Goal: Task Accomplishment & Management: Use online tool/utility

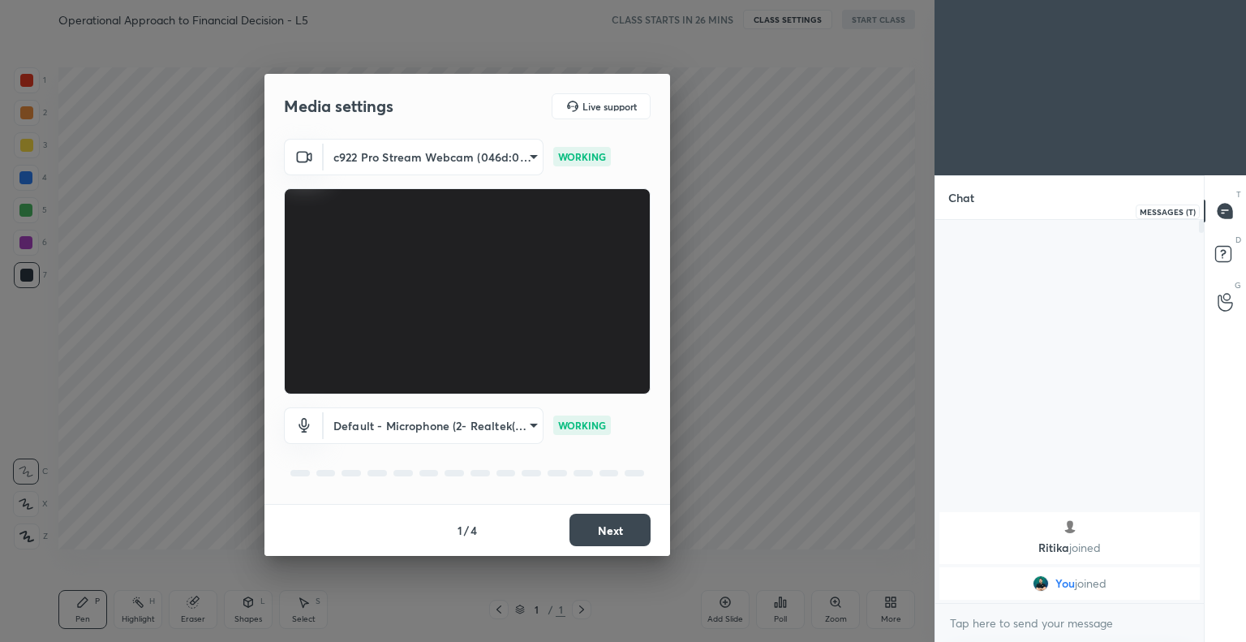
click at [1223, 208] on icon at bounding box center [1224, 211] width 15 height 15
click at [1225, 253] on rect at bounding box center [1222, 254] width 15 height 15
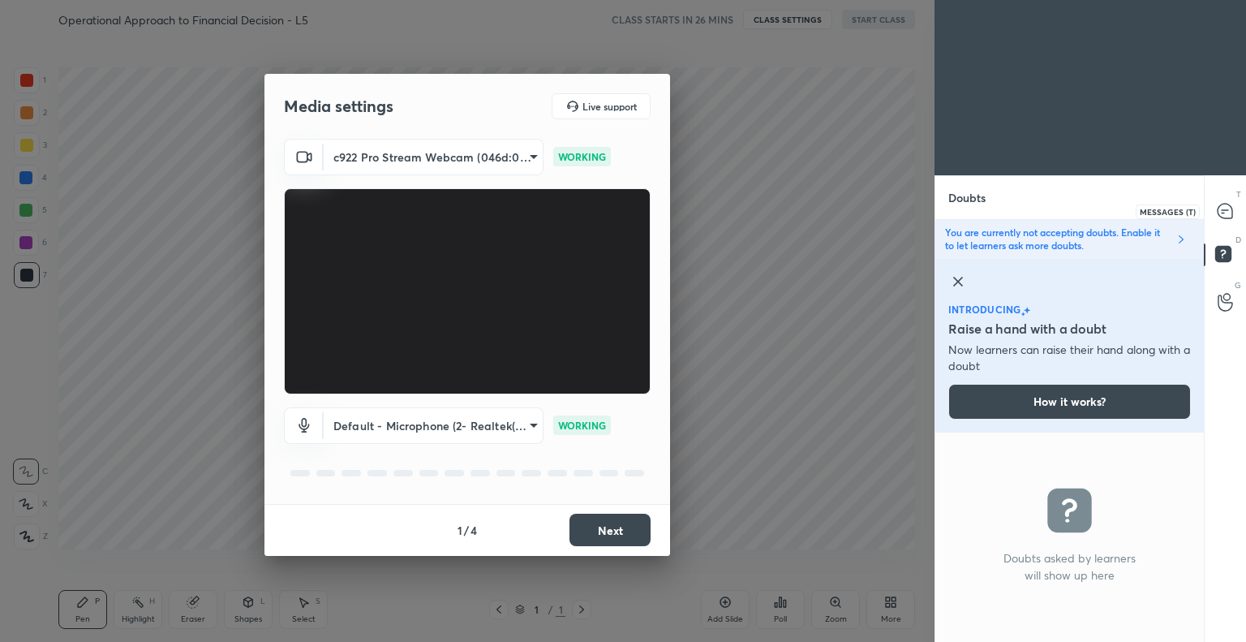
click at [1223, 205] on icon at bounding box center [1224, 211] width 15 height 15
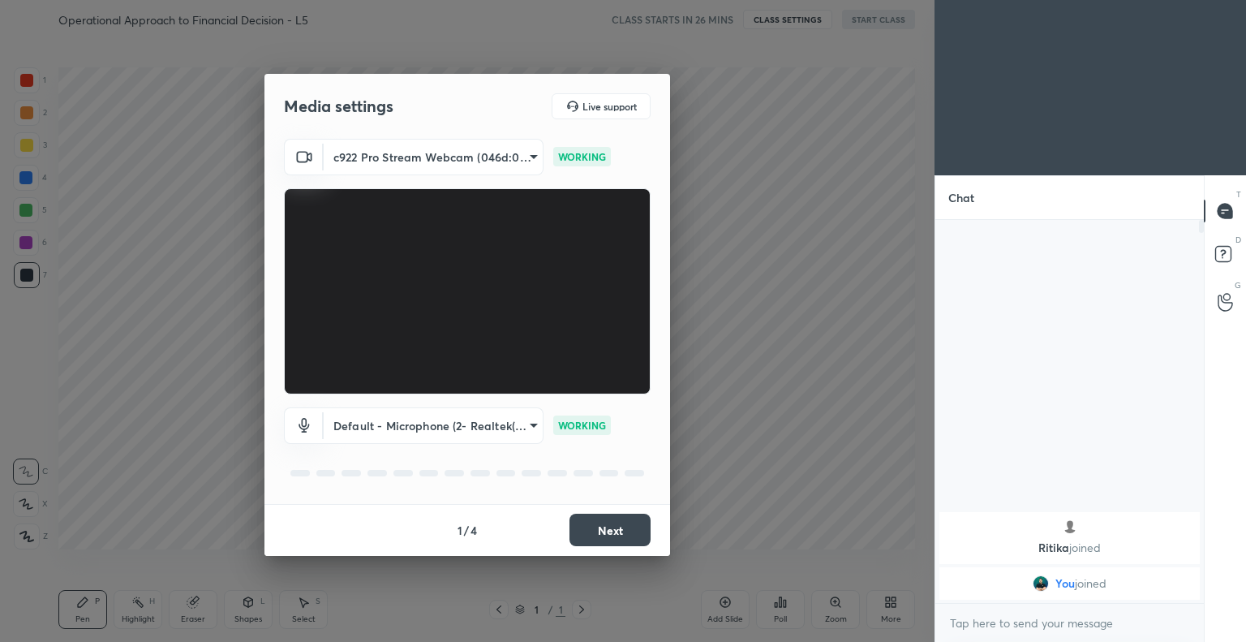
scroll to position [378, 264]
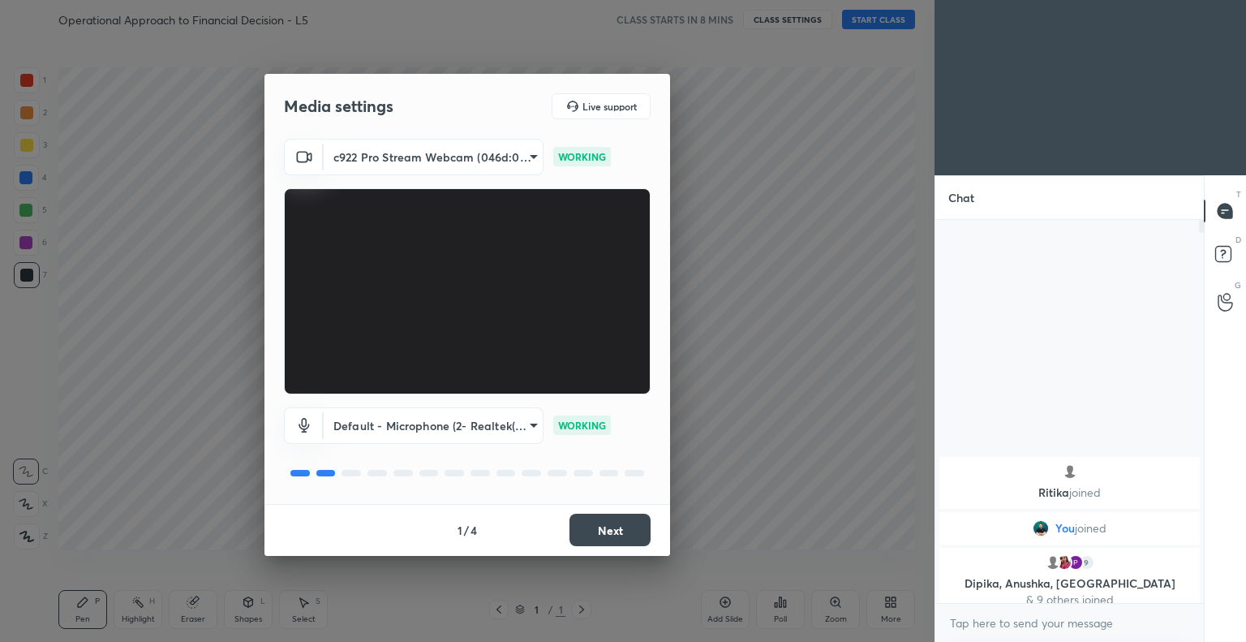
click at [771, 275] on div "Media settings Live support c922 Pro Stream Webcam (046d:085c) d01f9623275cbd1e…" at bounding box center [467, 321] width 934 height 642
click at [602, 525] on button "Next" at bounding box center [609, 529] width 81 height 32
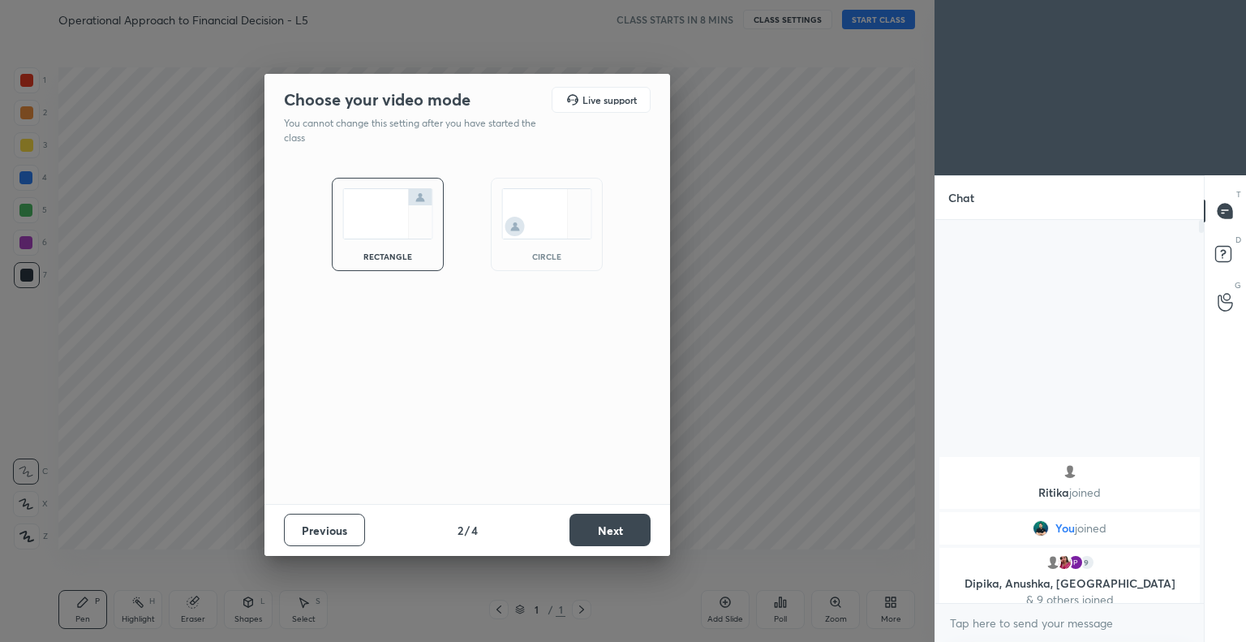
click at [620, 530] on button "Next" at bounding box center [609, 529] width 81 height 32
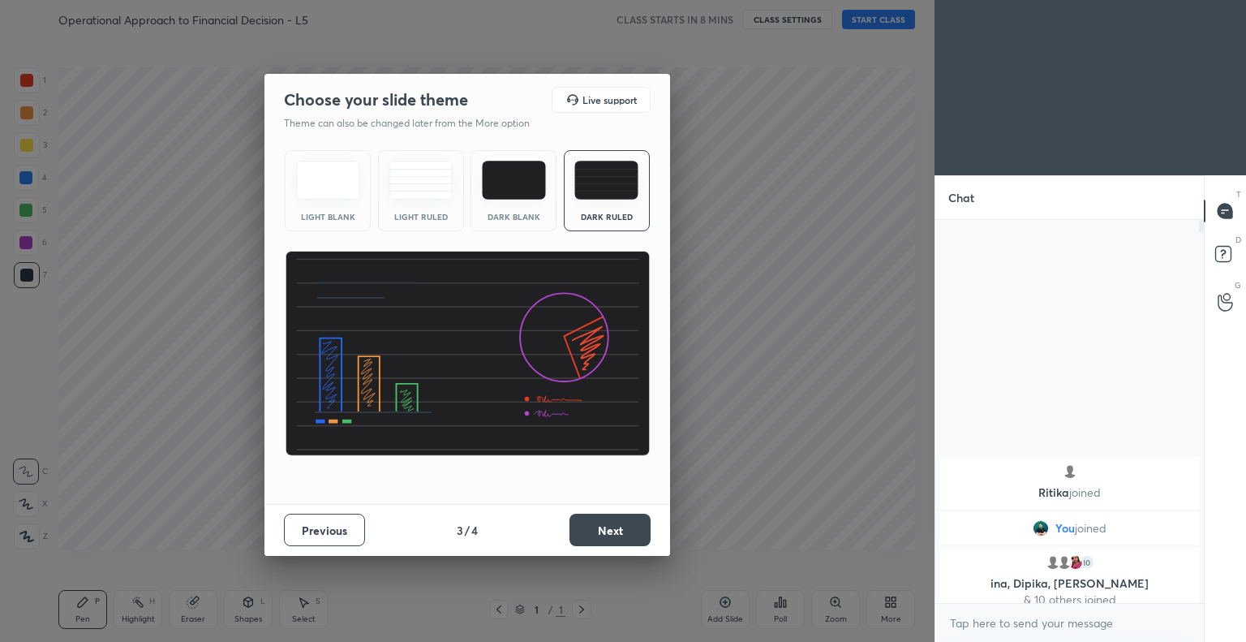
click at [600, 186] on img at bounding box center [606, 180] width 64 height 39
click at [614, 531] on button "Next" at bounding box center [609, 529] width 81 height 32
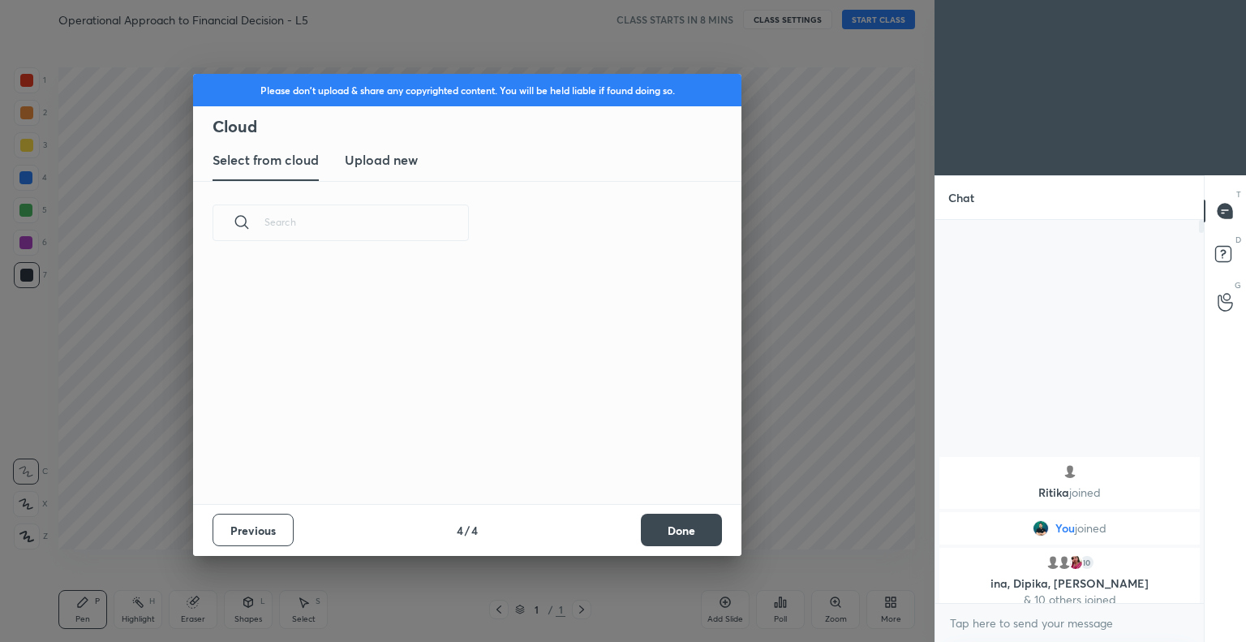
click at [688, 525] on button "Done" at bounding box center [681, 529] width 81 height 32
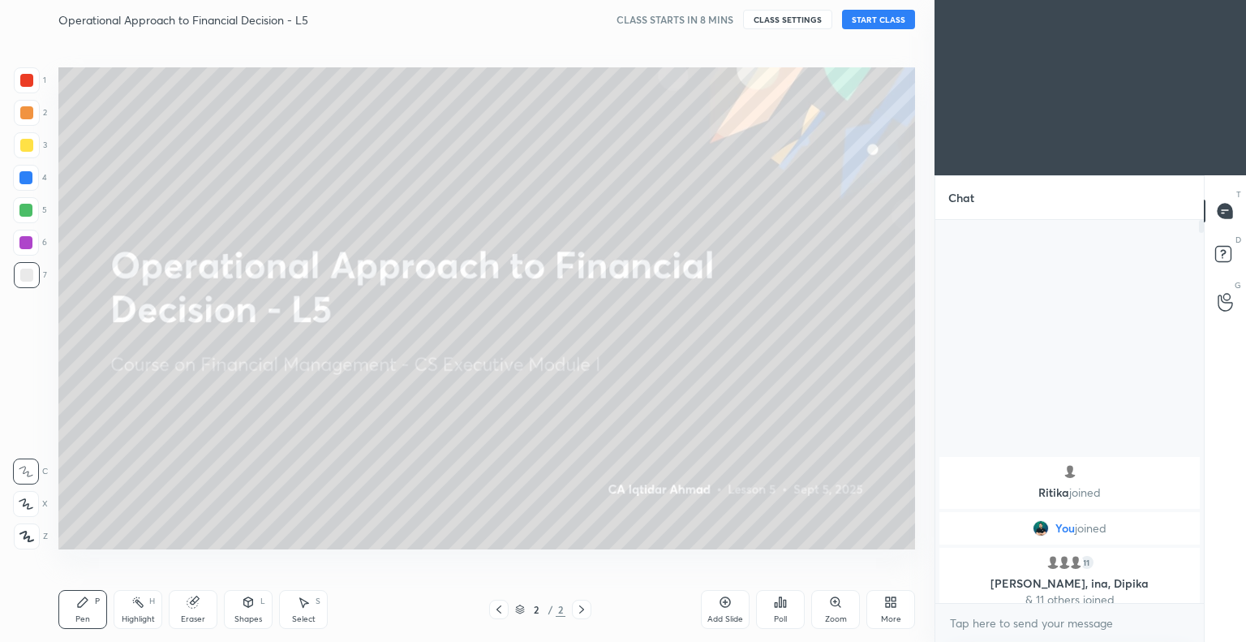
click at [876, 24] on button "START CLASS" at bounding box center [878, 19] width 73 height 19
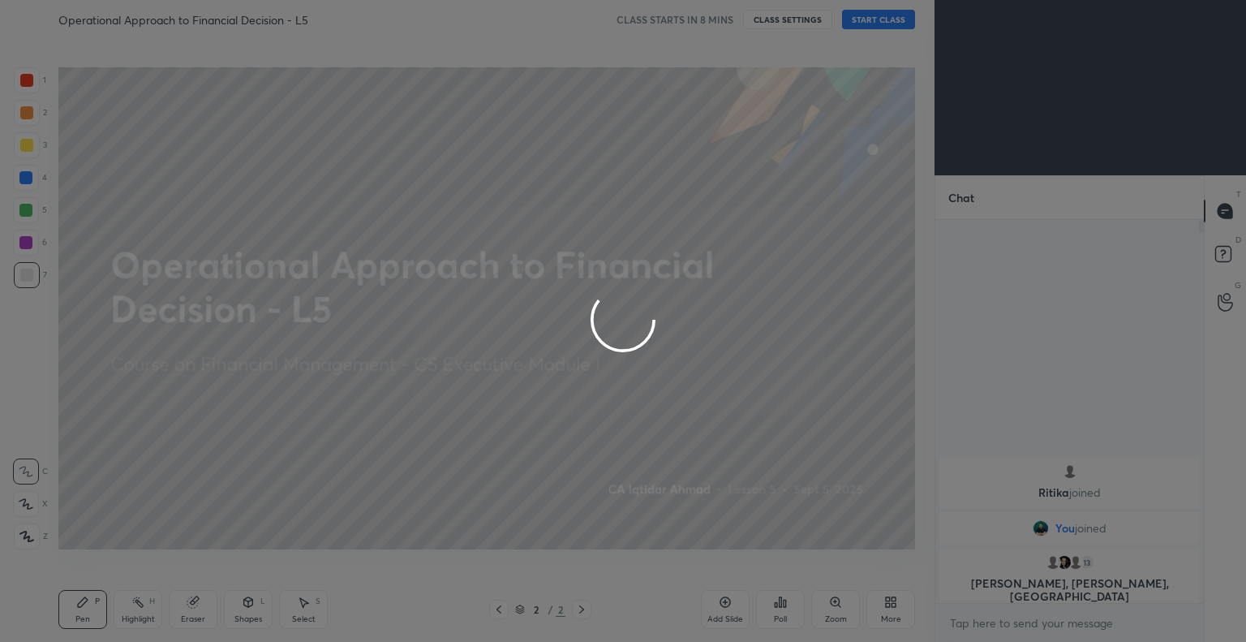
type textarea "x"
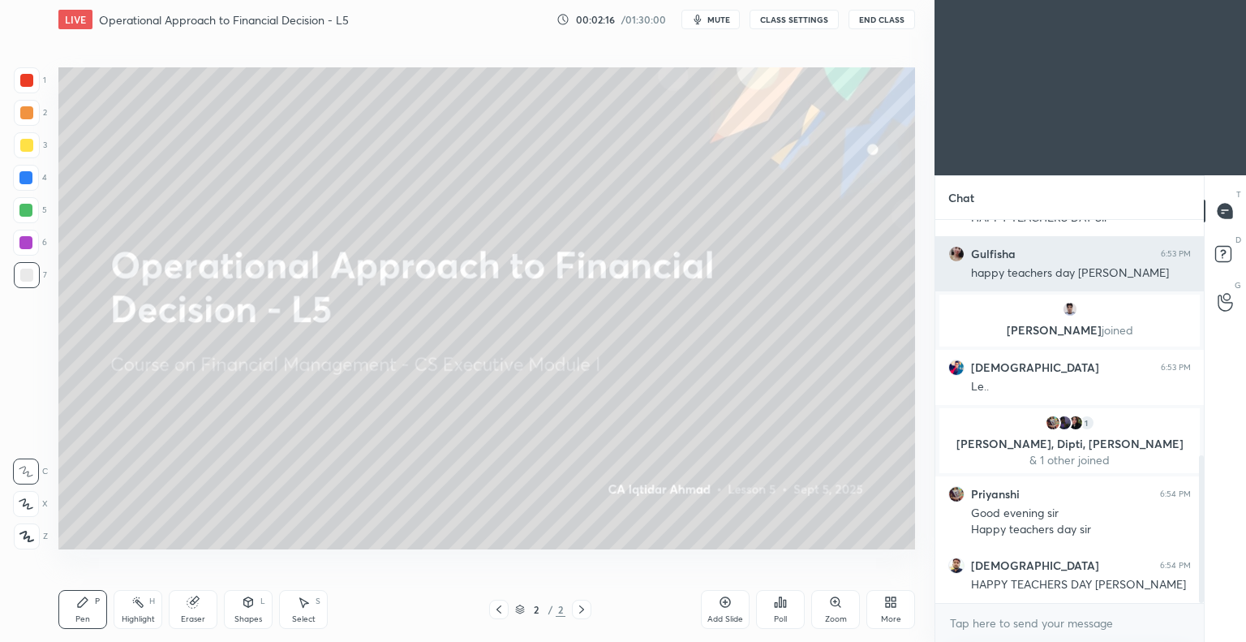
scroll to position [608, 0]
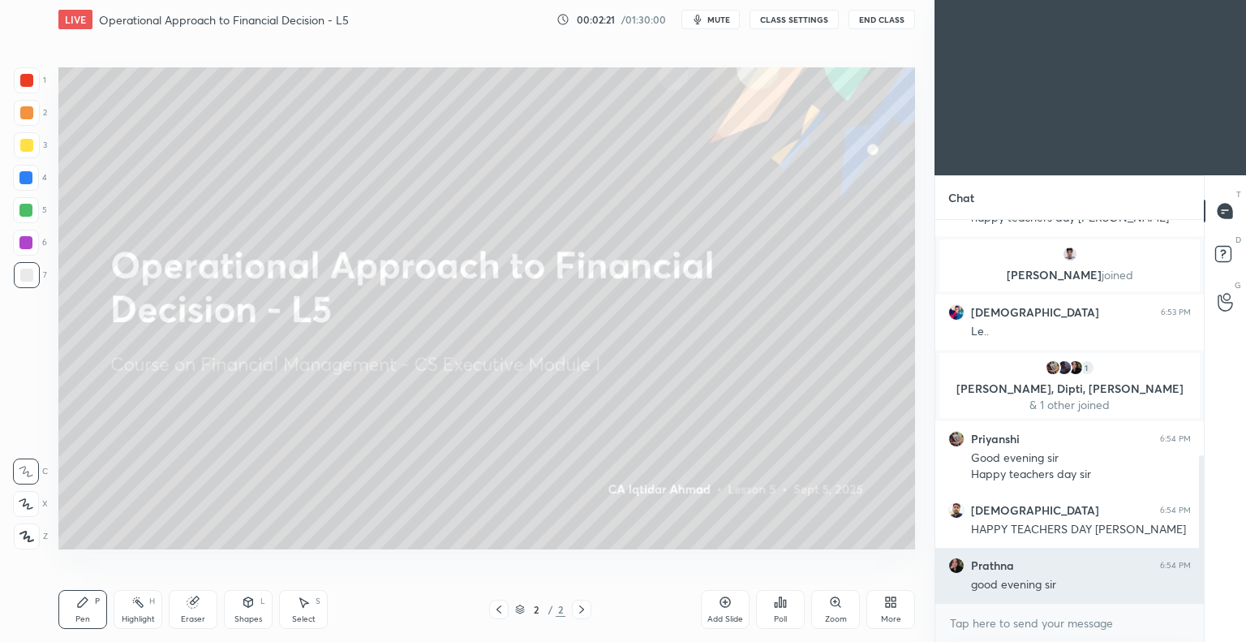
click at [985, 567] on h6 "Prathna" at bounding box center [992, 565] width 43 height 15
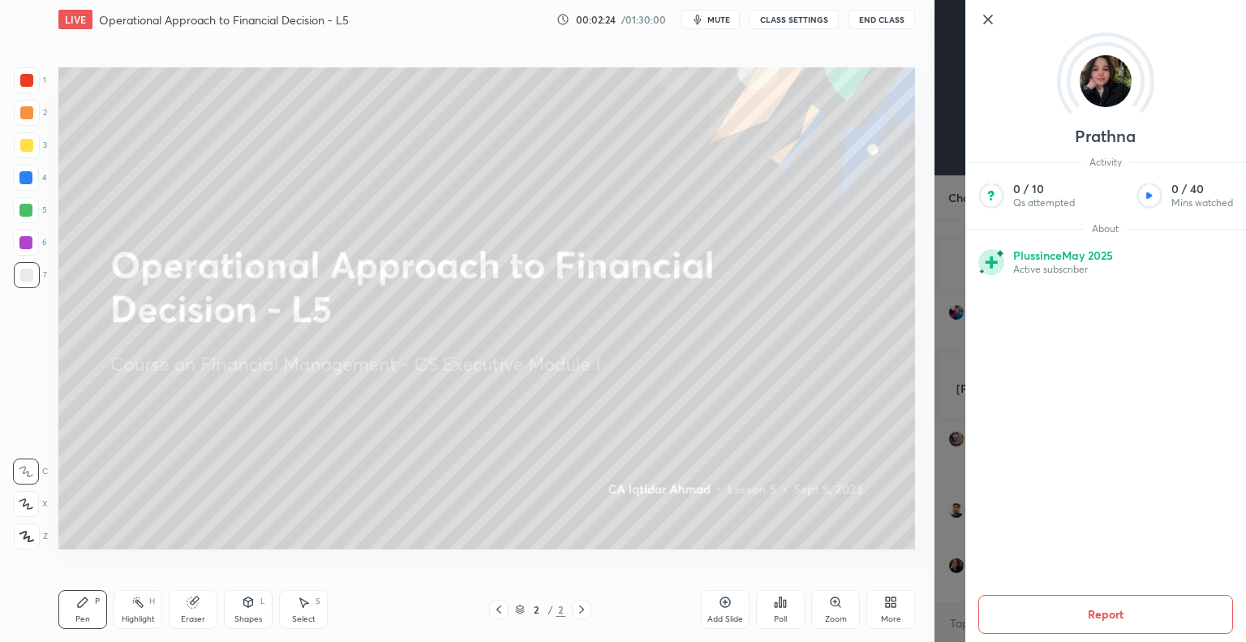
click at [982, 15] on icon at bounding box center [987, 19] width 19 height 19
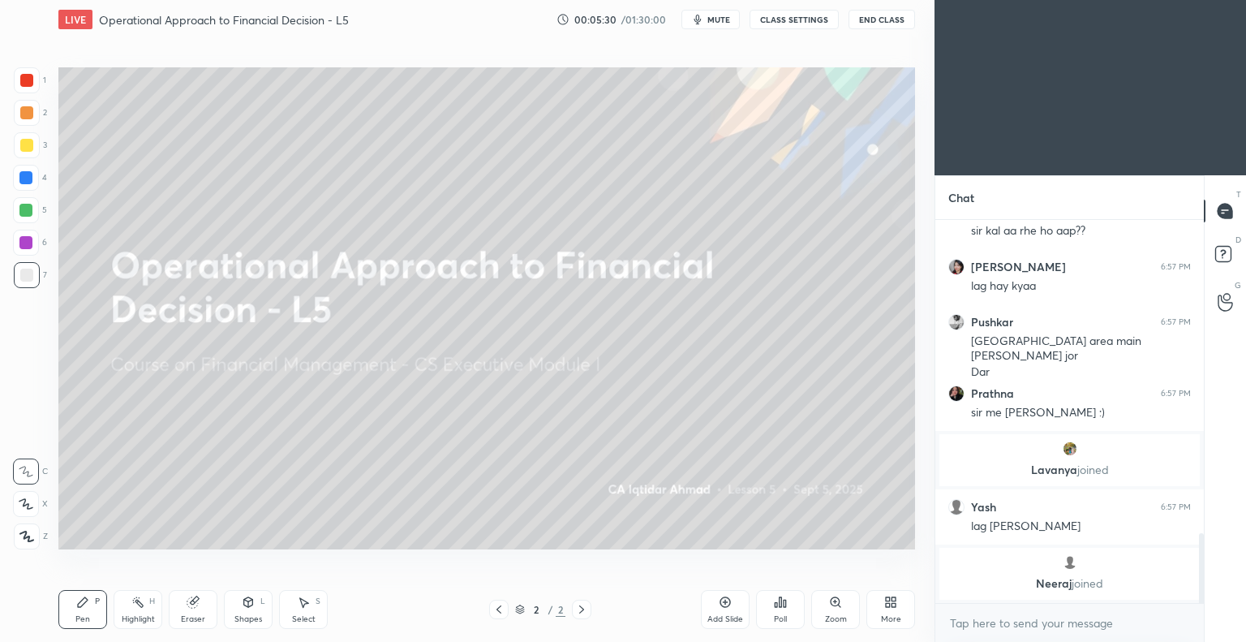
scroll to position [1776, 0]
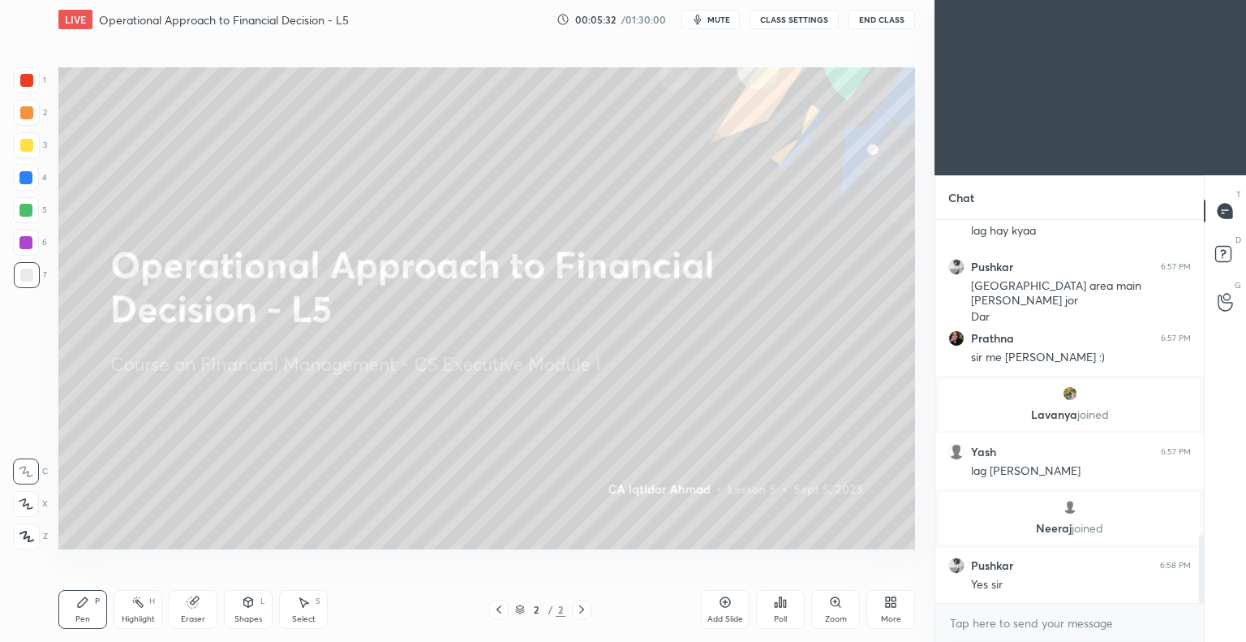
click at [1052, 412] on p "[PERSON_NAME] joined" at bounding box center [1069, 414] width 241 height 13
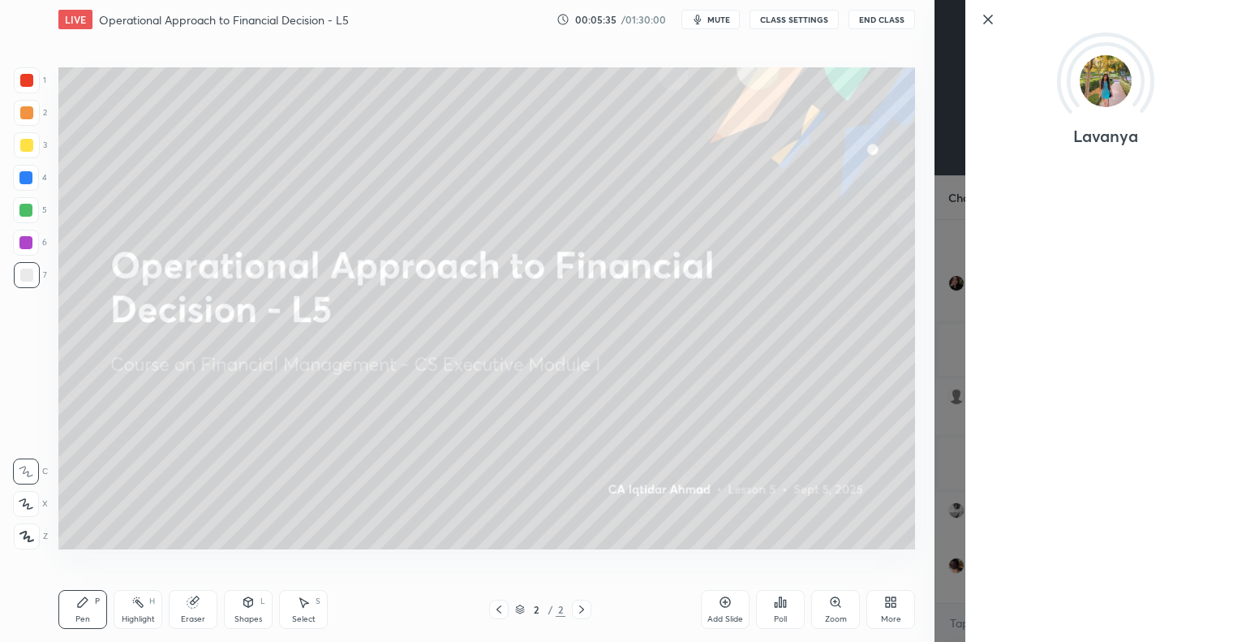
click at [986, 15] on icon at bounding box center [987, 19] width 19 height 19
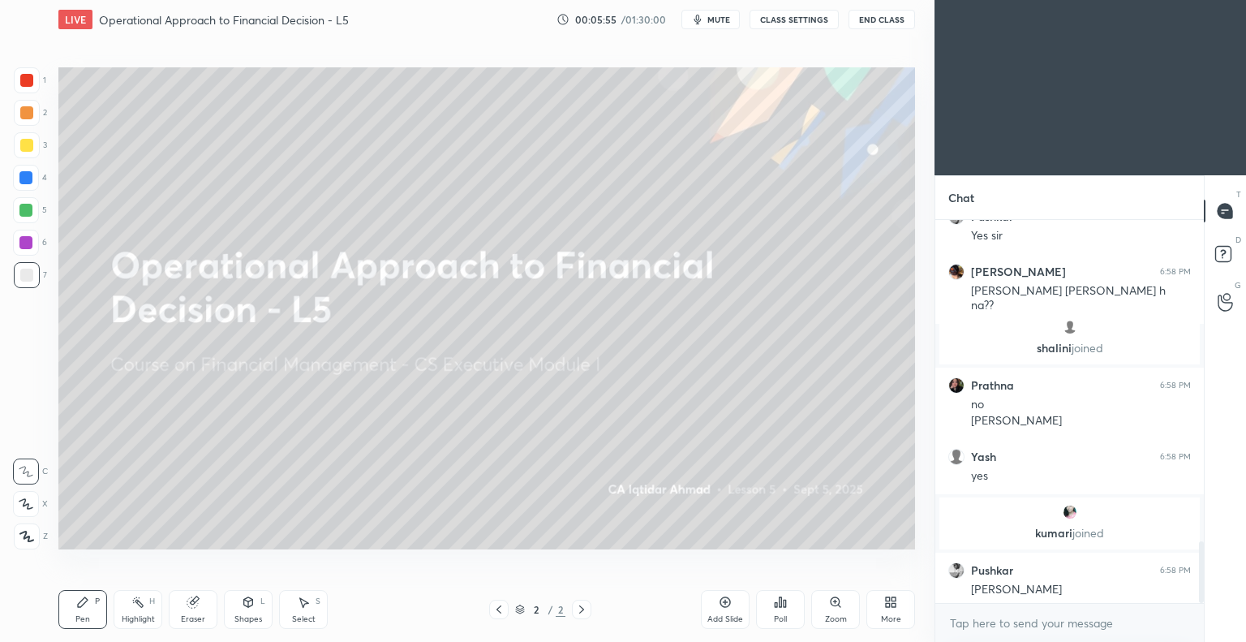
scroll to position [1989, 0]
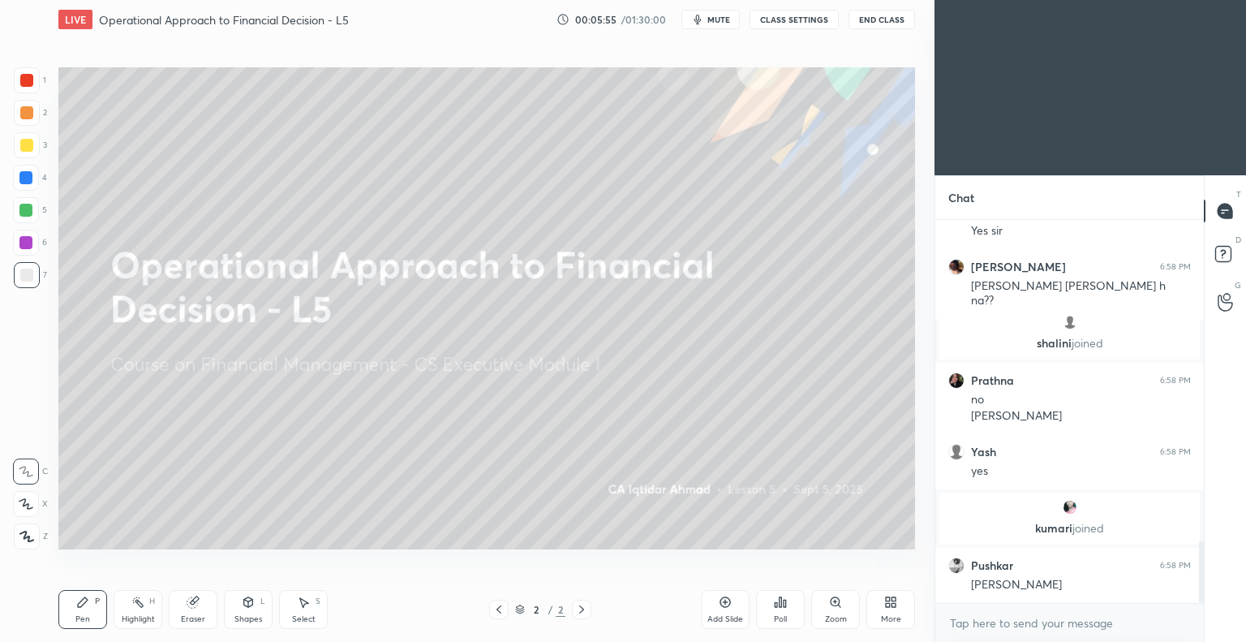
click at [889, 602] on icon at bounding box center [890, 601] width 13 height 13
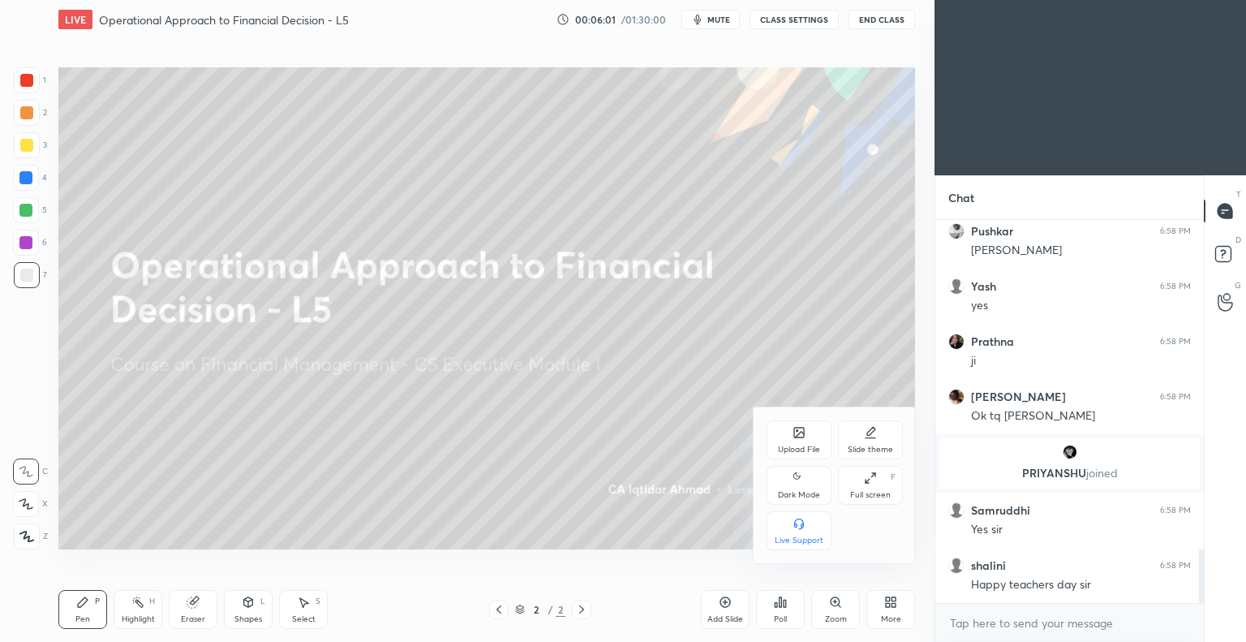
scroll to position [2299, 0]
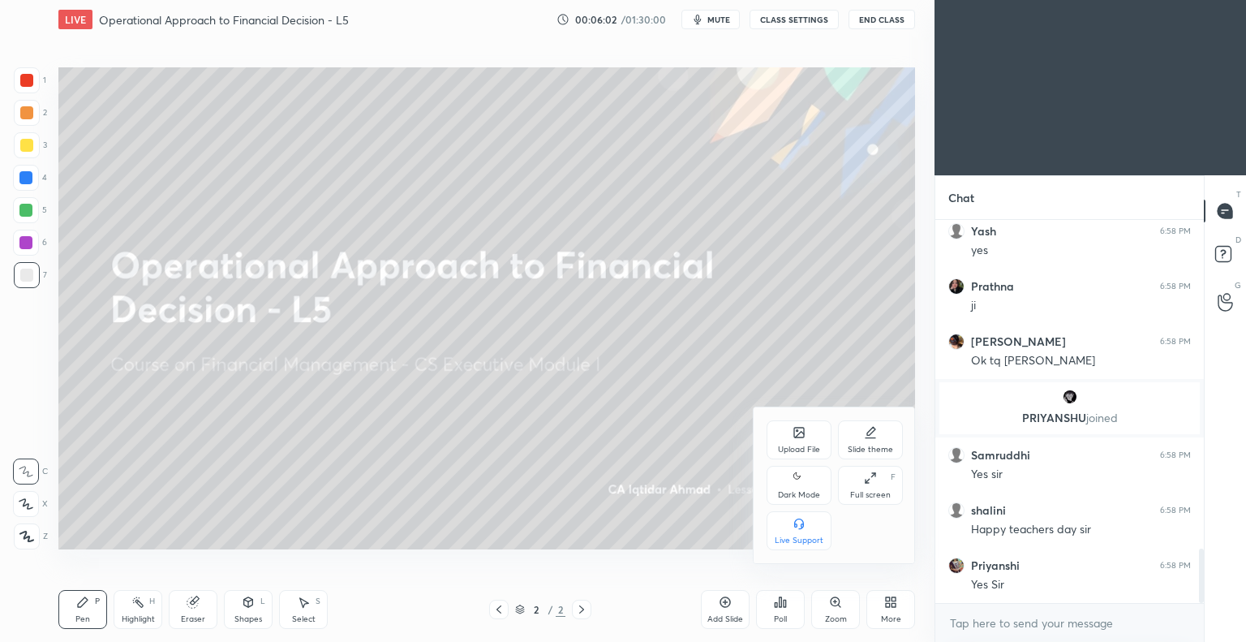
click at [799, 440] on div "Upload File" at bounding box center [798, 439] width 65 height 39
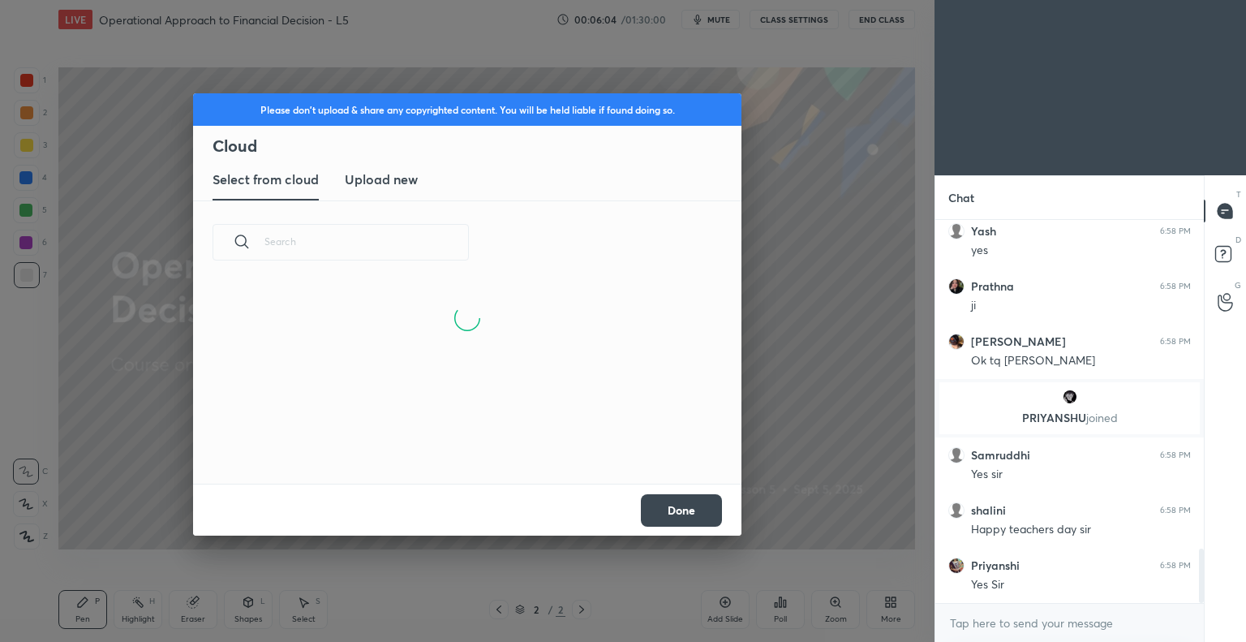
click at [389, 178] on h3 "Upload new" at bounding box center [381, 179] width 73 height 19
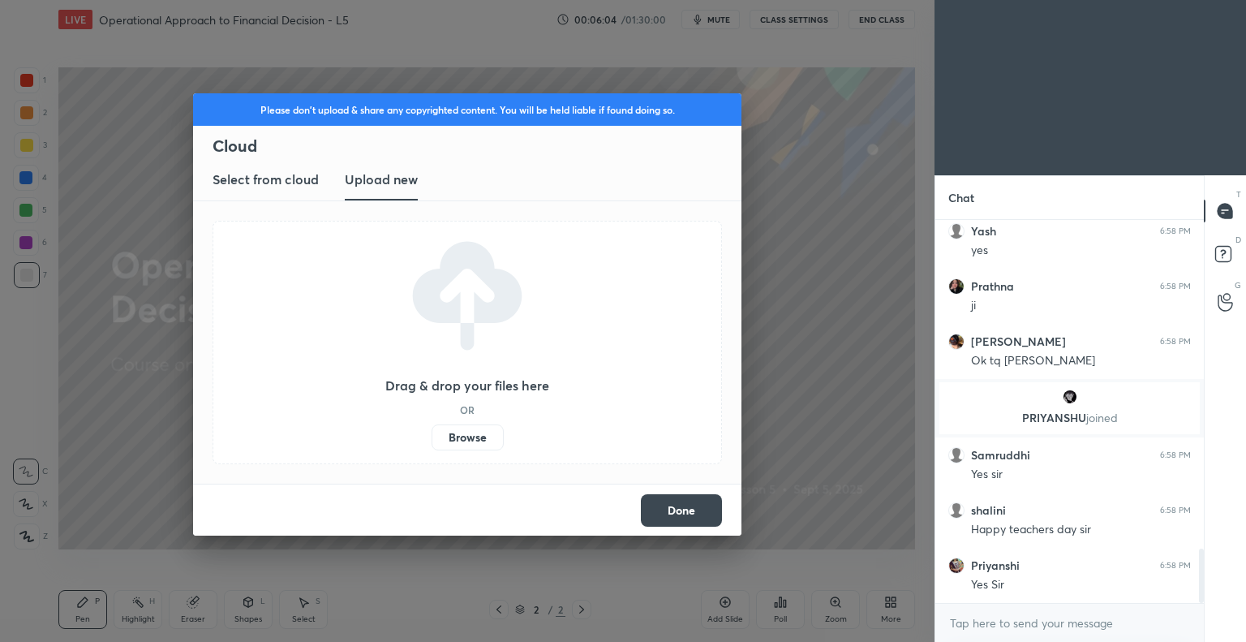
click at [471, 435] on label "Browse" at bounding box center [467, 437] width 72 height 26
click at [431, 435] on input "Browse" at bounding box center [431, 437] width 0 height 26
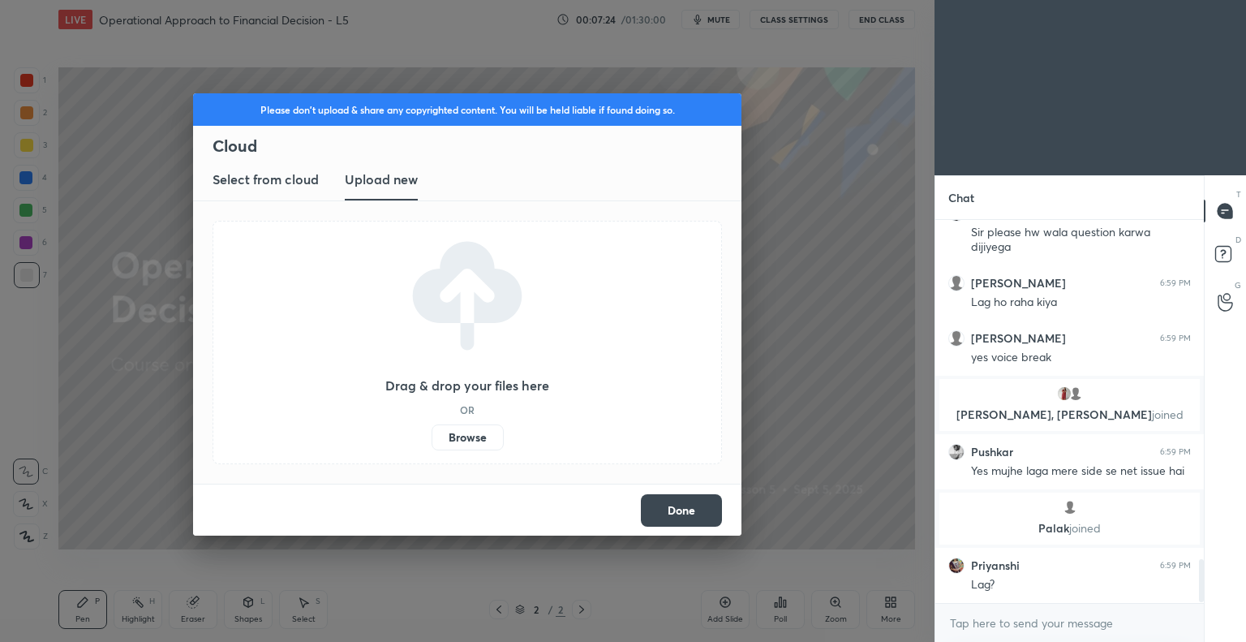
scroll to position [3019, 0]
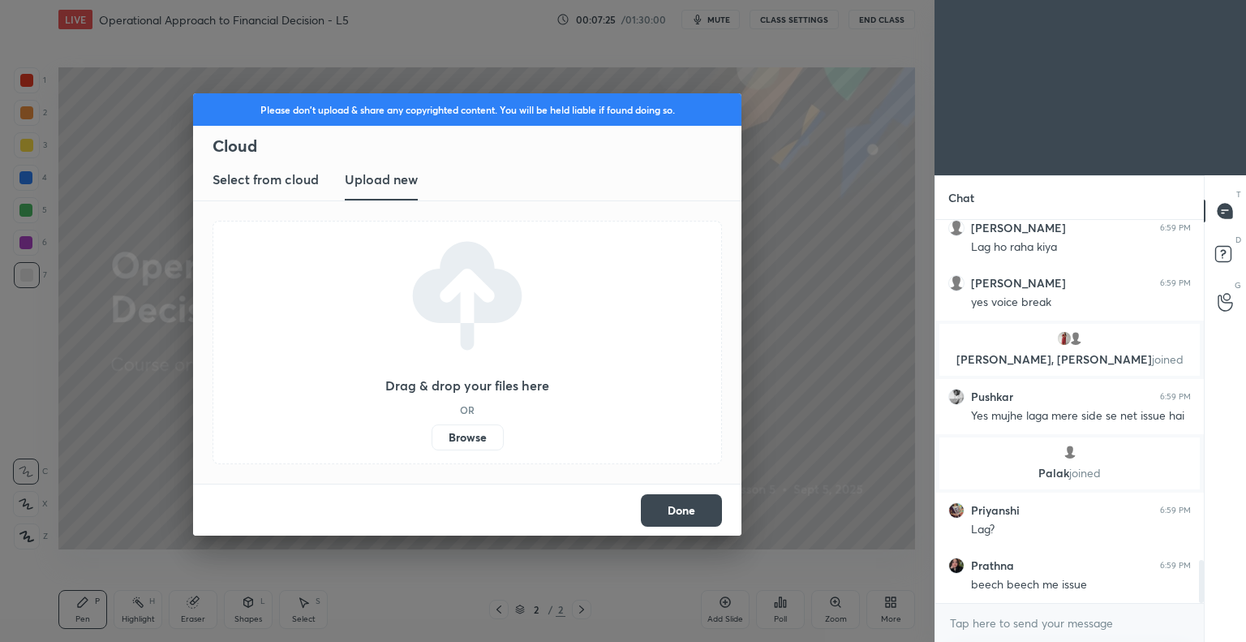
click at [872, 380] on div "Please don't upload & share any copyrighted content. You will be held liable if…" at bounding box center [467, 321] width 934 height 642
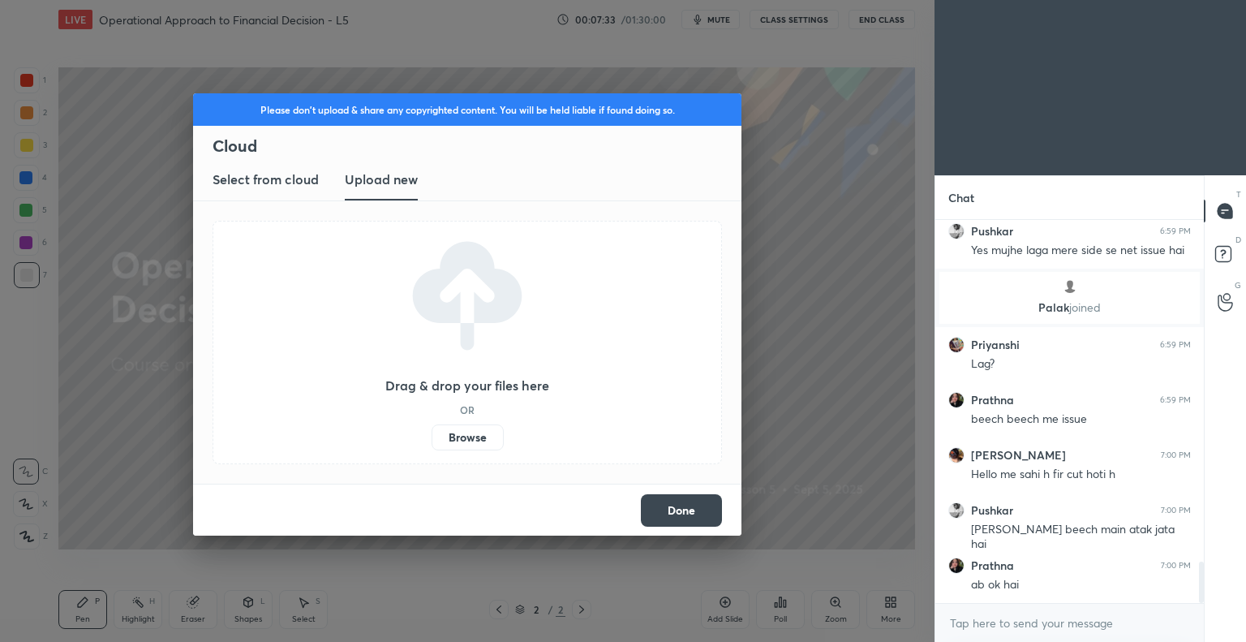
scroll to position [3312, 0]
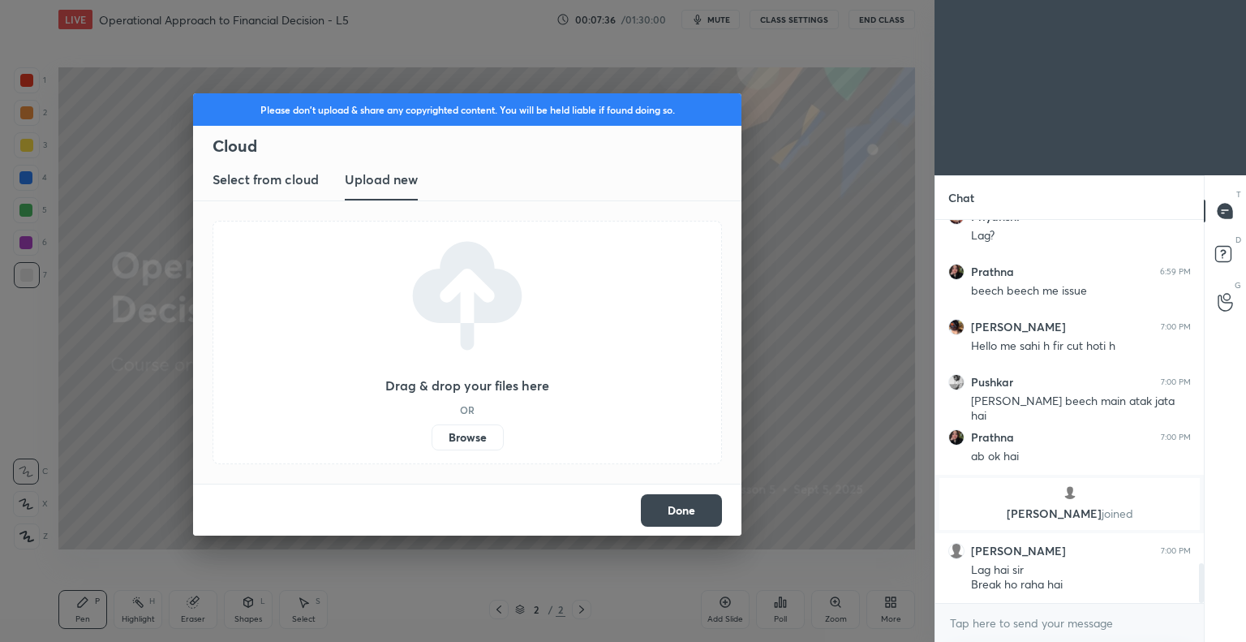
click at [680, 505] on button "Done" at bounding box center [681, 510] width 81 height 32
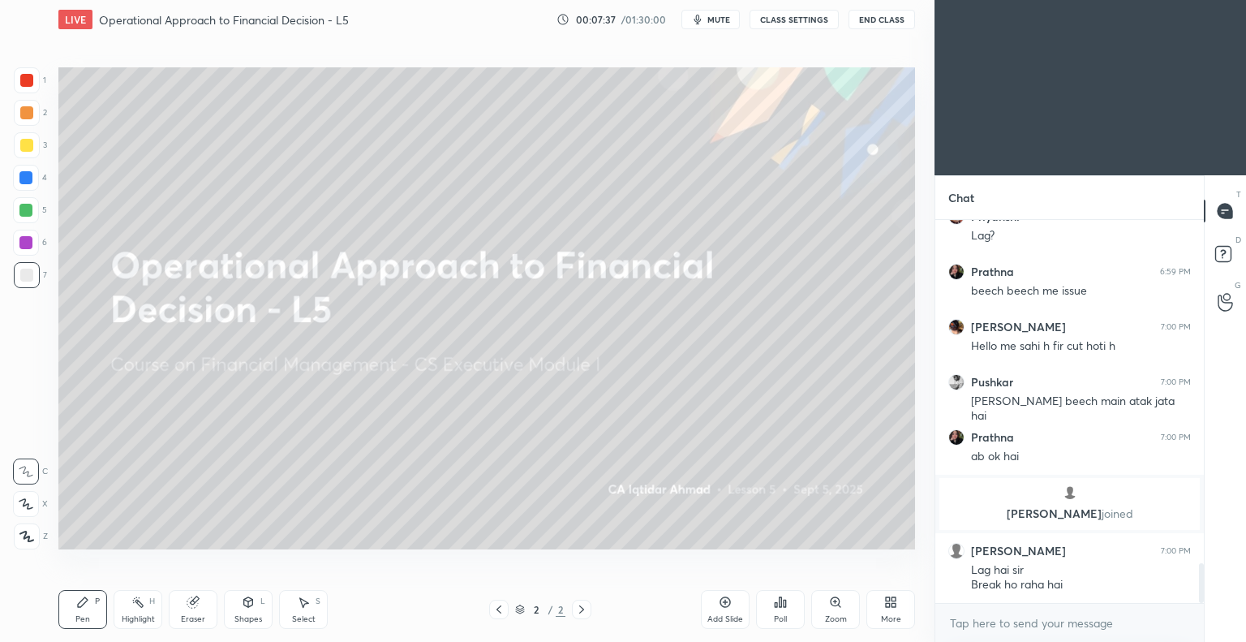
click at [788, 15] on button "CLASS SETTINGS" at bounding box center [793, 19] width 89 height 19
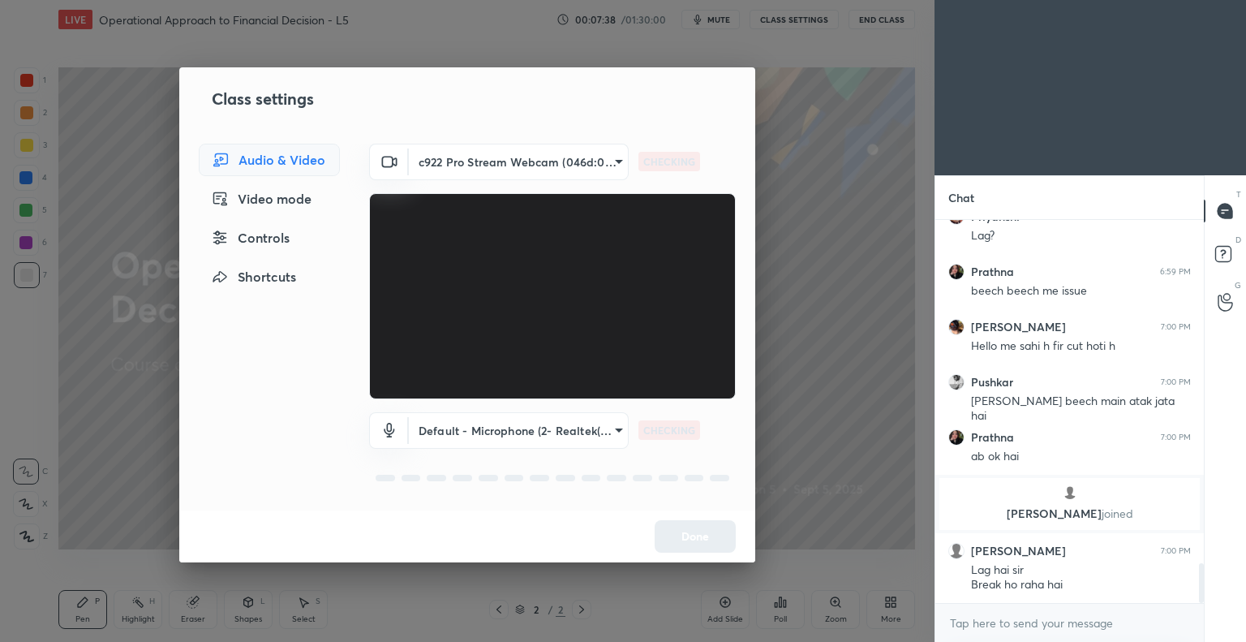
click at [522, 426] on body "1 2 3 4 5 6 7 C X Z C X Z E E Erase all H H LIVE Operational Approach to Financ…" at bounding box center [623, 321] width 1246 height 642
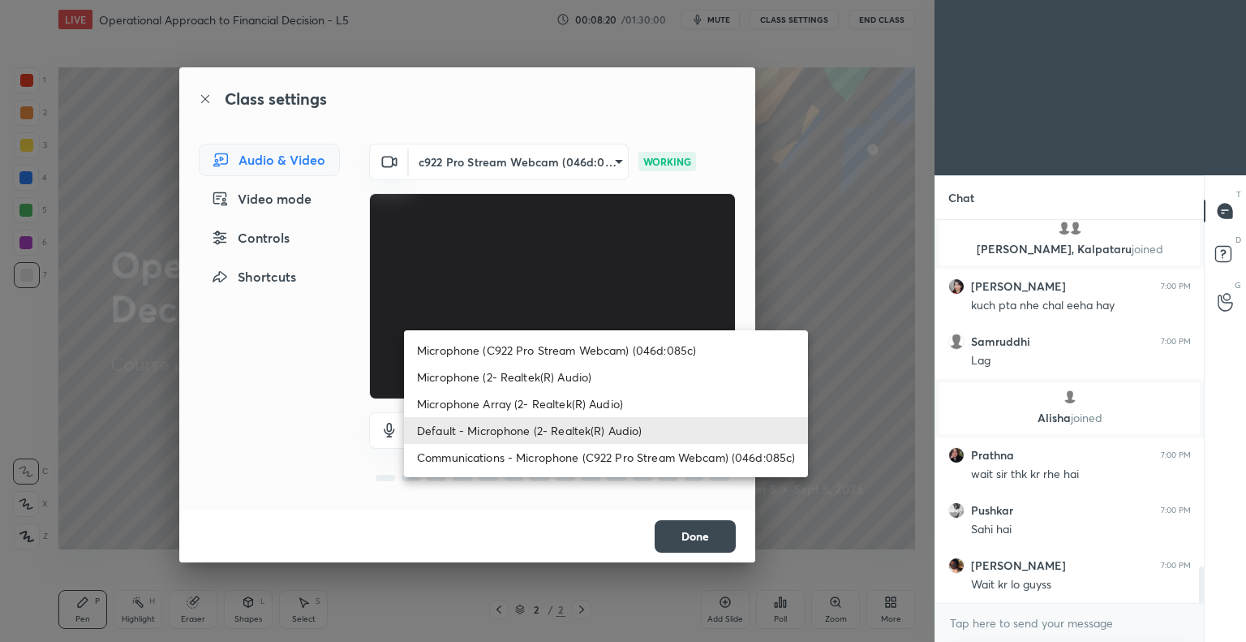
scroll to position [3622, 0]
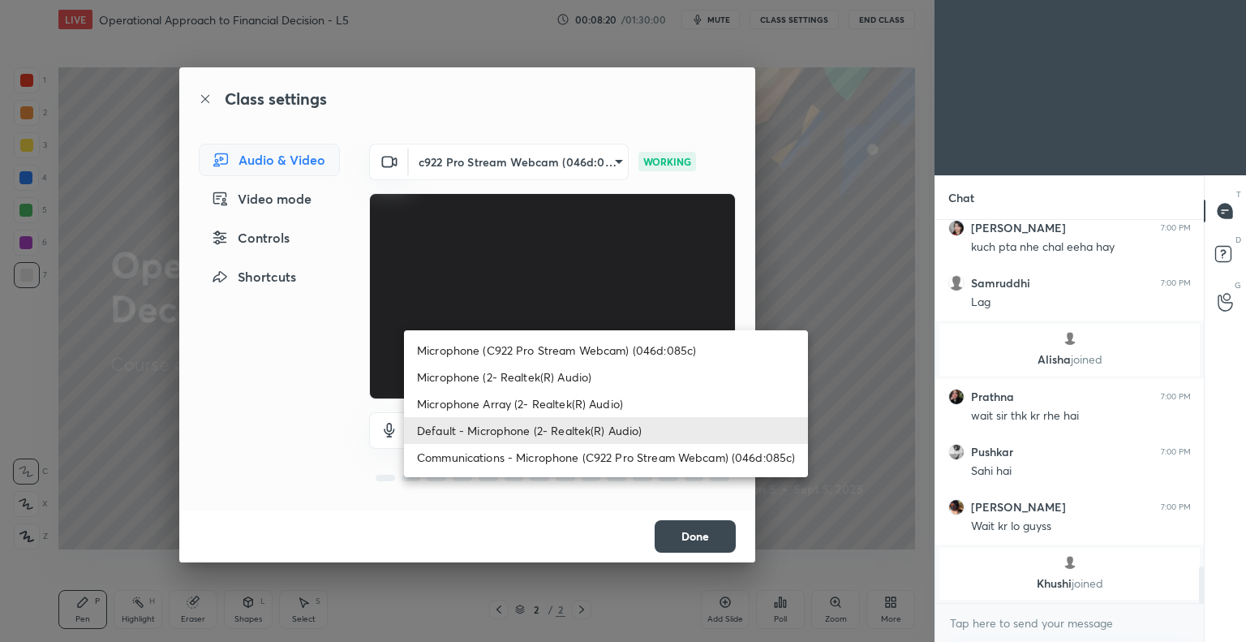
click at [500, 376] on li "Microphone (2- Realtek(R) Audio)" at bounding box center [606, 376] width 404 height 27
type input "8ec07187e031182190619fa64da24c17c08626d7c42db7469dfdd63d93c5e9b8"
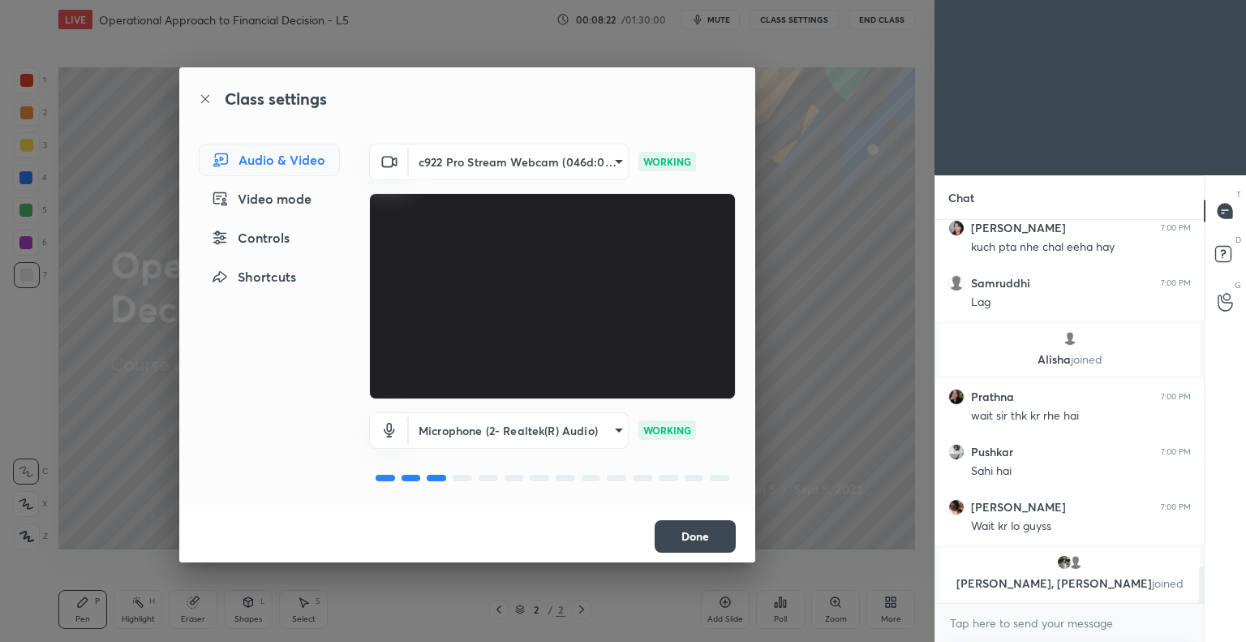
click at [688, 534] on button "Done" at bounding box center [695, 536] width 81 height 32
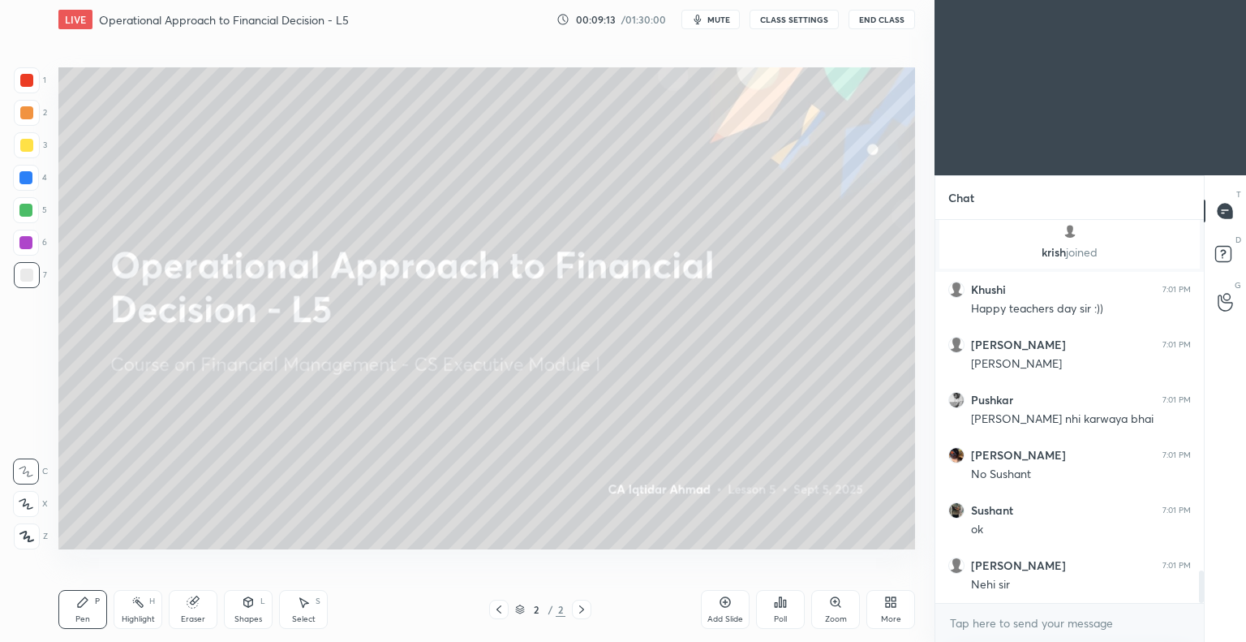
scroll to position [4167, 0]
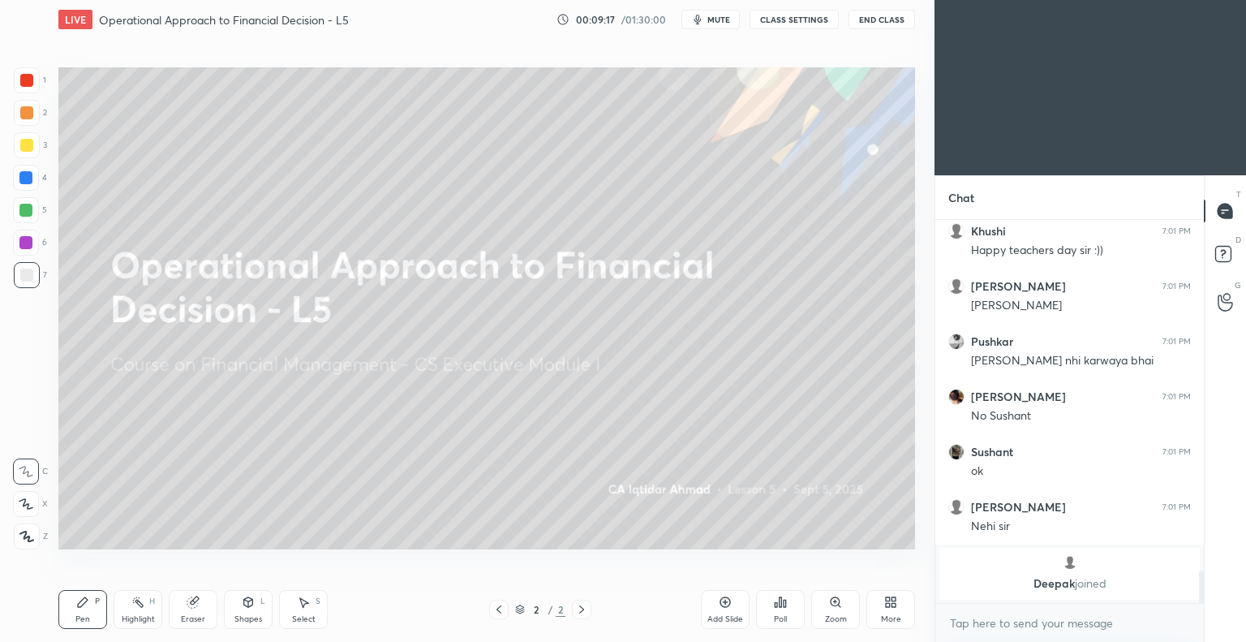
click at [789, 19] on button "CLASS SETTINGS" at bounding box center [793, 19] width 89 height 19
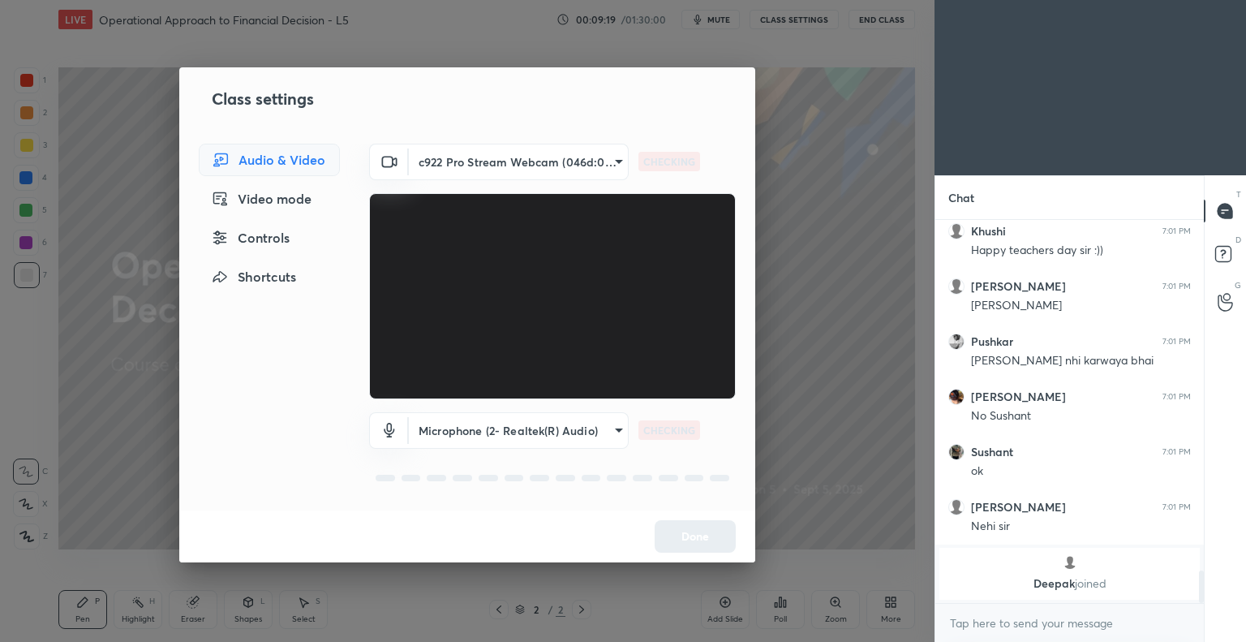
click at [470, 431] on body "1 2 3 4 5 6 7 C X Z C X Z E E Erase all H H LIVE Operational Approach to Financ…" at bounding box center [623, 321] width 1246 height 642
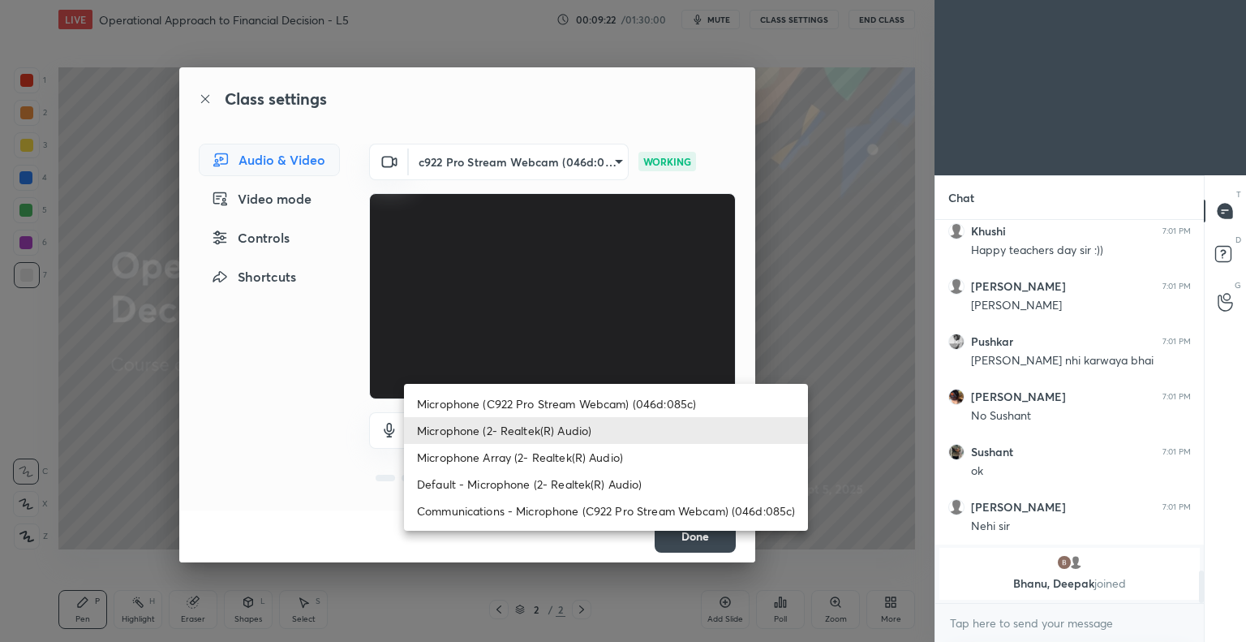
scroll to position [4099, 0]
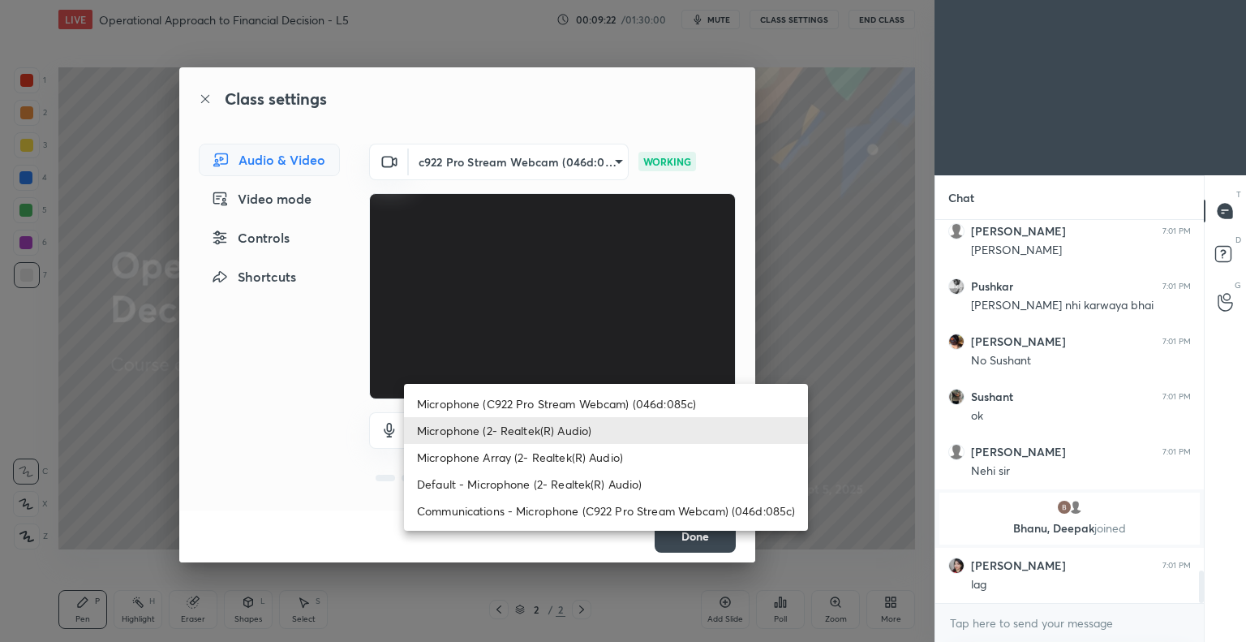
click at [546, 483] on li "Default - Microphone (2- Realtek(R) Audio)" at bounding box center [606, 483] width 404 height 27
type input "default"
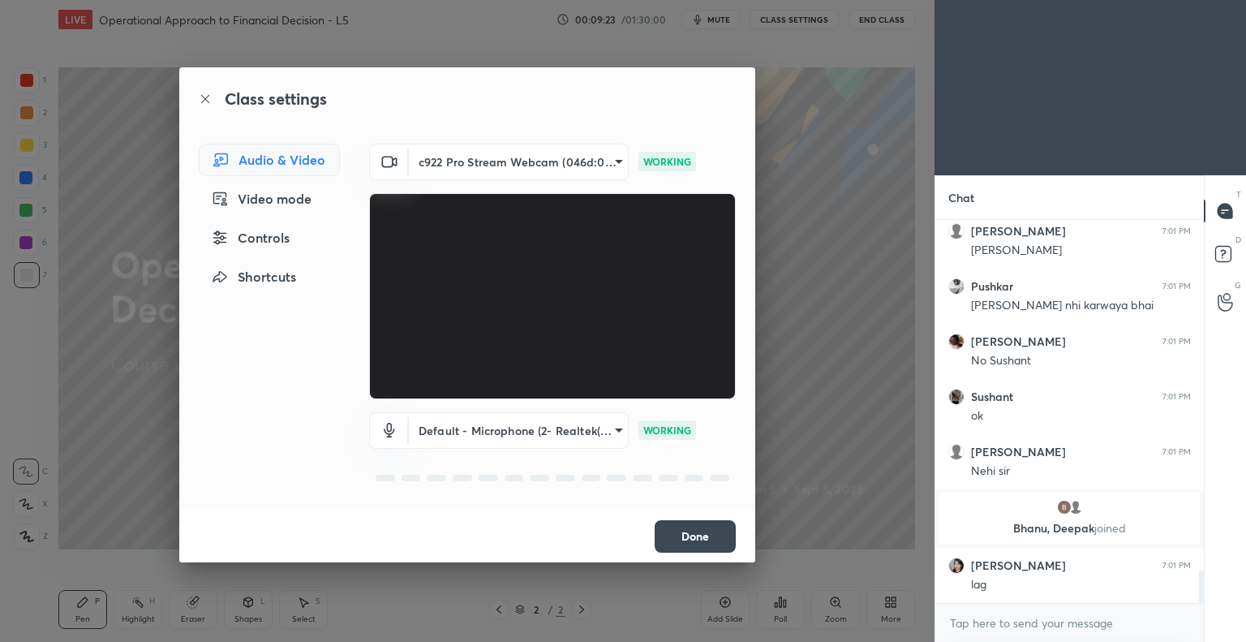
scroll to position [4154, 0]
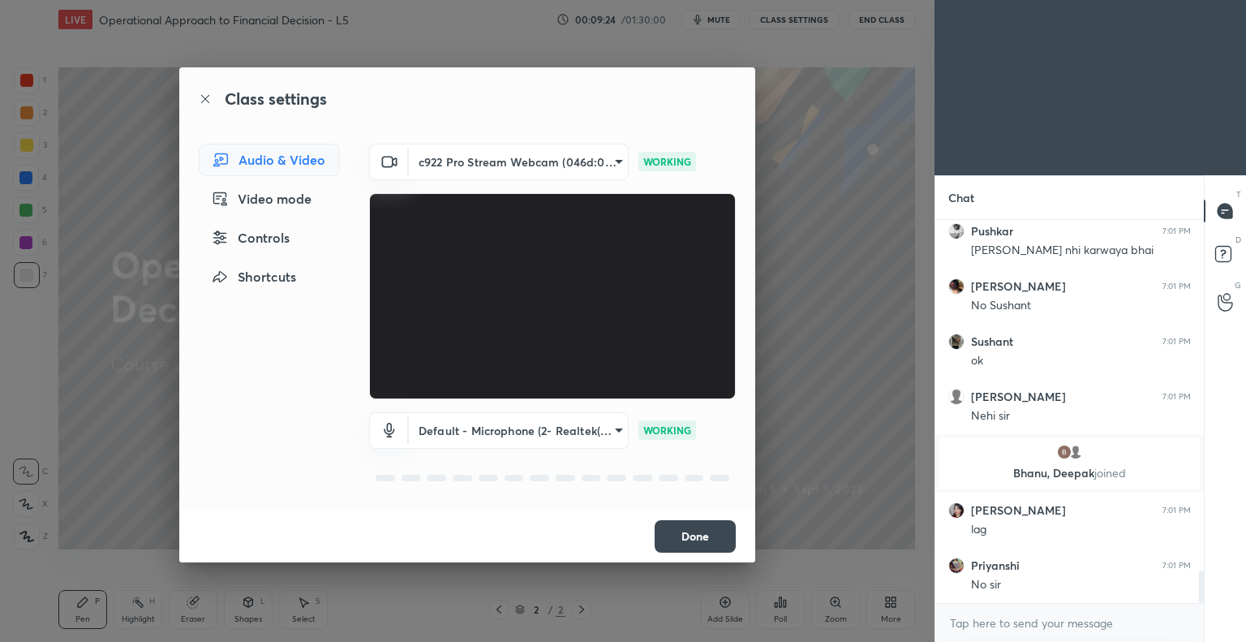
click at [701, 534] on button "Done" at bounding box center [695, 536] width 81 height 32
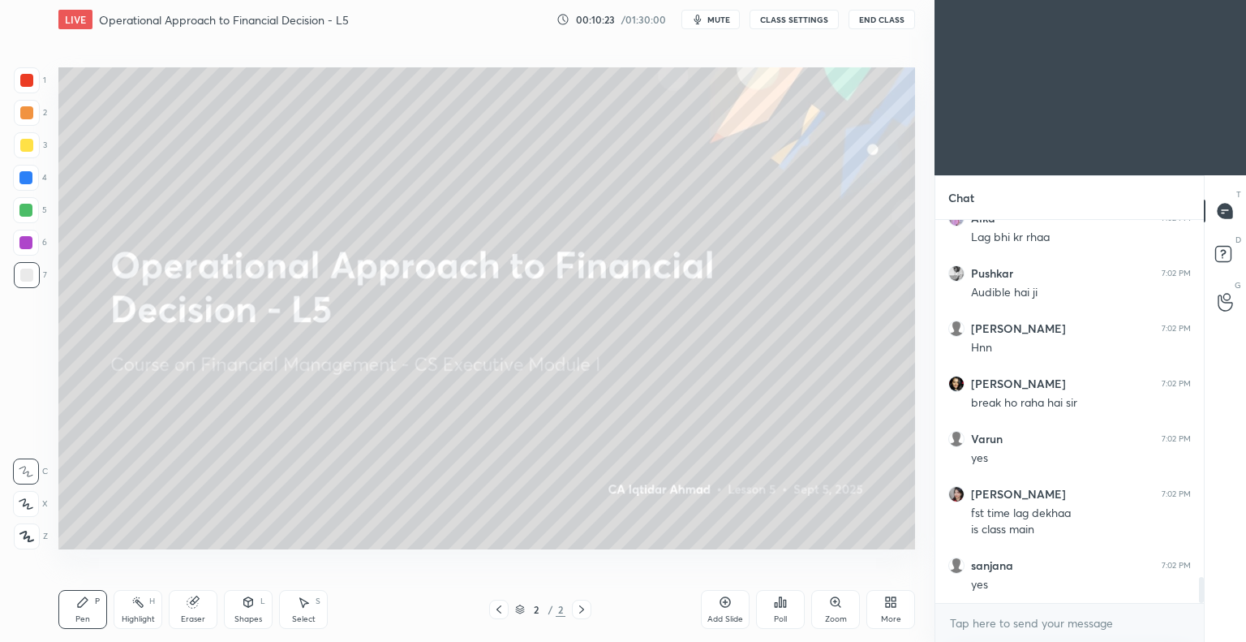
scroll to position [5269, 0]
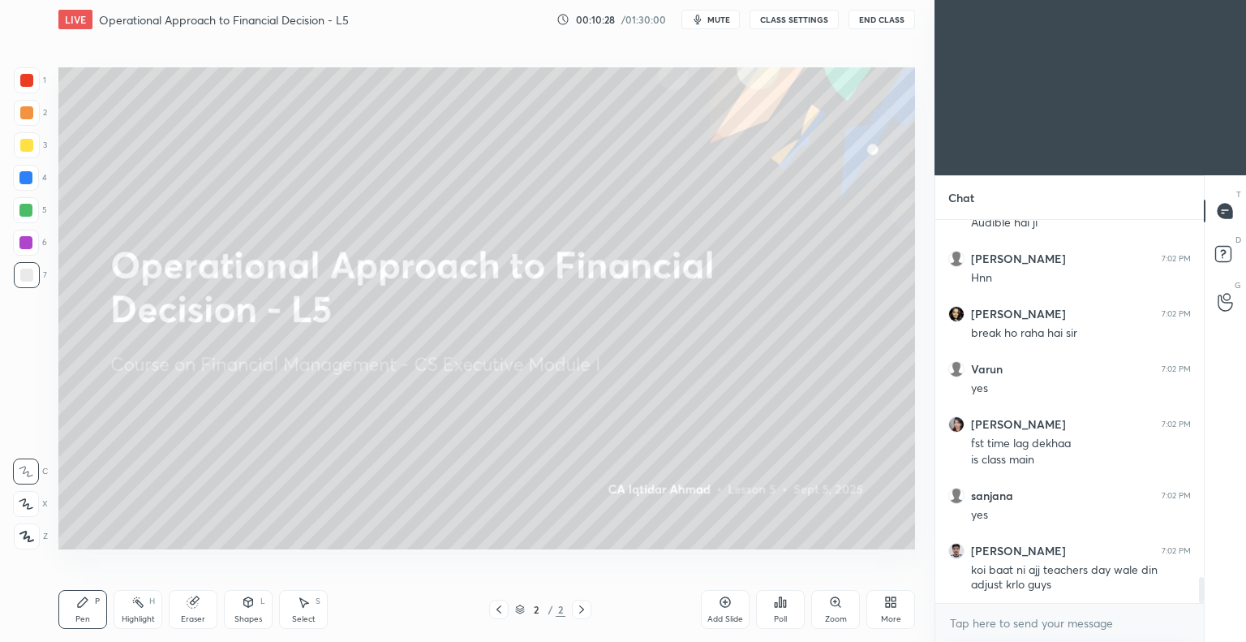
click at [722, 602] on icon at bounding box center [725, 601] width 13 height 13
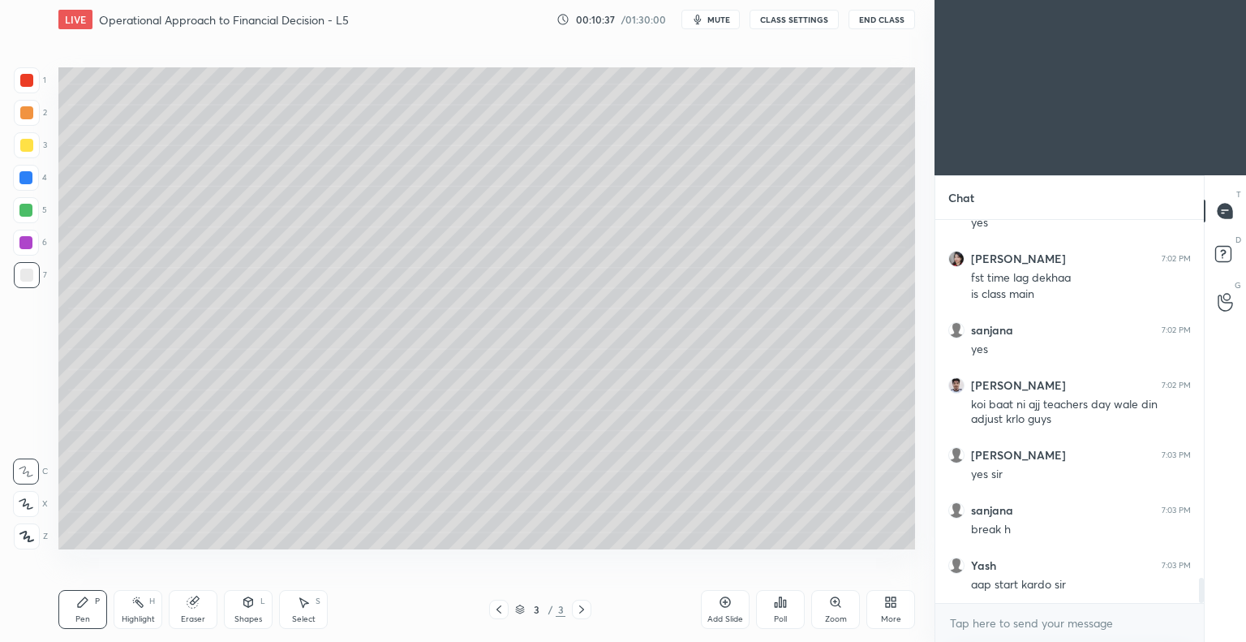
scroll to position [5489, 0]
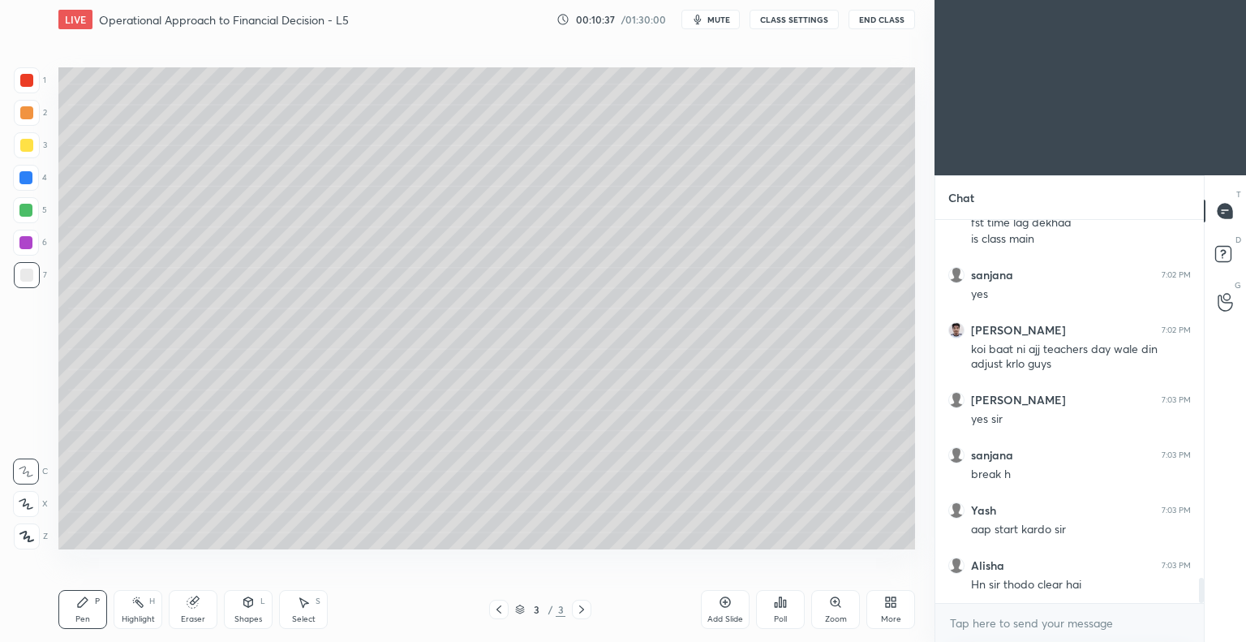
click at [32, 272] on div at bounding box center [26, 274] width 13 height 13
click at [32, 146] on div at bounding box center [26, 145] width 13 height 13
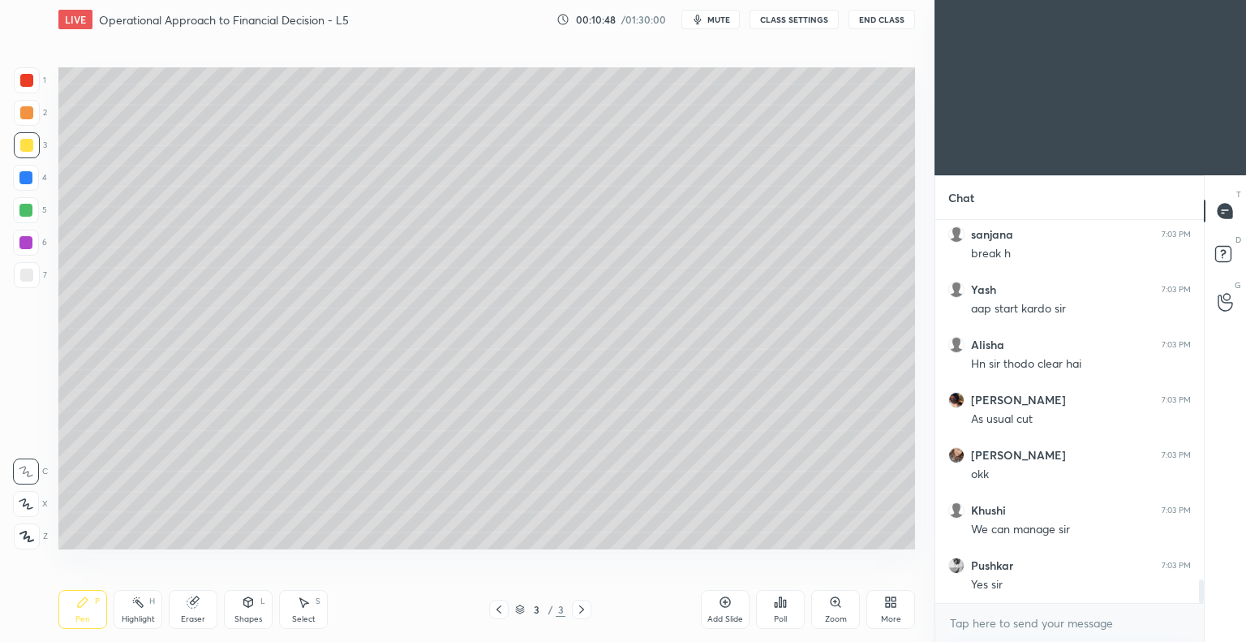
scroll to position [5765, 0]
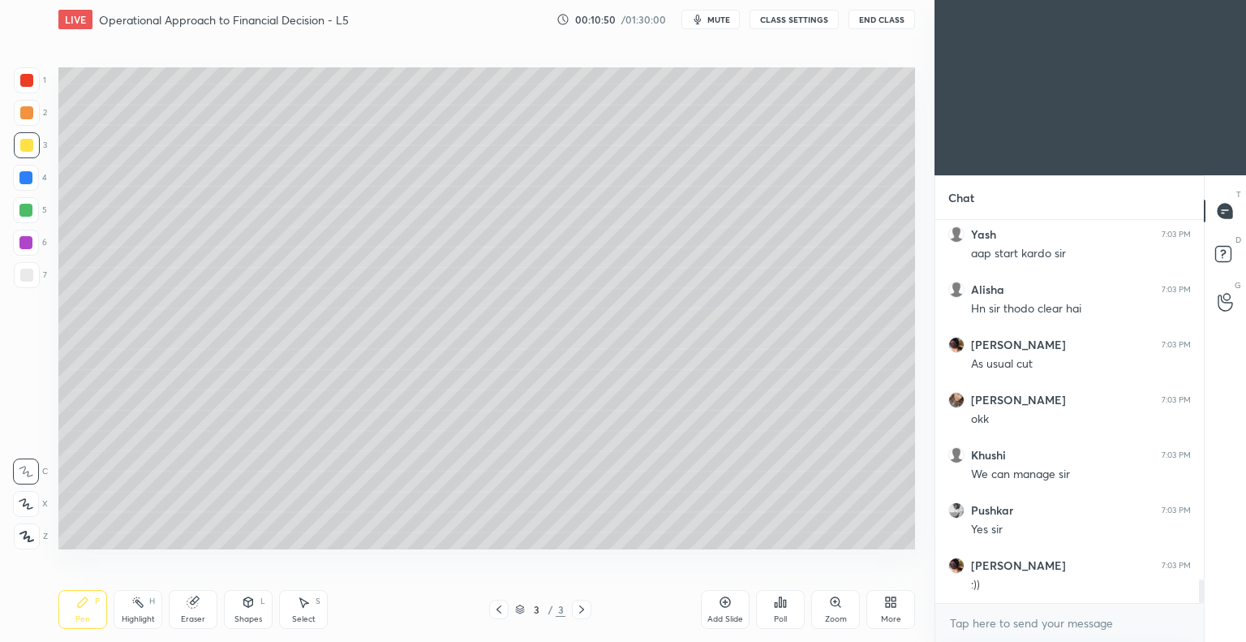
click at [30, 143] on div at bounding box center [26, 145] width 13 height 13
click at [33, 534] on div at bounding box center [27, 536] width 26 height 26
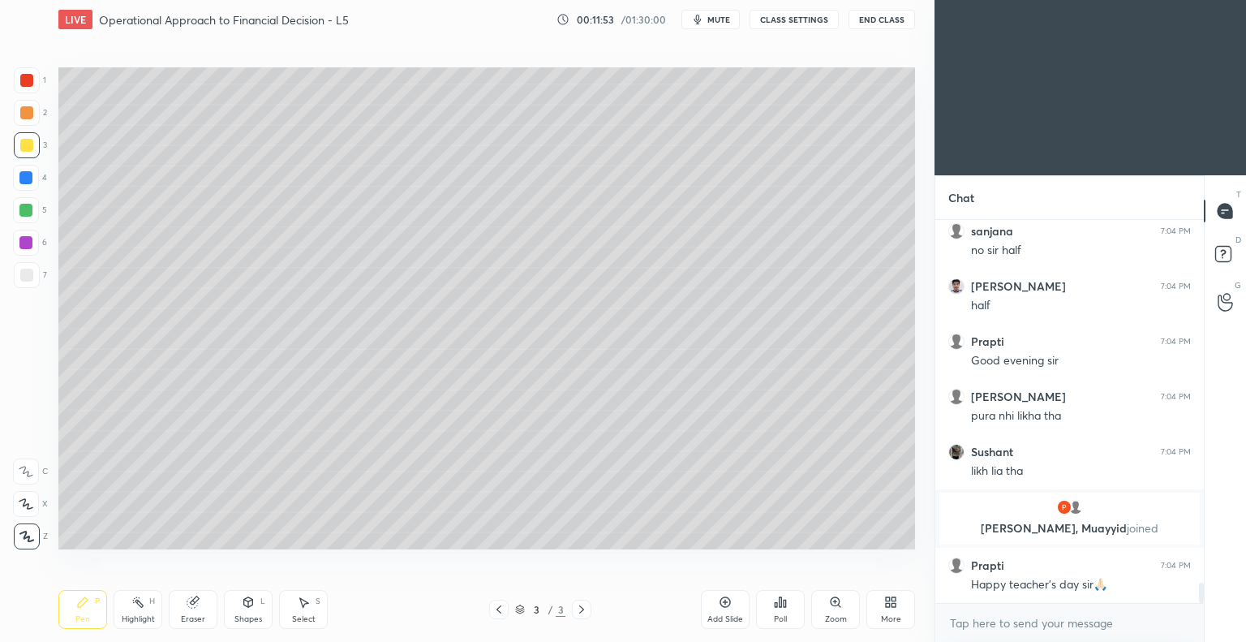
scroll to position [6806, 0]
click at [84, 603] on icon at bounding box center [83, 602] width 10 height 10
click at [26, 534] on icon at bounding box center [26, 535] width 15 height 11
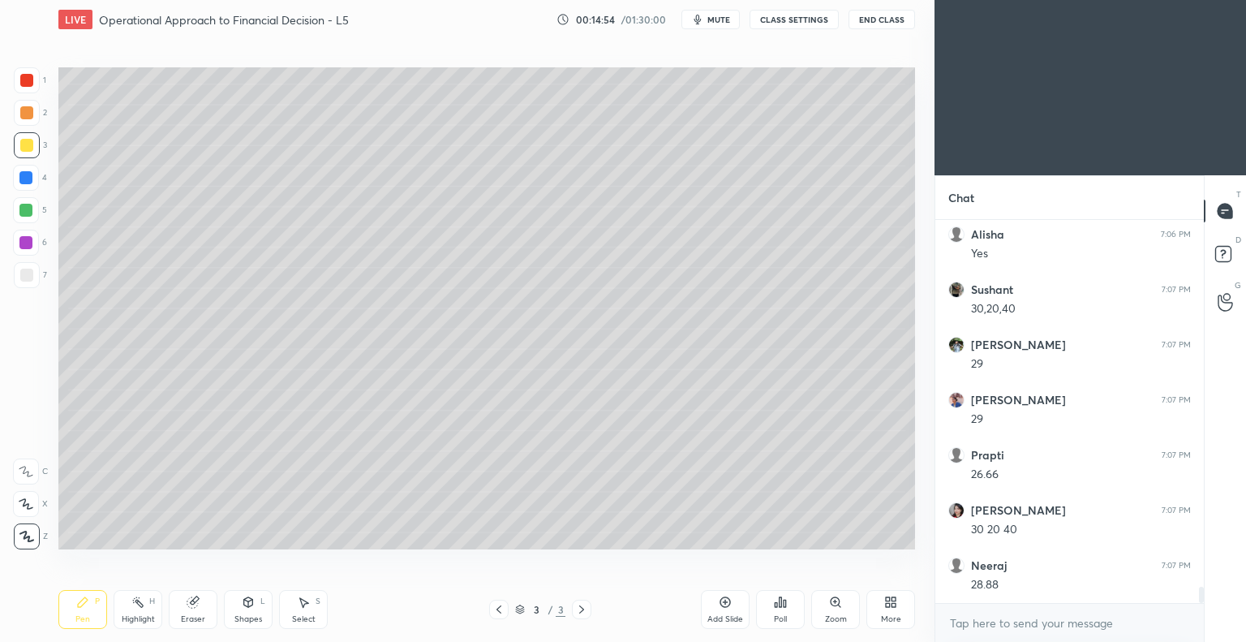
scroll to position [8482, 0]
click at [723, 603] on icon at bounding box center [725, 601] width 5 height 5
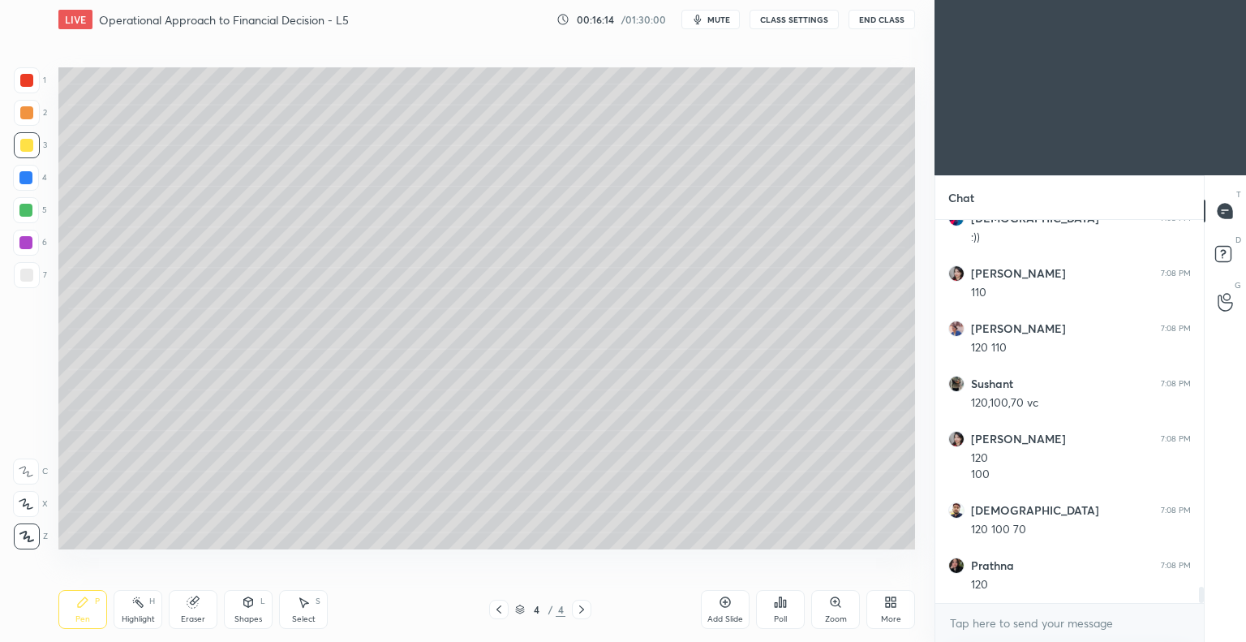
scroll to position [8829, 0]
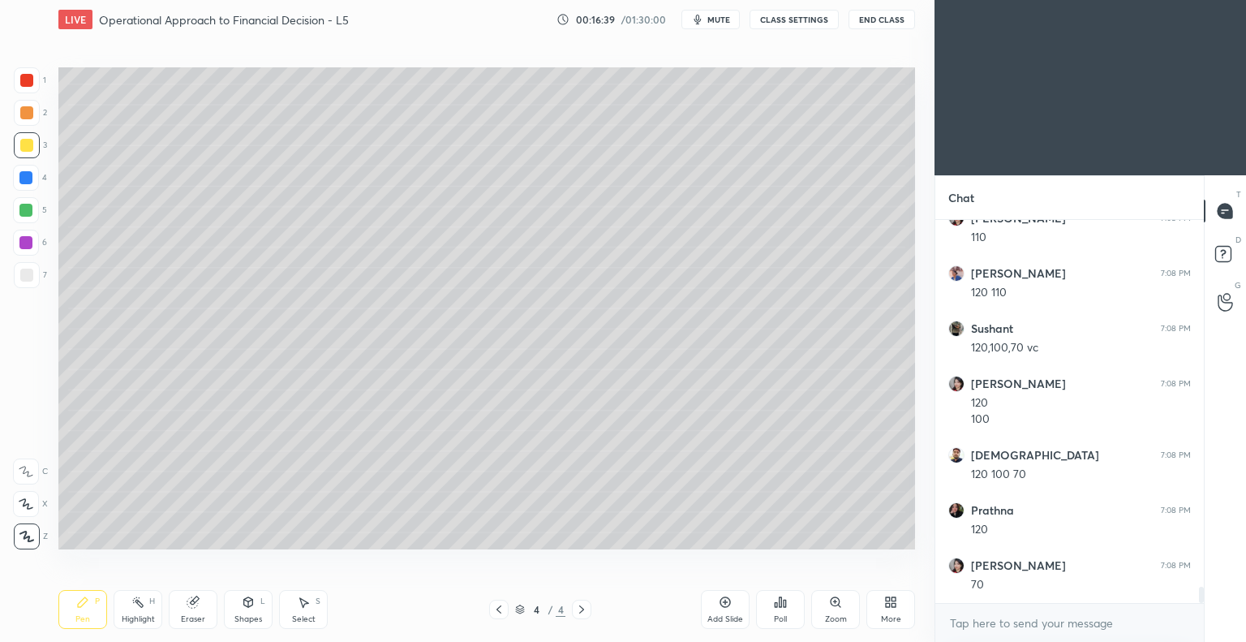
click at [205, 612] on div "Eraser" at bounding box center [193, 609] width 49 height 39
click at [84, 606] on icon at bounding box center [82, 601] width 13 height 13
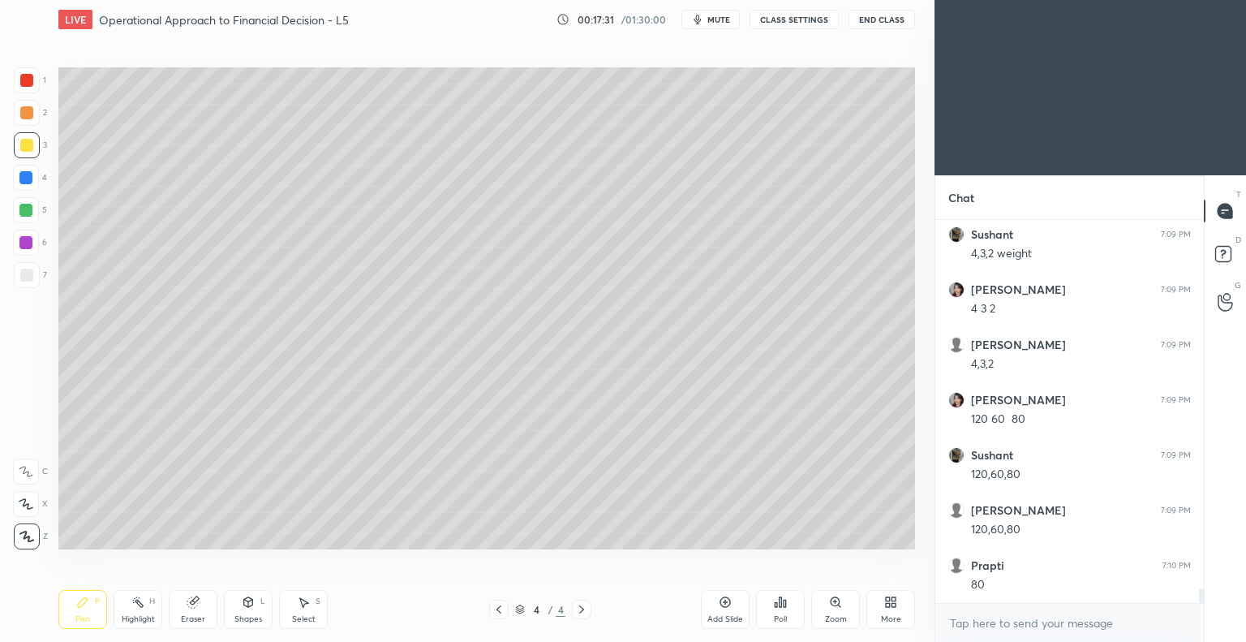
scroll to position [9485, 0]
click at [201, 603] on div "Eraser" at bounding box center [193, 609] width 49 height 39
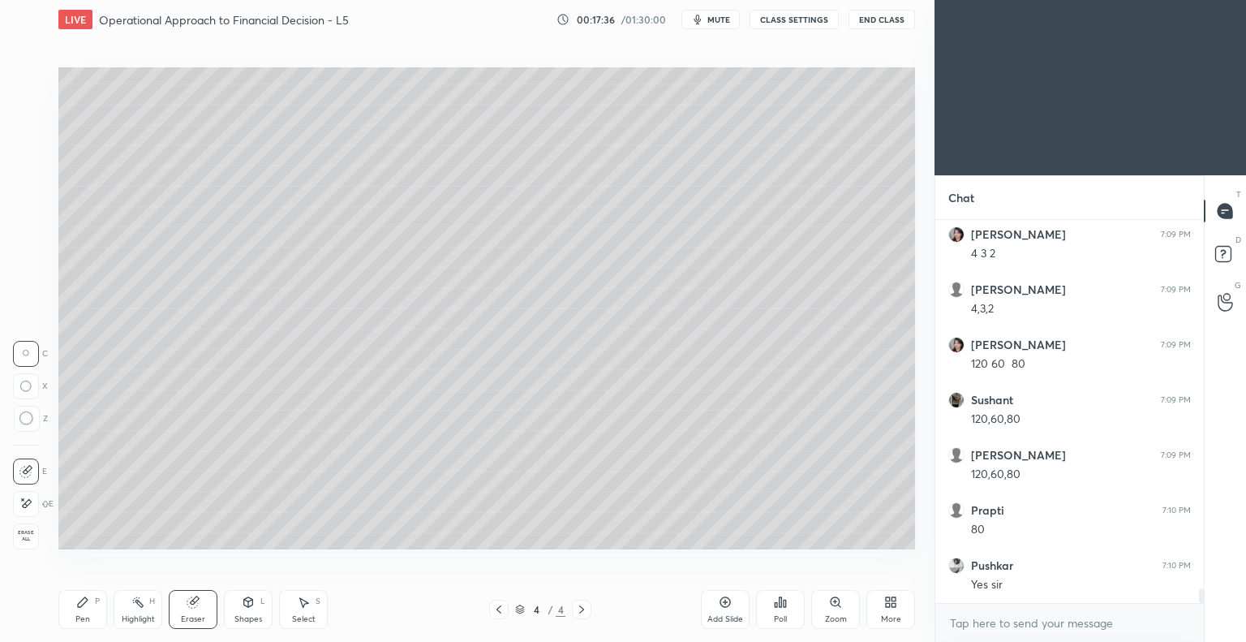
click at [81, 613] on div "Pen P" at bounding box center [82, 609] width 49 height 39
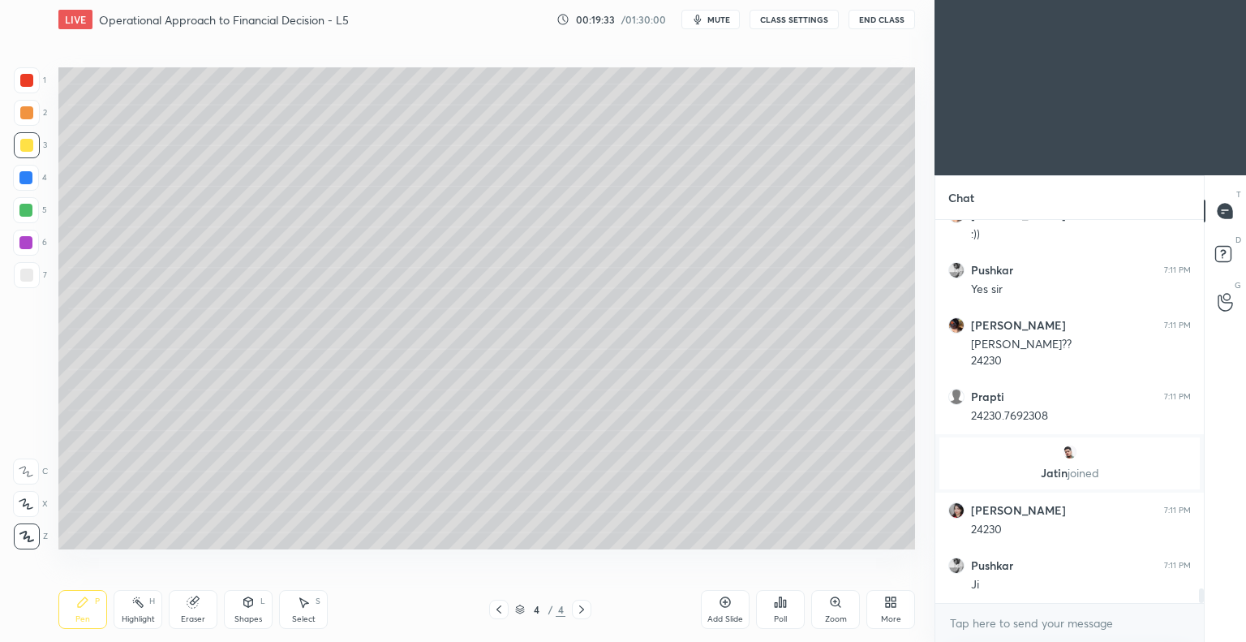
scroll to position [9635, 0]
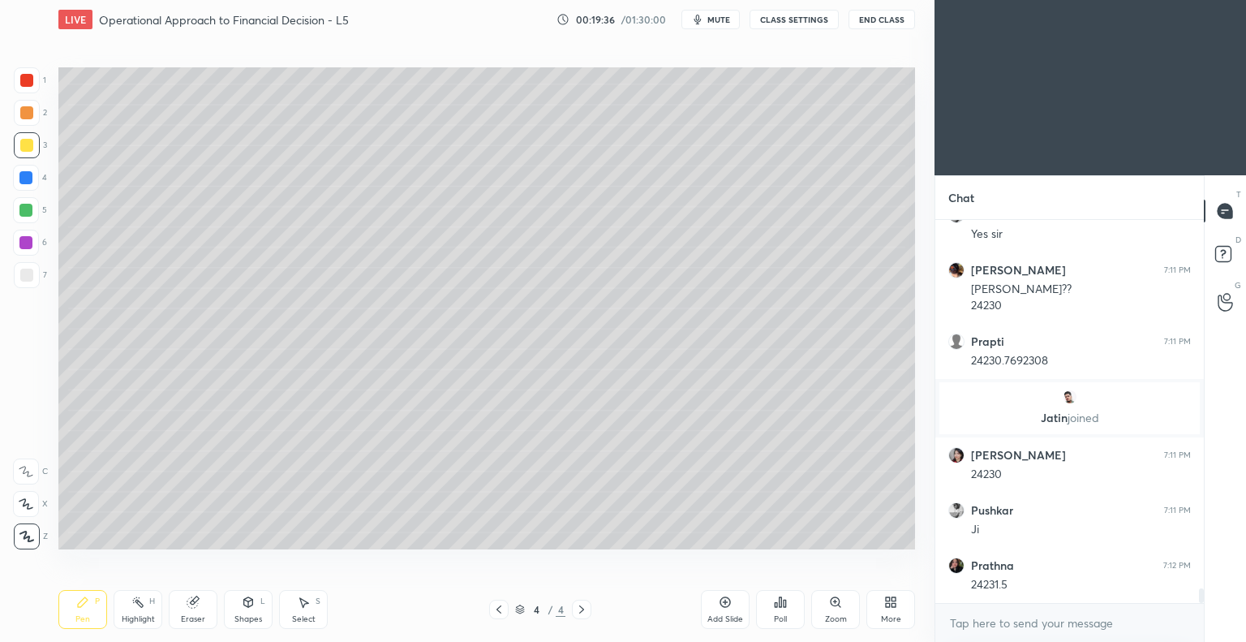
click at [720, 601] on icon at bounding box center [725, 602] width 11 height 11
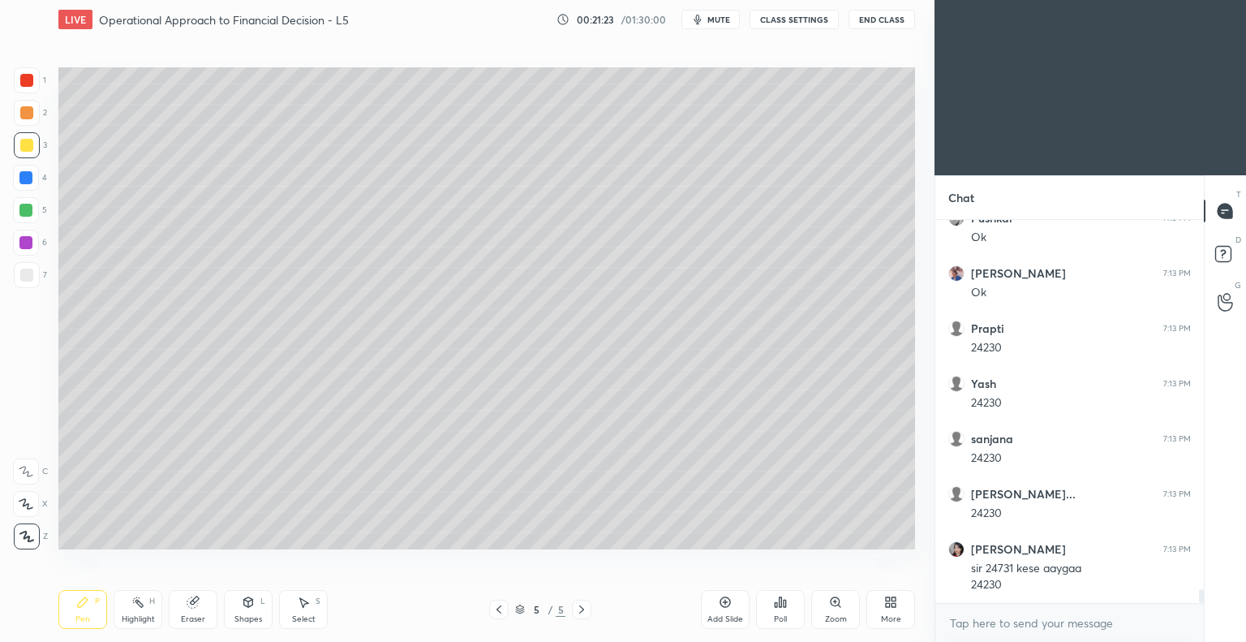
scroll to position [10424, 0]
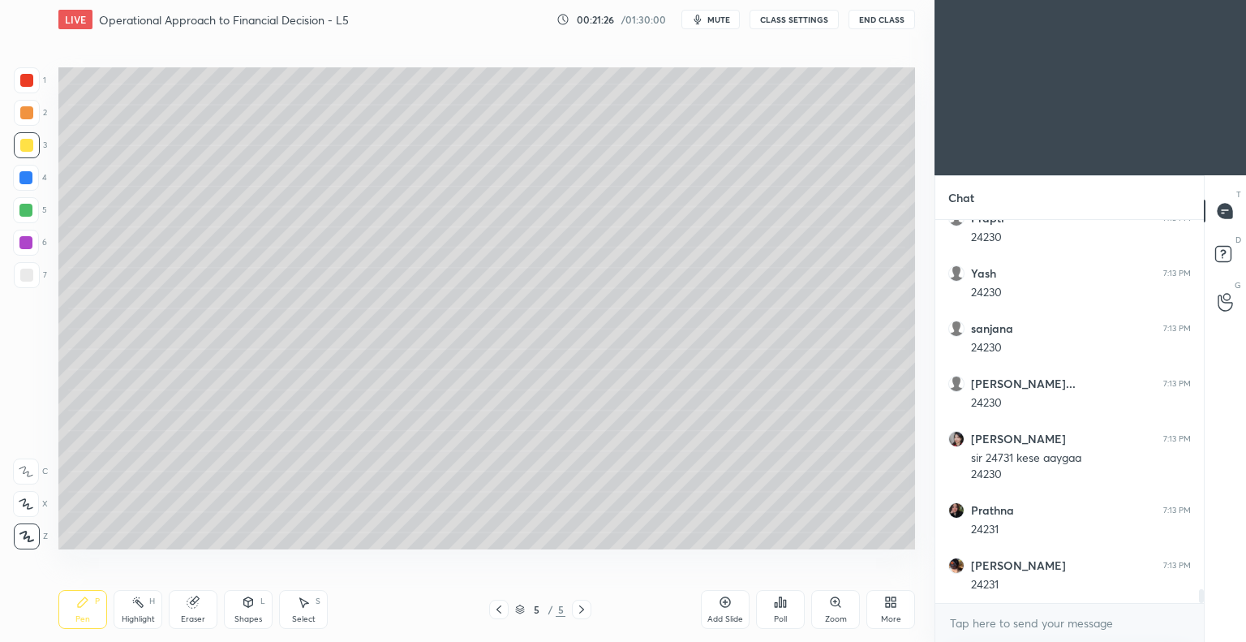
click at [197, 608] on icon at bounding box center [193, 601] width 13 height 13
click at [87, 608] on icon at bounding box center [82, 601] width 13 height 13
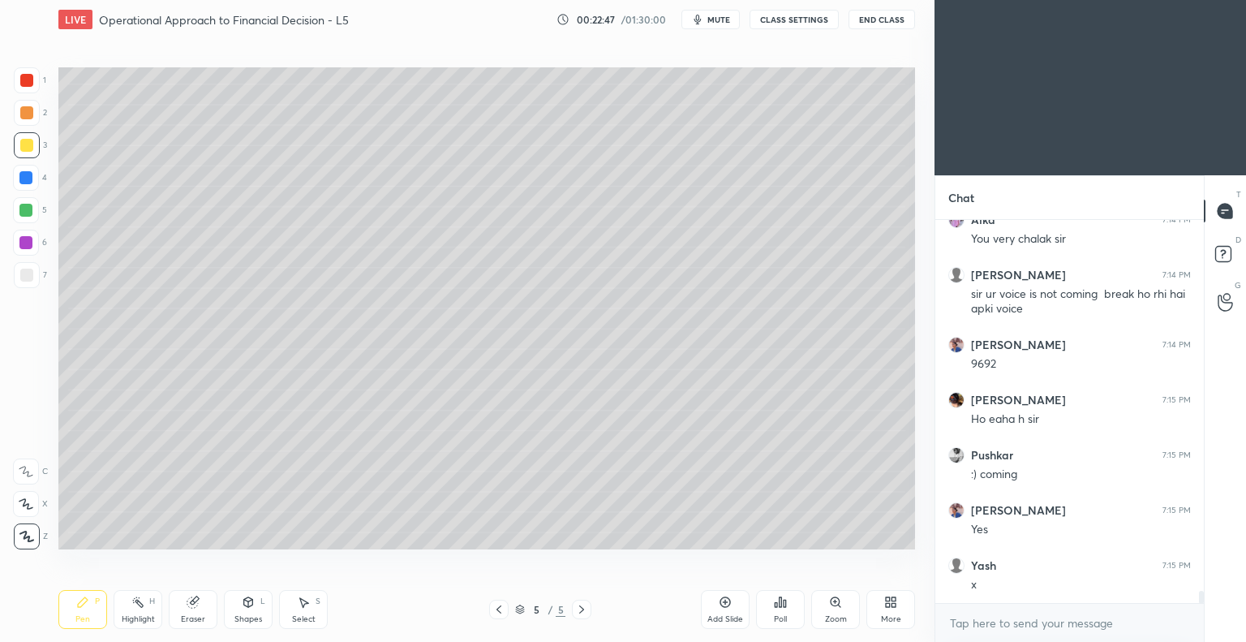
scroll to position [11280, 0]
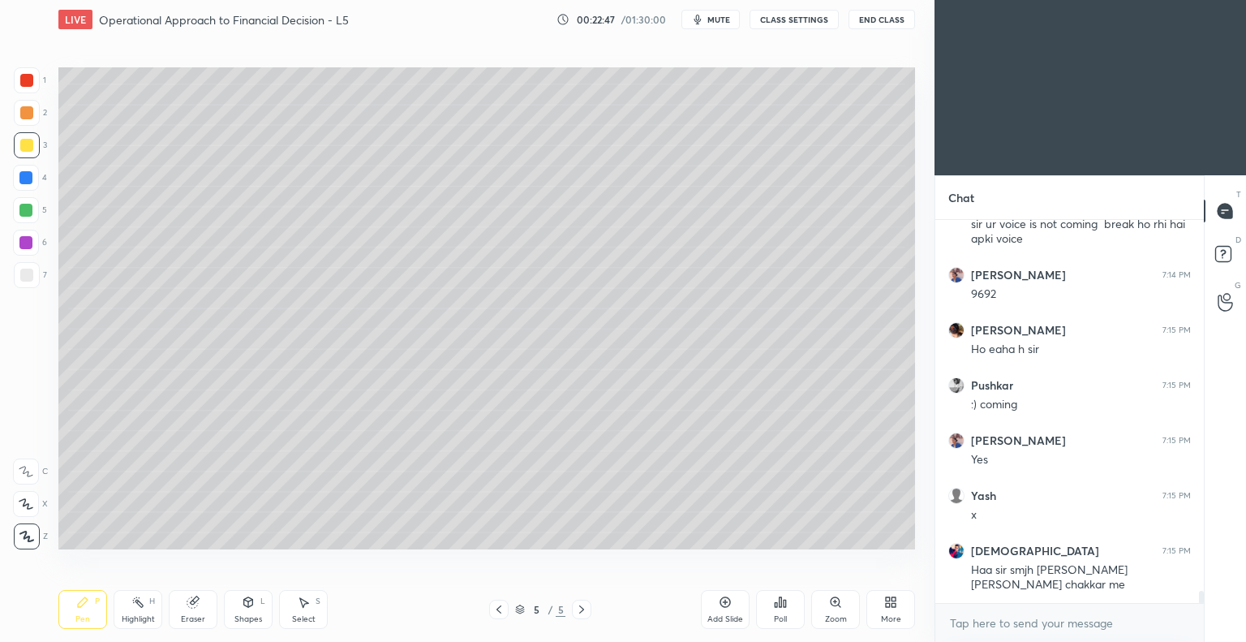
click at [195, 612] on div "Eraser" at bounding box center [193, 609] width 49 height 39
click at [81, 612] on div "Pen P" at bounding box center [82, 609] width 49 height 39
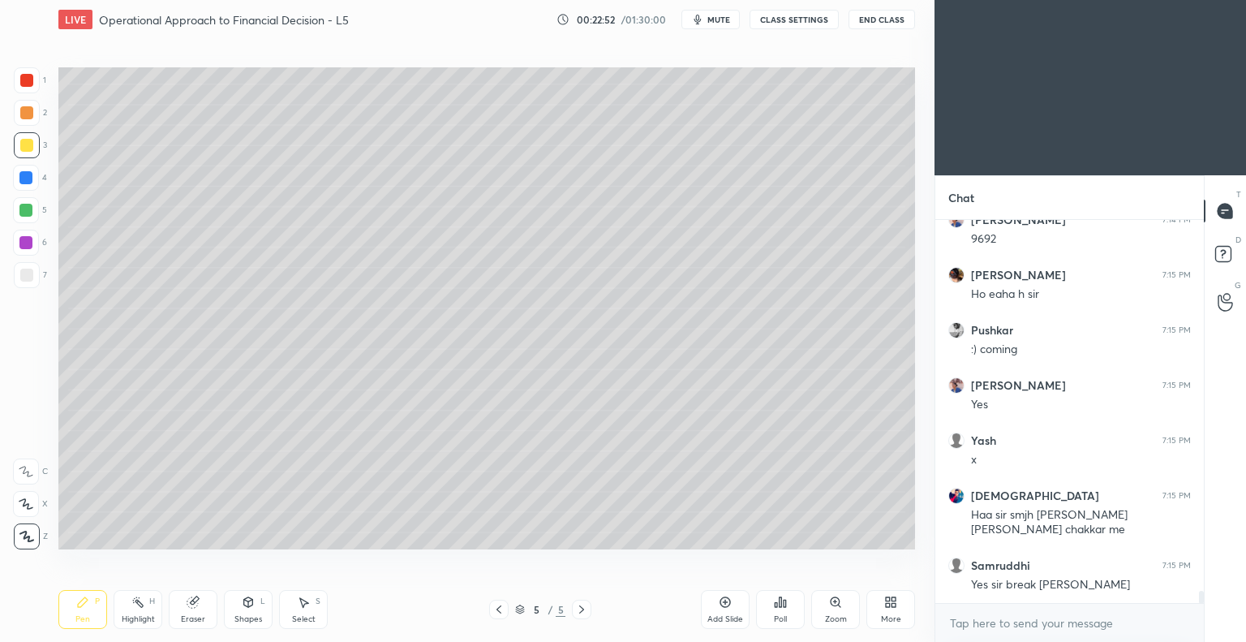
scroll to position [11391, 0]
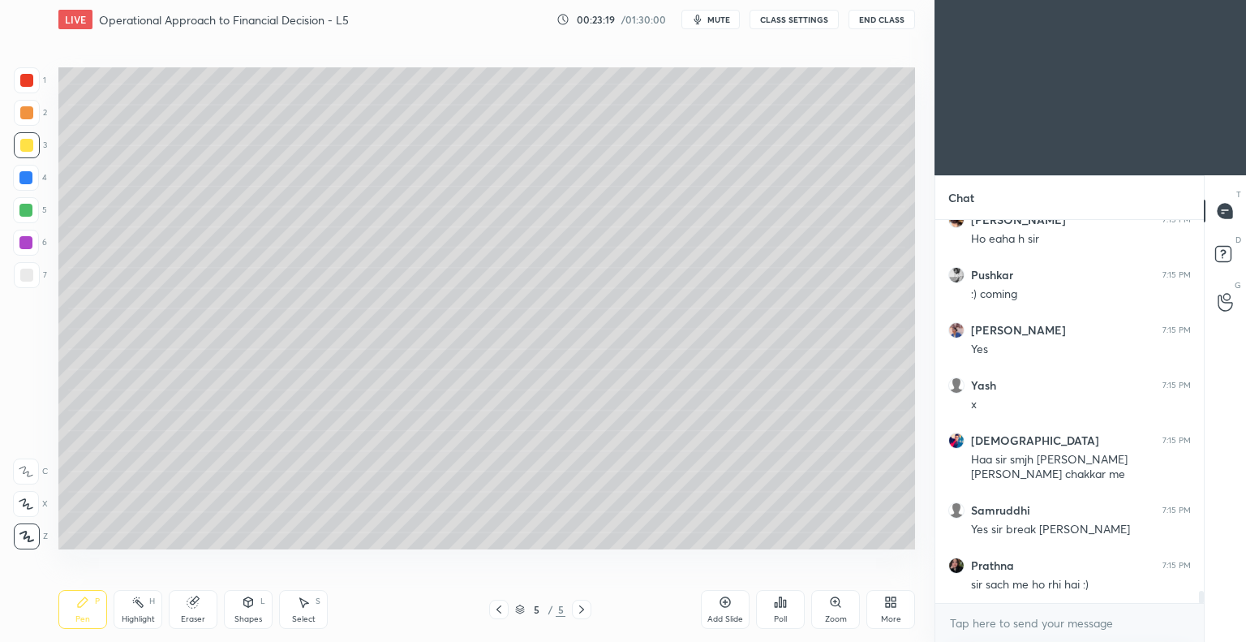
drag, startPoint x: 1200, startPoint y: 595, endPoint x: 1200, endPoint y: 612, distance: 17.8
click at [1200, 612] on div "[PERSON_NAME] 7:14 PM 9692 [PERSON_NAME] 7:15 PM Ho eaha h [PERSON_NAME] 7:15 P…" at bounding box center [1069, 431] width 268 height 422
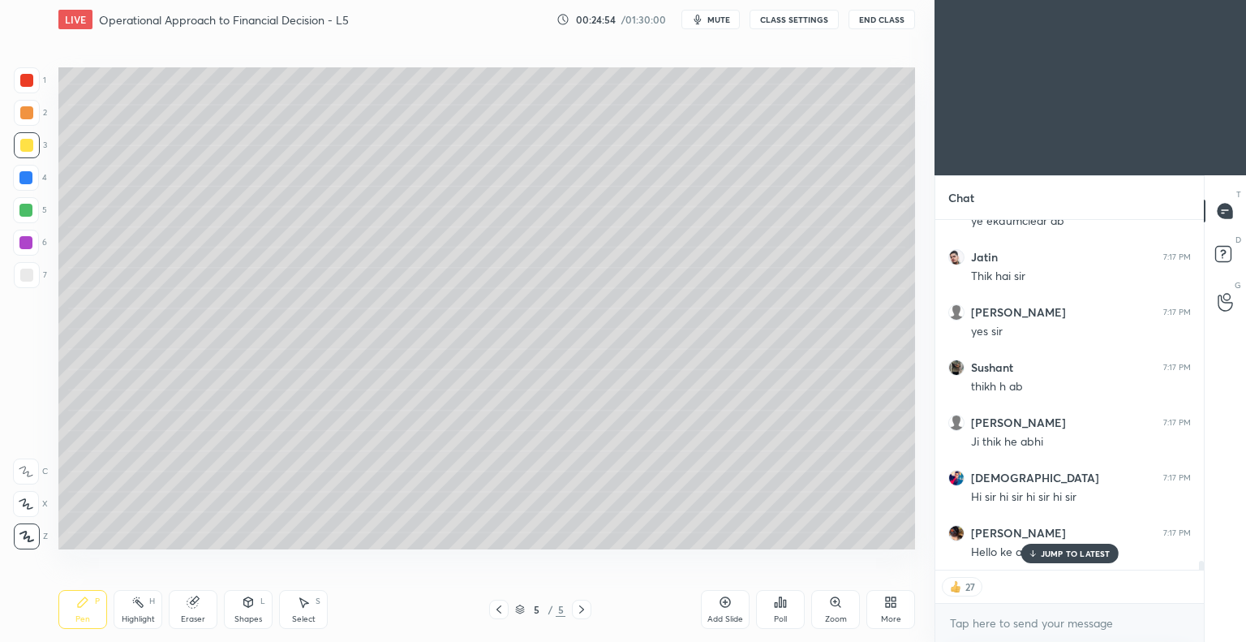
scroll to position [13301, 0]
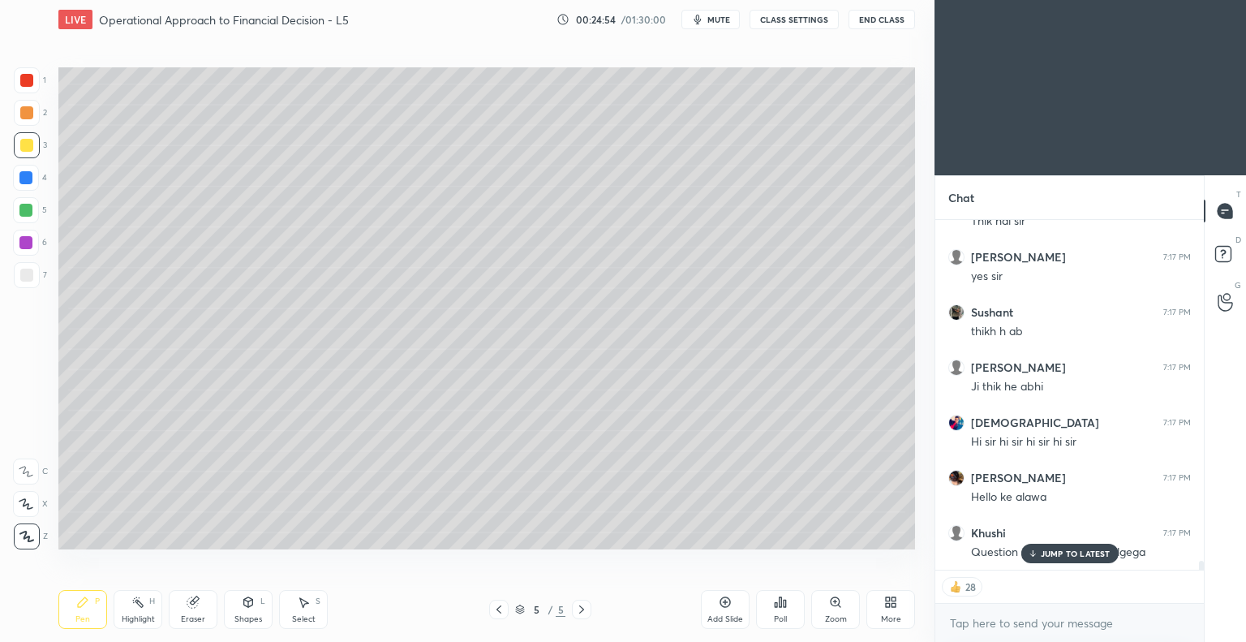
click at [1054, 551] on p "JUMP TO LATEST" at bounding box center [1076, 553] width 70 height 10
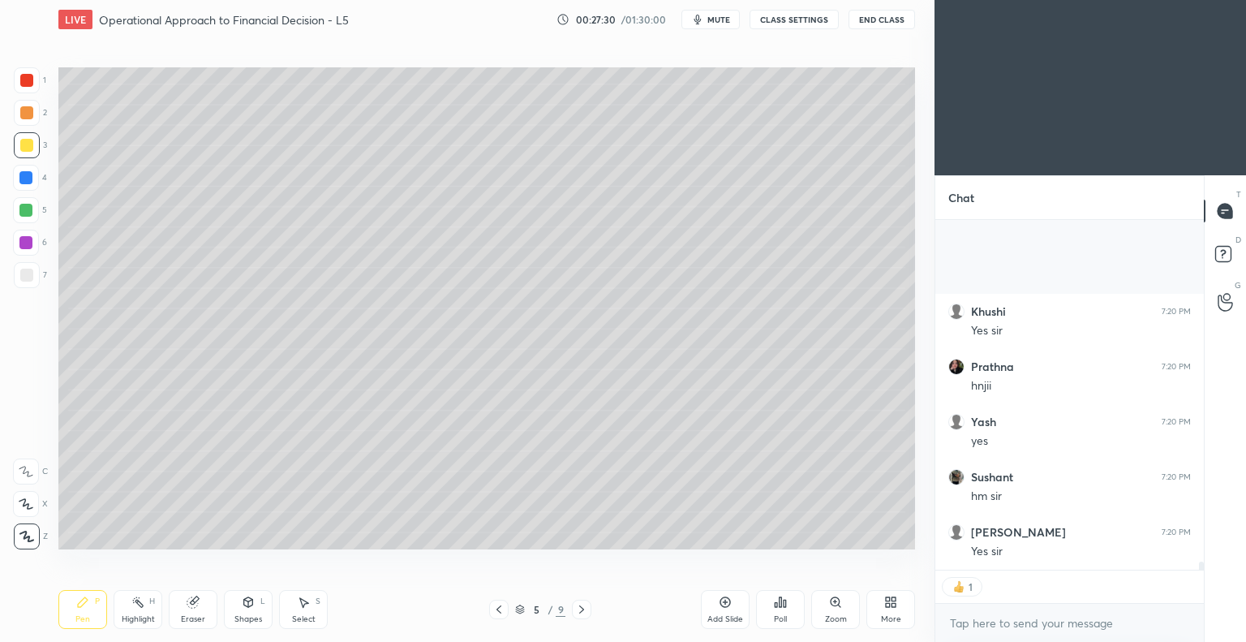
scroll to position [14692, 0]
click at [721, 606] on icon at bounding box center [725, 602] width 11 height 11
click at [33, 268] on div at bounding box center [27, 275] width 26 height 26
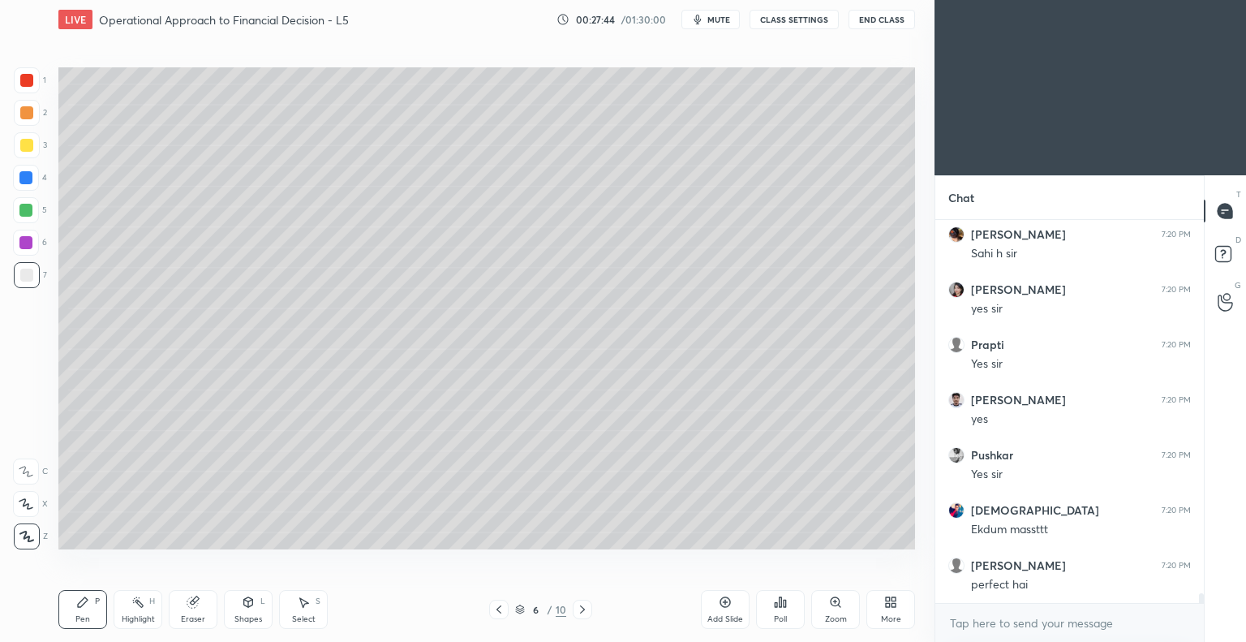
scroll to position [14880, 0]
click at [191, 607] on icon at bounding box center [192, 602] width 11 height 11
click at [88, 613] on div "Pen P" at bounding box center [82, 609] width 49 height 39
click at [188, 618] on div "Eraser" at bounding box center [193, 619] width 24 height 8
click at [88, 609] on div "Pen P" at bounding box center [82, 609] width 49 height 39
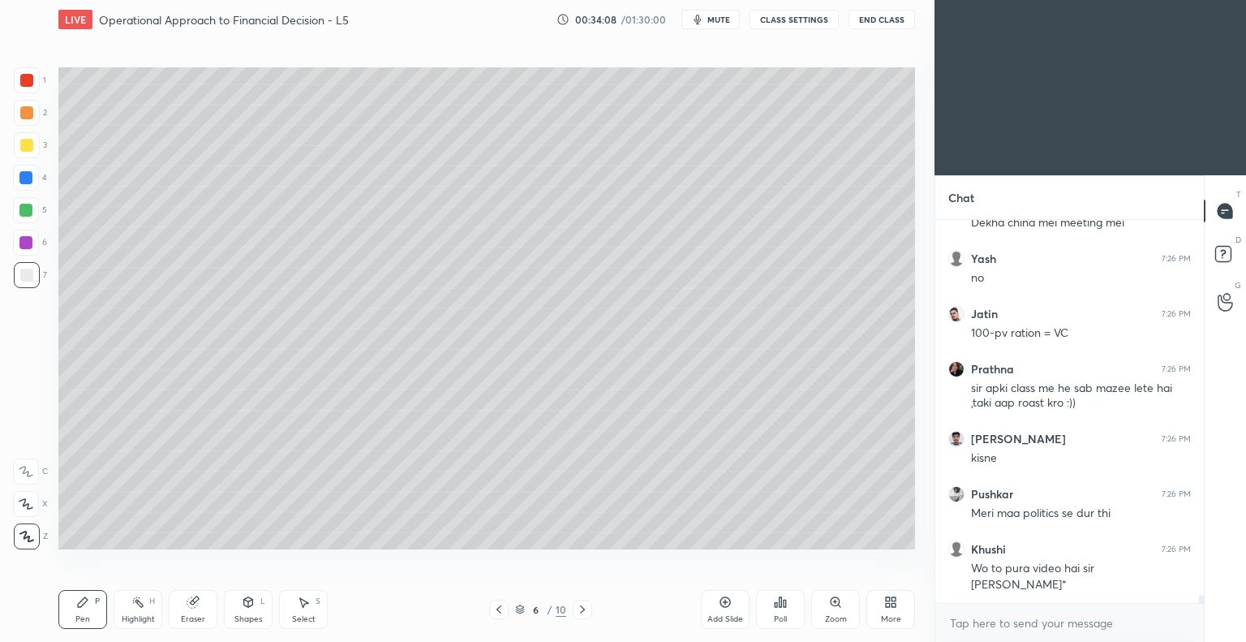
scroll to position [17448, 0]
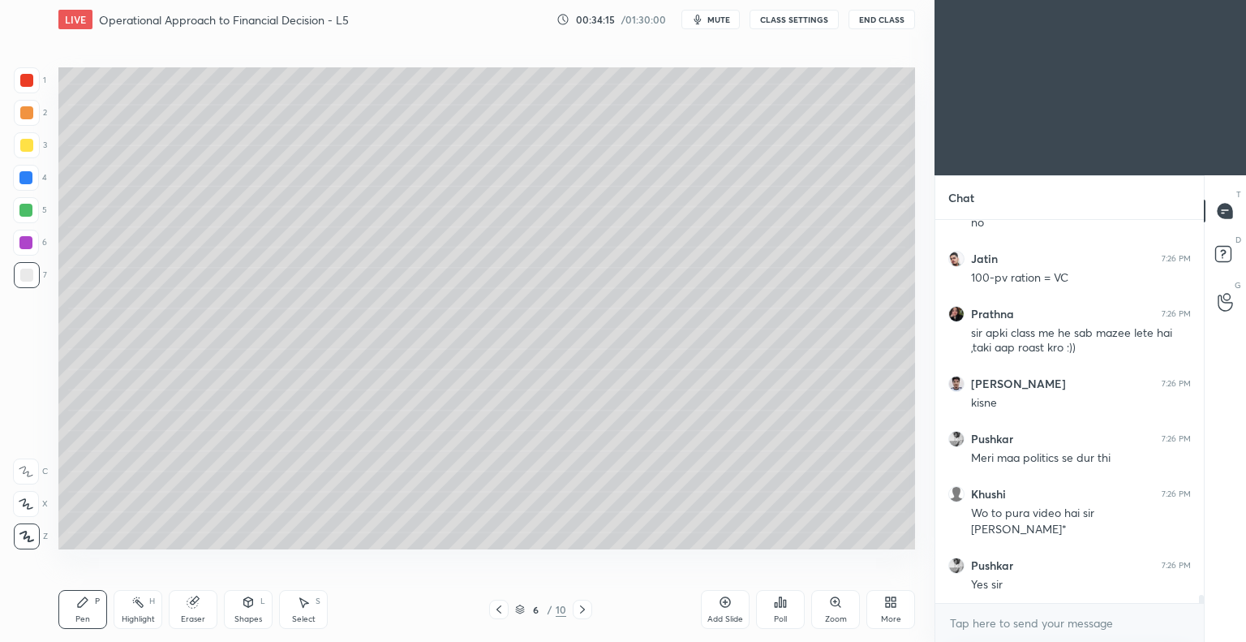
click at [721, 603] on icon at bounding box center [725, 601] width 13 height 13
click at [32, 271] on div at bounding box center [26, 274] width 13 height 13
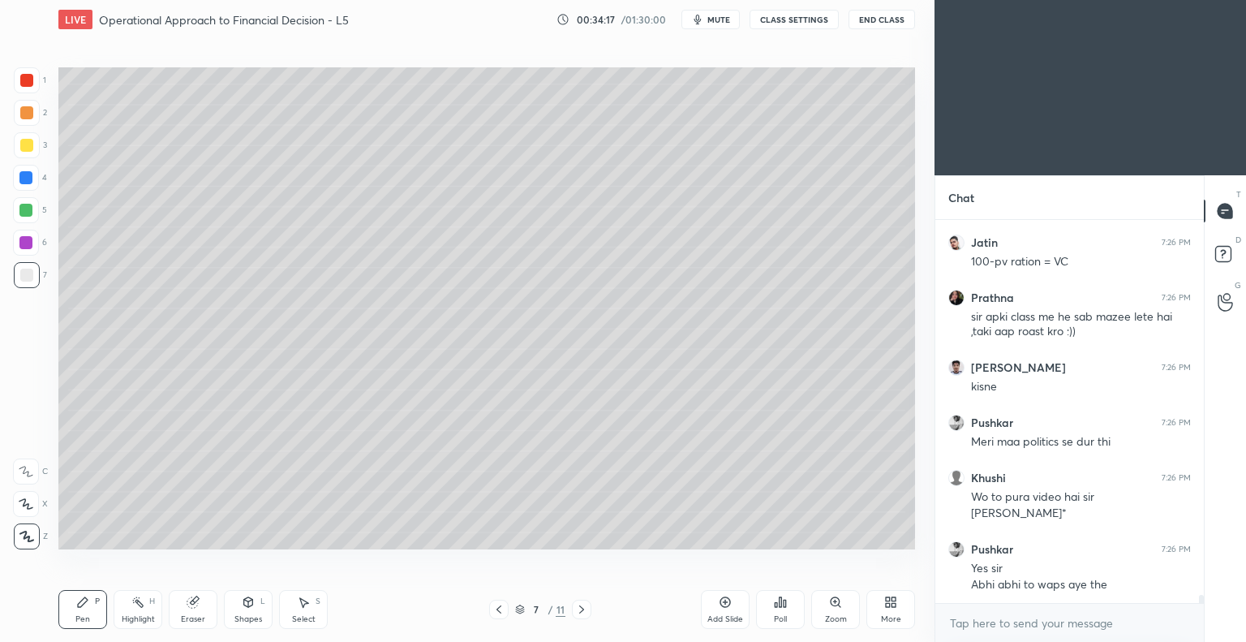
click at [34, 142] on div at bounding box center [27, 145] width 26 height 26
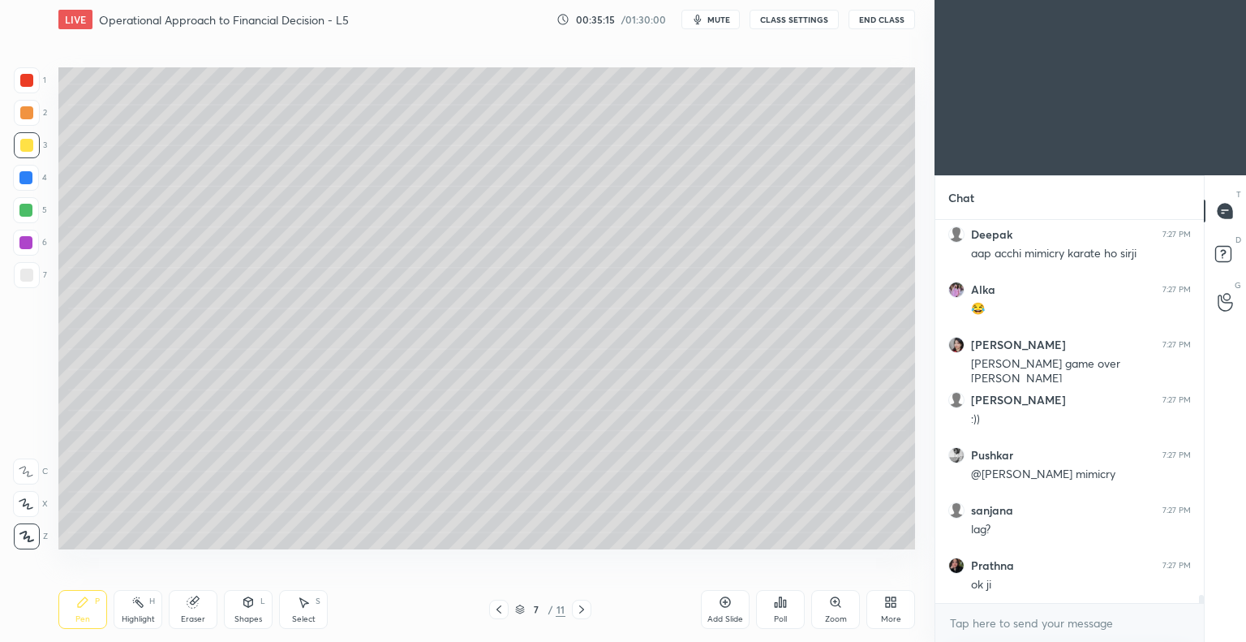
scroll to position [17480, 0]
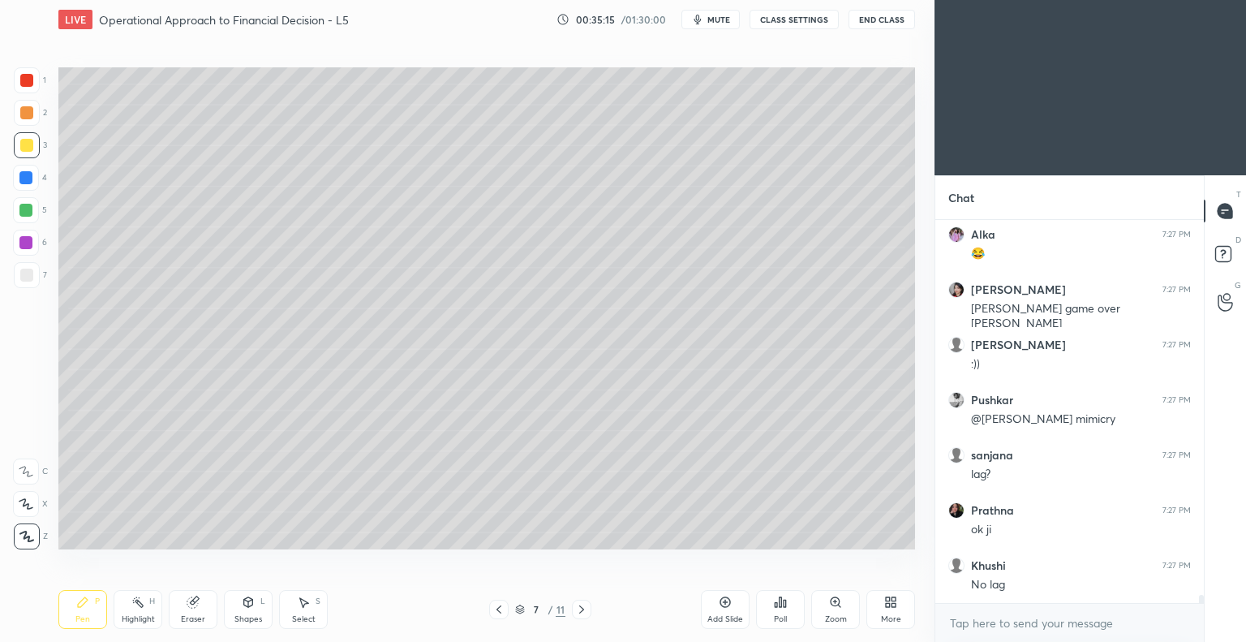
click at [499, 612] on icon at bounding box center [498, 609] width 5 height 8
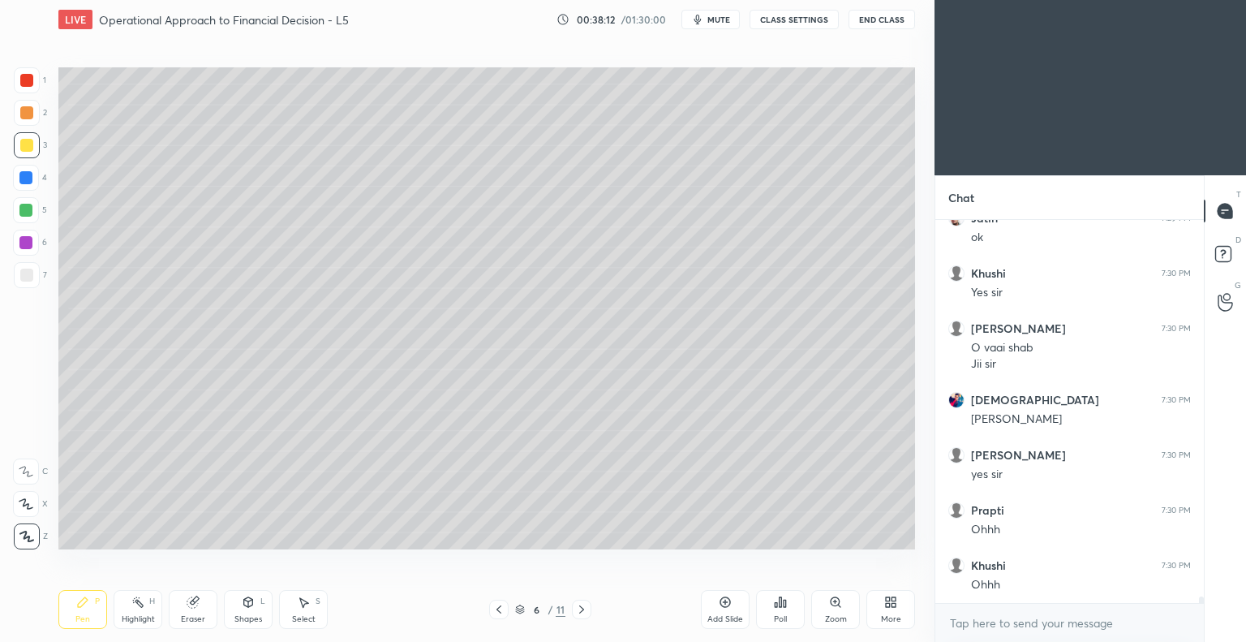
scroll to position [22090, 0]
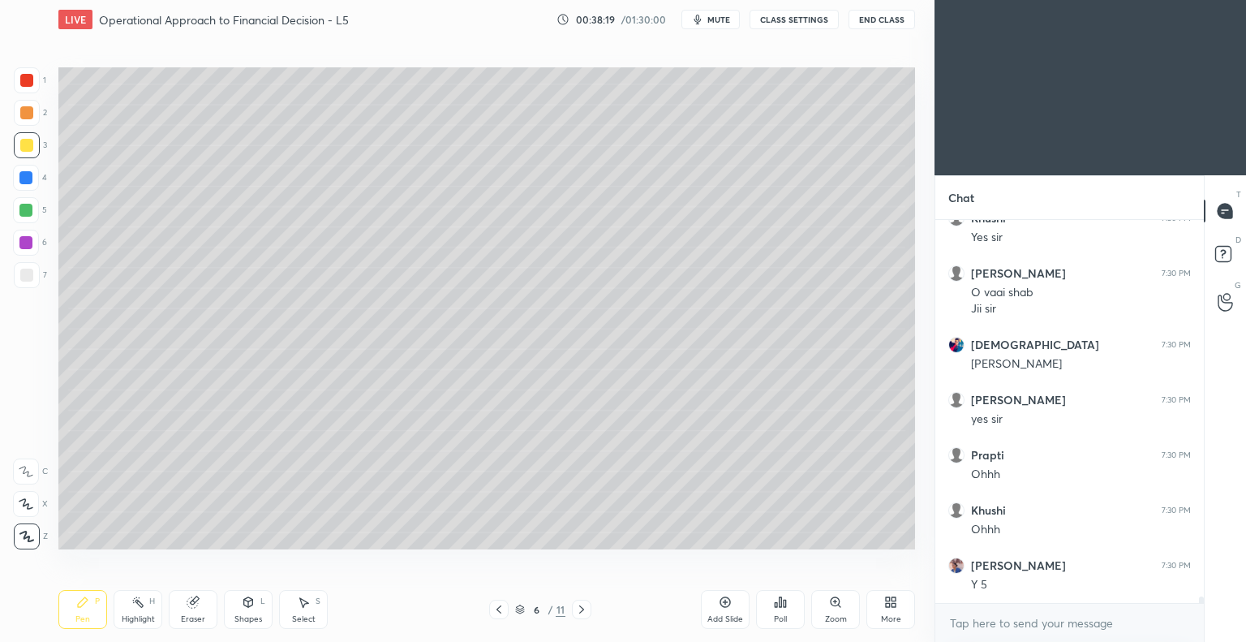
click at [723, 599] on icon at bounding box center [725, 601] width 13 height 13
click at [197, 620] on div "Eraser" at bounding box center [193, 619] width 24 height 8
click at [88, 612] on div "Pen P" at bounding box center [82, 609] width 49 height 39
click at [499, 611] on icon at bounding box center [498, 609] width 5 height 8
click at [581, 609] on icon at bounding box center [581, 609] width 13 height 13
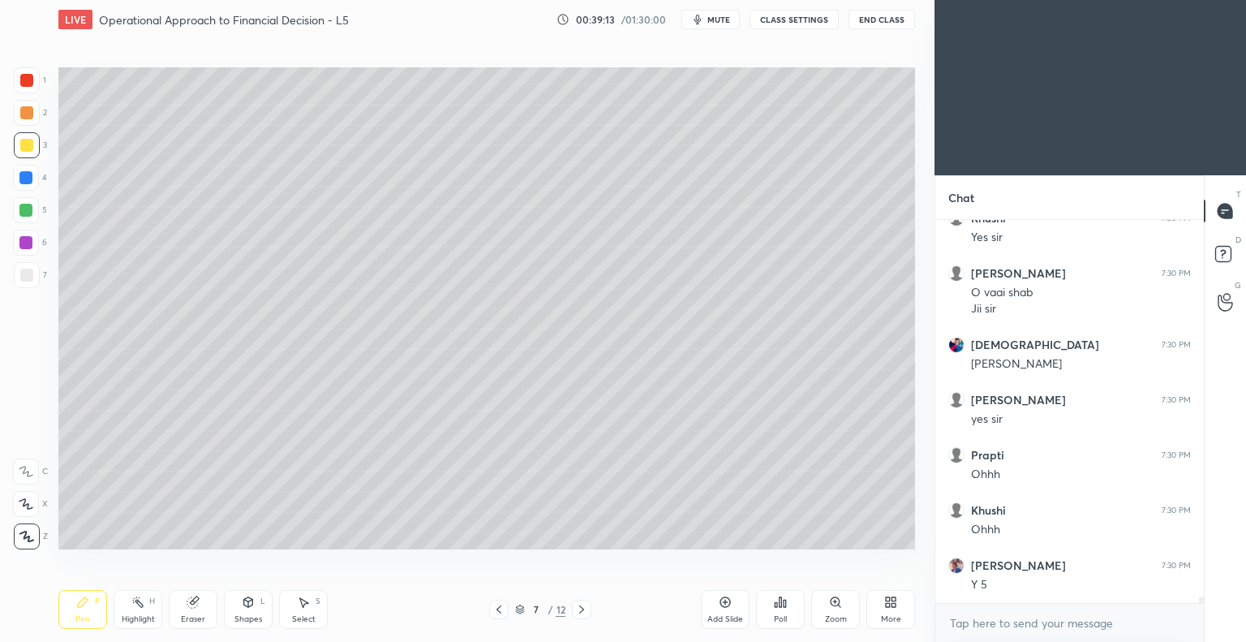
scroll to position [22145, 0]
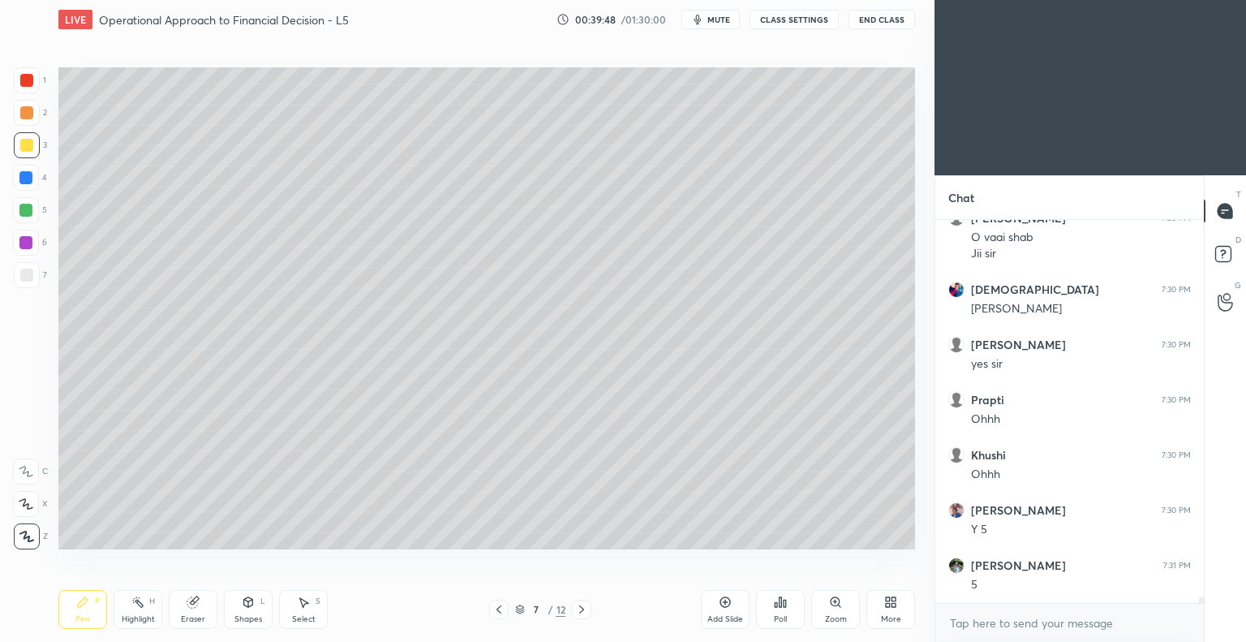
click at [496, 612] on icon at bounding box center [498, 609] width 13 height 13
click at [580, 609] on icon at bounding box center [581, 609] width 13 height 13
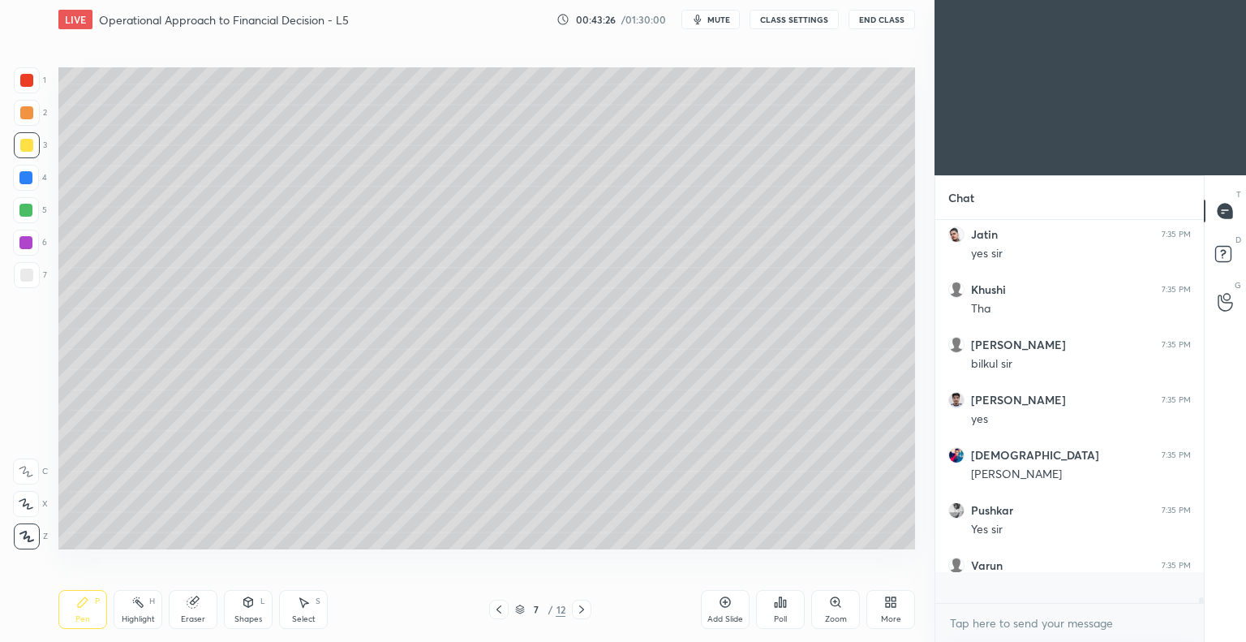
scroll to position [378, 264]
click at [503, 607] on icon at bounding box center [498, 609] width 13 height 13
click at [581, 609] on icon at bounding box center [581, 609] width 13 height 13
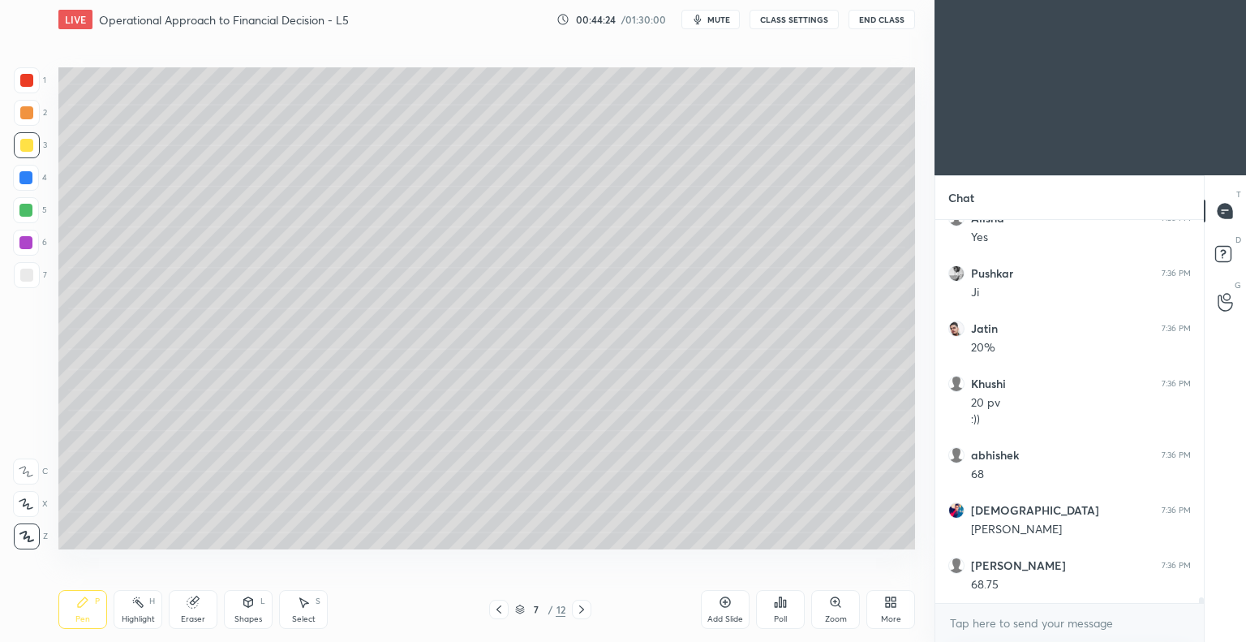
scroll to position [24533, 0]
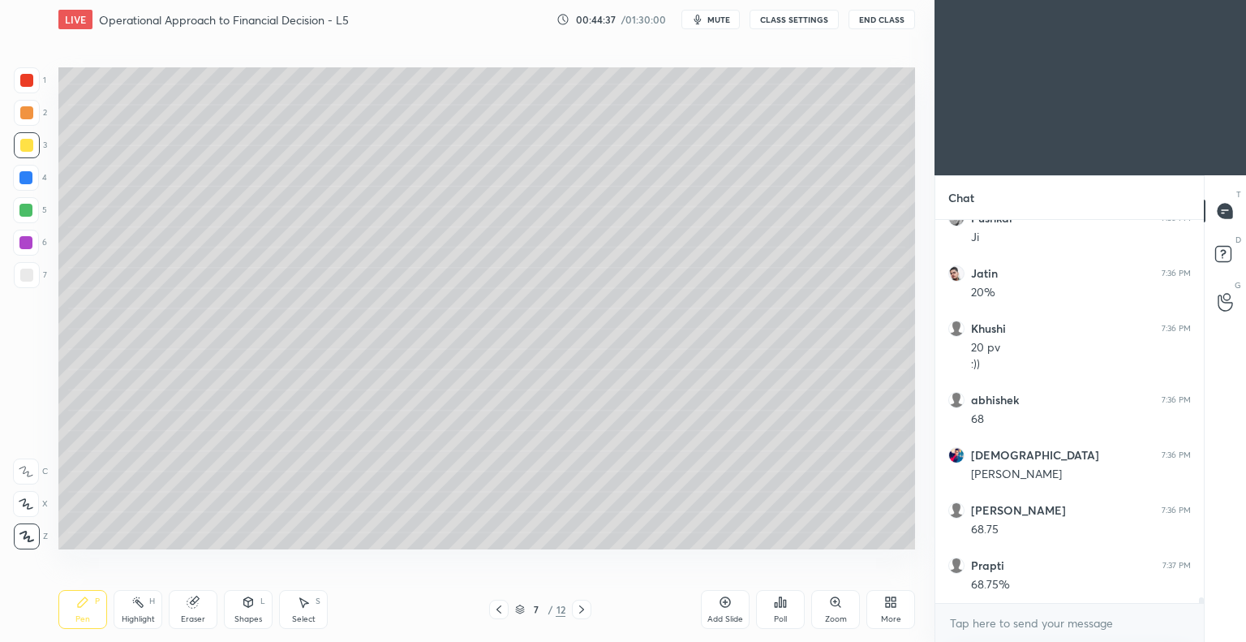
click at [725, 603] on icon at bounding box center [725, 601] width 5 height 5
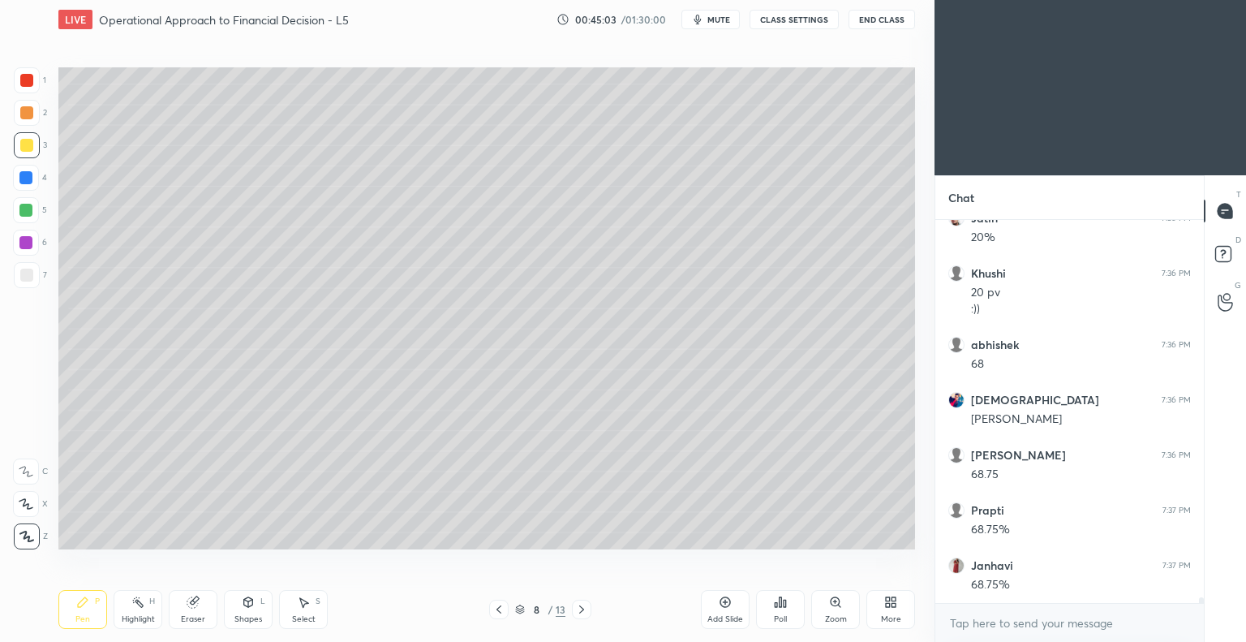
click at [201, 613] on div "Eraser" at bounding box center [193, 609] width 49 height 39
click at [93, 611] on div "Pen P" at bounding box center [82, 609] width 49 height 39
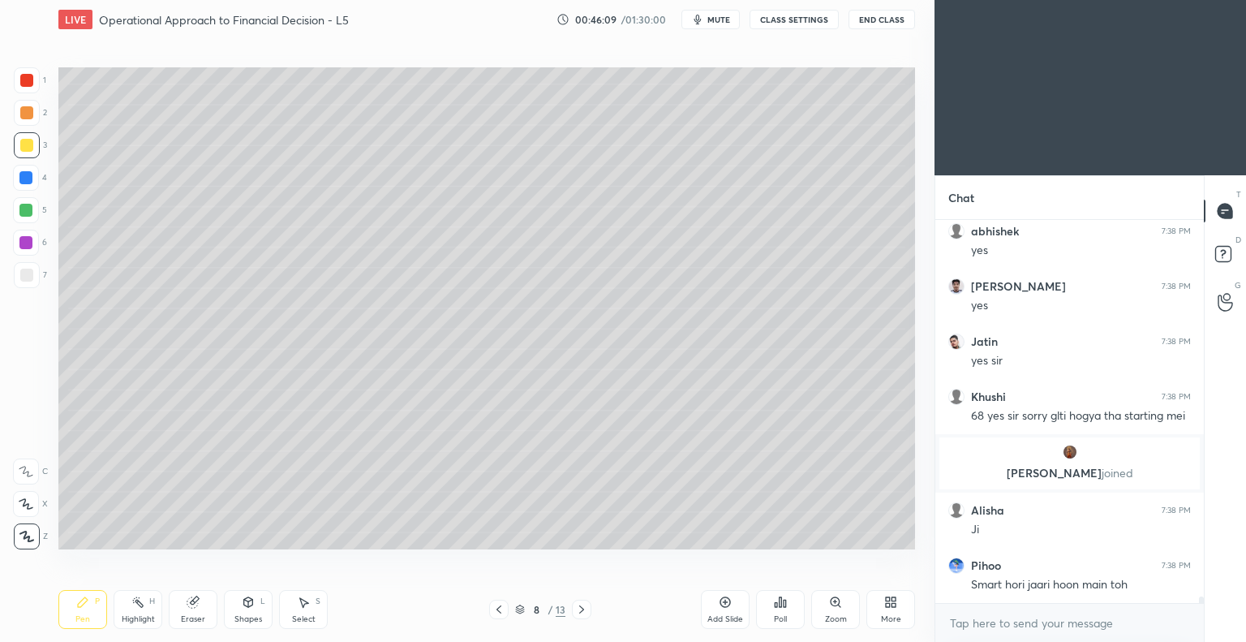
scroll to position [22830, 0]
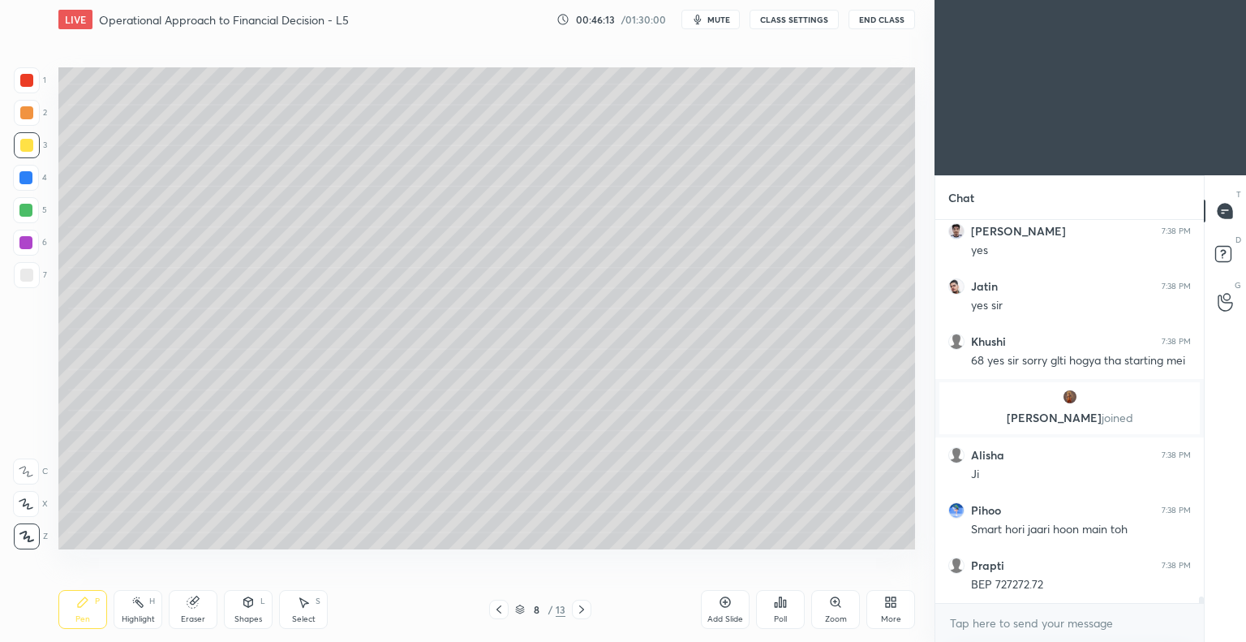
click at [497, 612] on icon at bounding box center [498, 609] width 13 height 13
click at [498, 611] on icon at bounding box center [498, 609] width 5 height 8
click at [577, 611] on icon at bounding box center [581, 609] width 13 height 13
click at [578, 607] on icon at bounding box center [581, 609] width 13 height 13
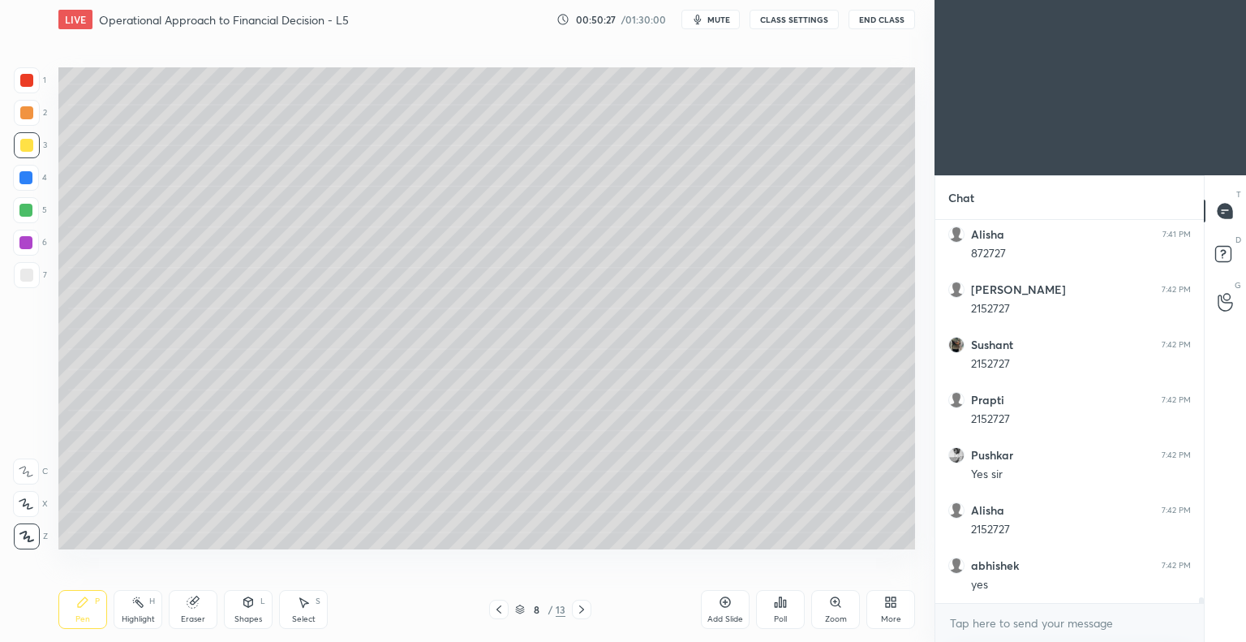
scroll to position [24334, 0]
click at [500, 609] on icon at bounding box center [498, 609] width 13 height 13
click at [497, 614] on icon at bounding box center [498, 609] width 13 height 13
click at [581, 611] on icon at bounding box center [581, 609] width 13 height 13
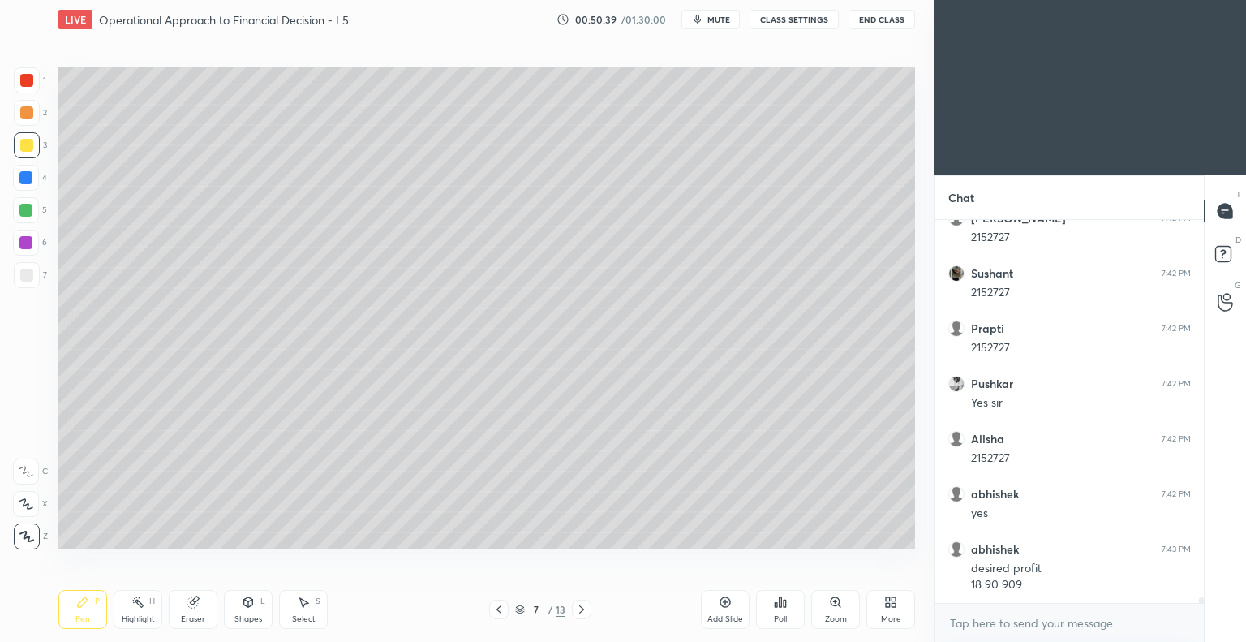
click at [581, 610] on icon at bounding box center [581, 609] width 13 height 13
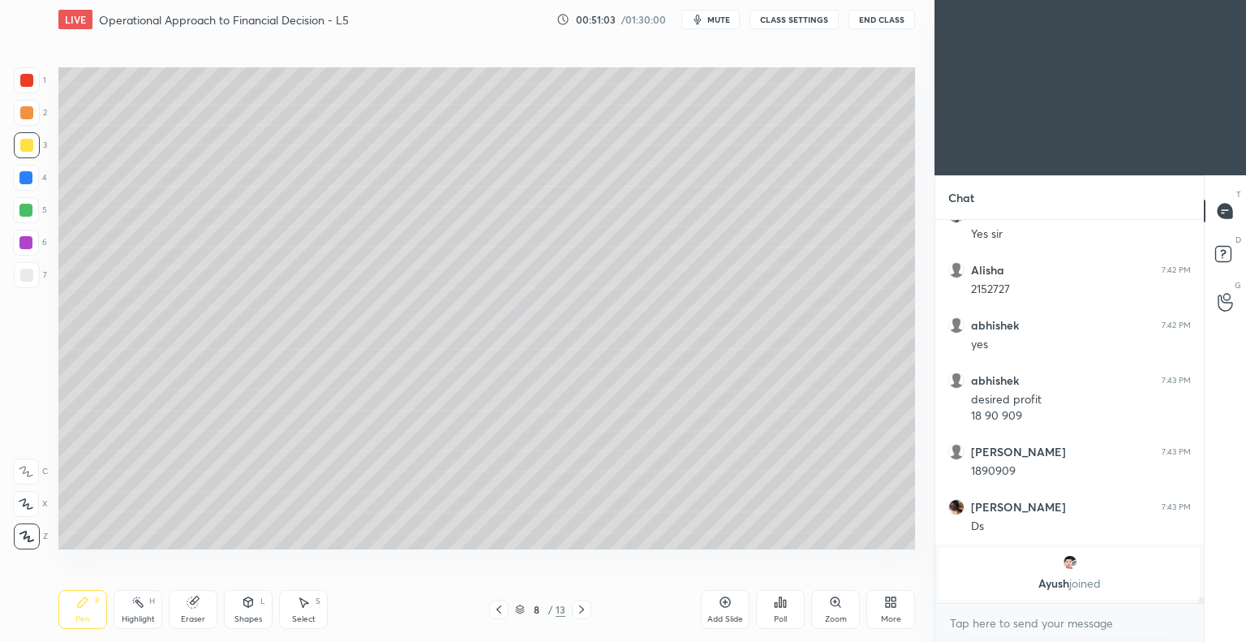
click at [722, 601] on icon at bounding box center [725, 601] width 13 height 13
click at [499, 609] on icon at bounding box center [498, 609] width 13 height 13
click at [578, 609] on icon at bounding box center [581, 609] width 13 height 13
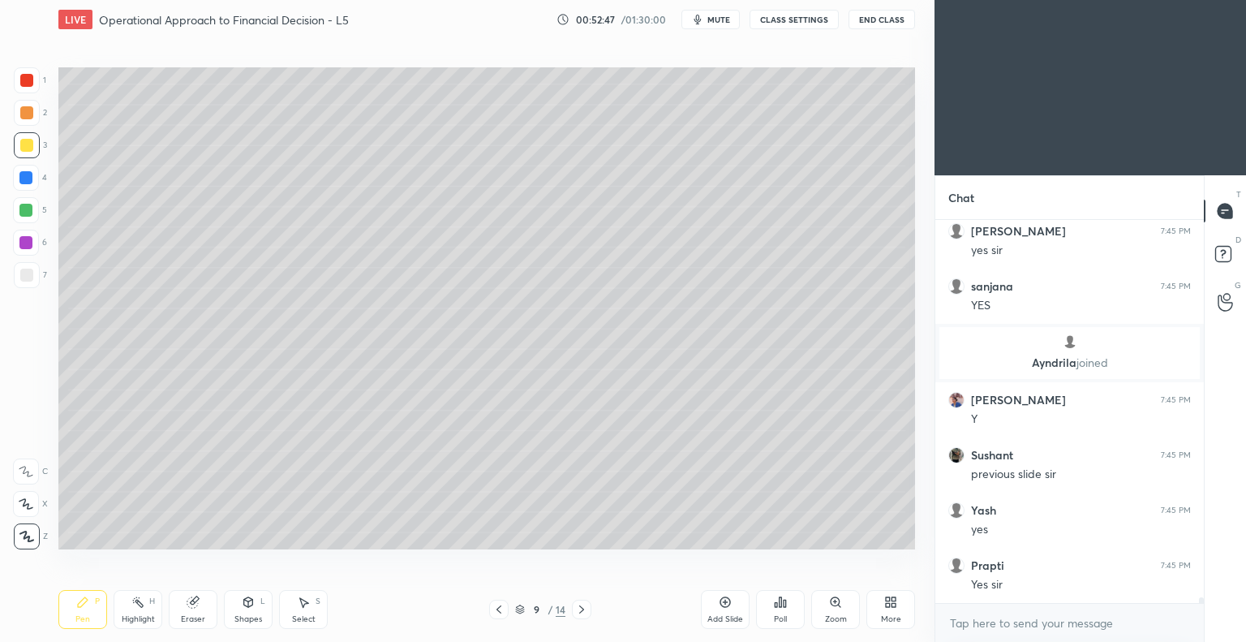
scroll to position [24768, 0]
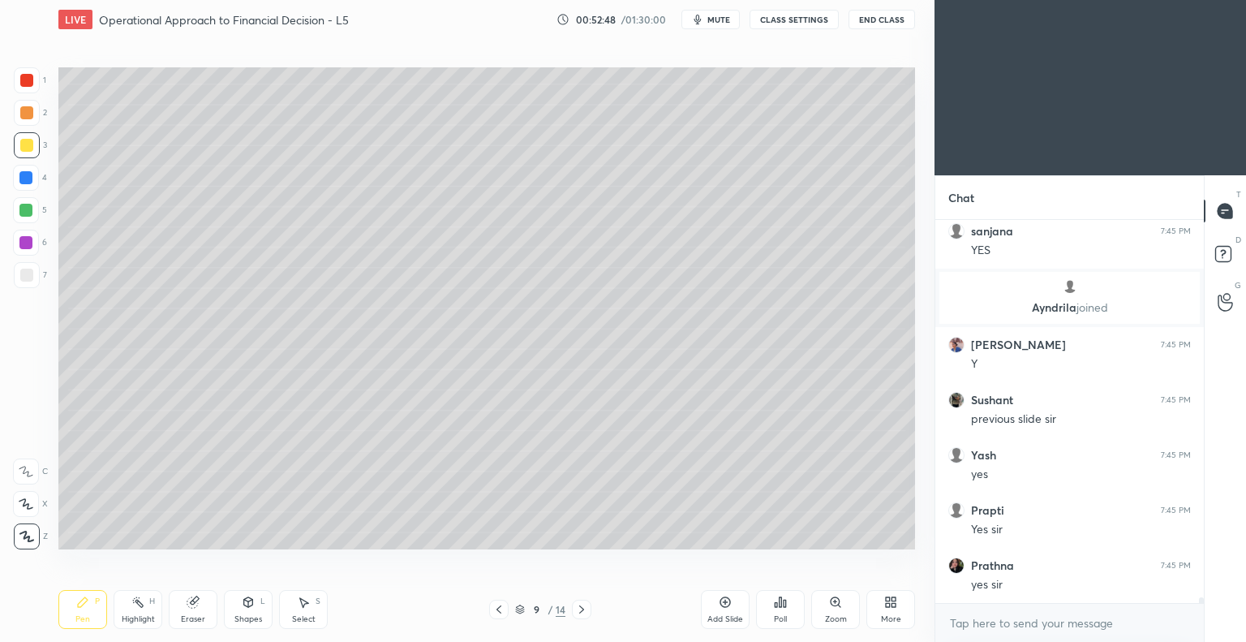
click at [503, 608] on icon at bounding box center [498, 609] width 13 height 13
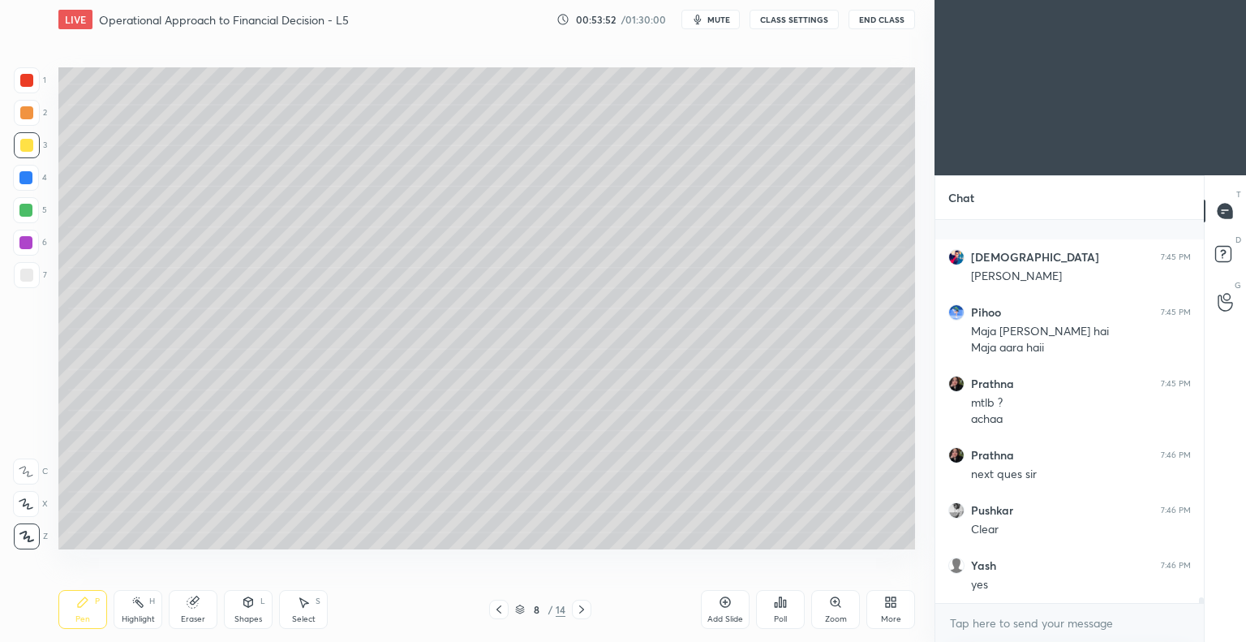
scroll to position [25297, 0]
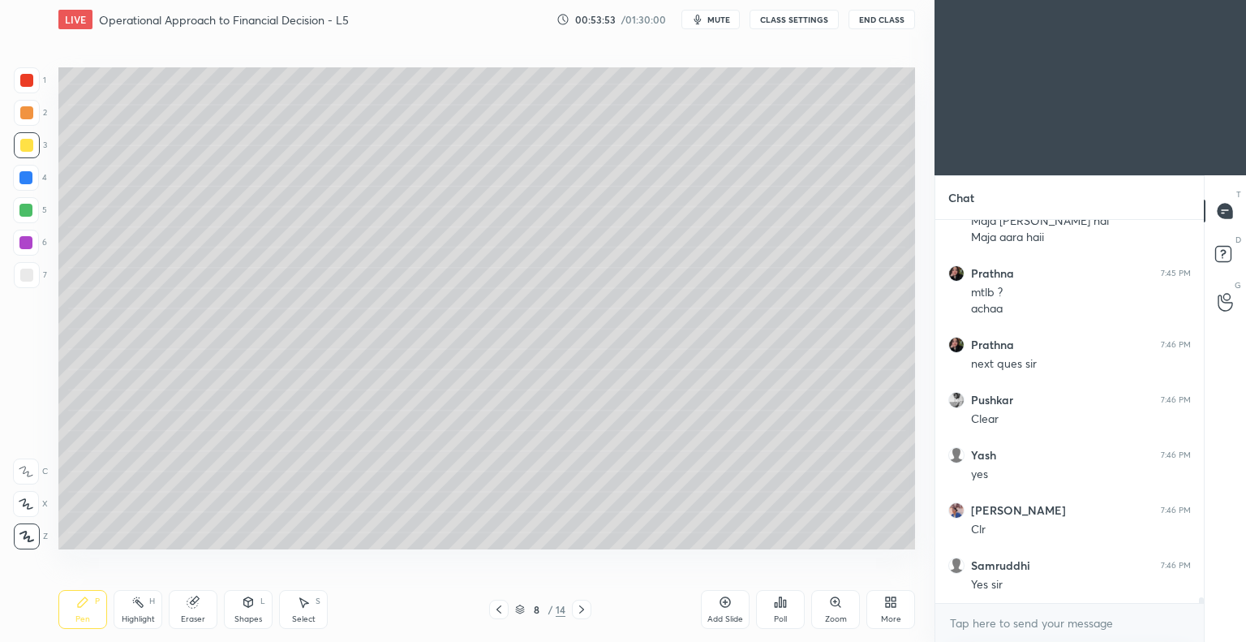
click at [580, 609] on icon at bounding box center [581, 609] width 13 height 13
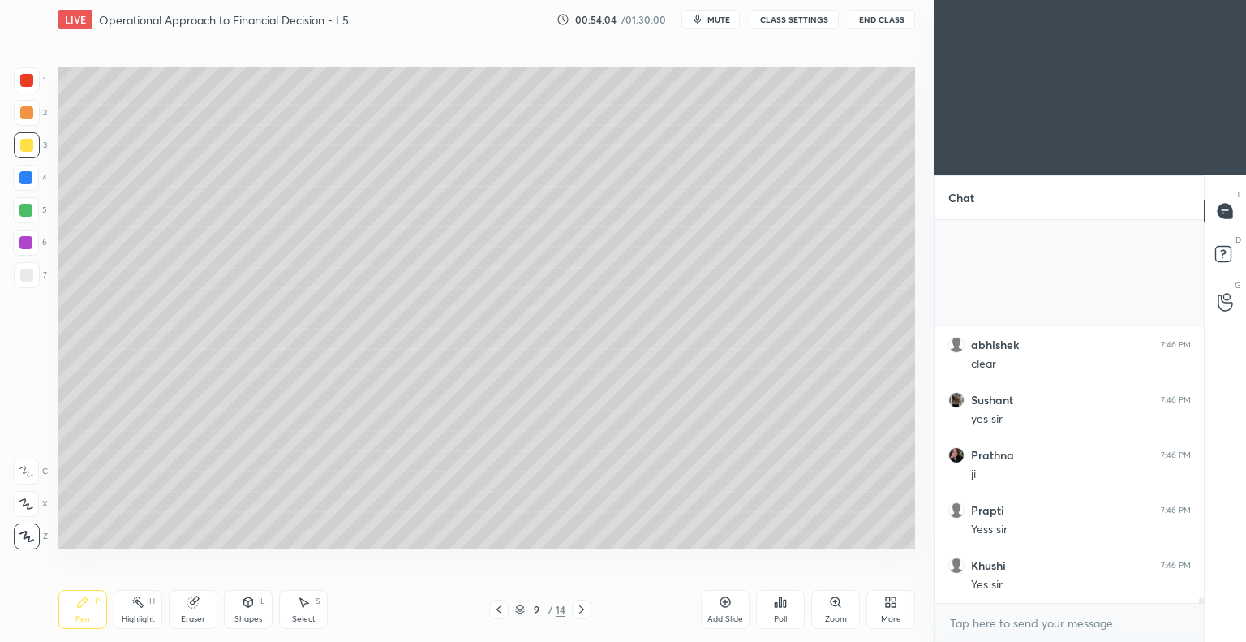
scroll to position [25849, 0]
click at [722, 599] on icon at bounding box center [725, 601] width 13 height 13
click at [29, 145] on div at bounding box center [26, 145] width 13 height 13
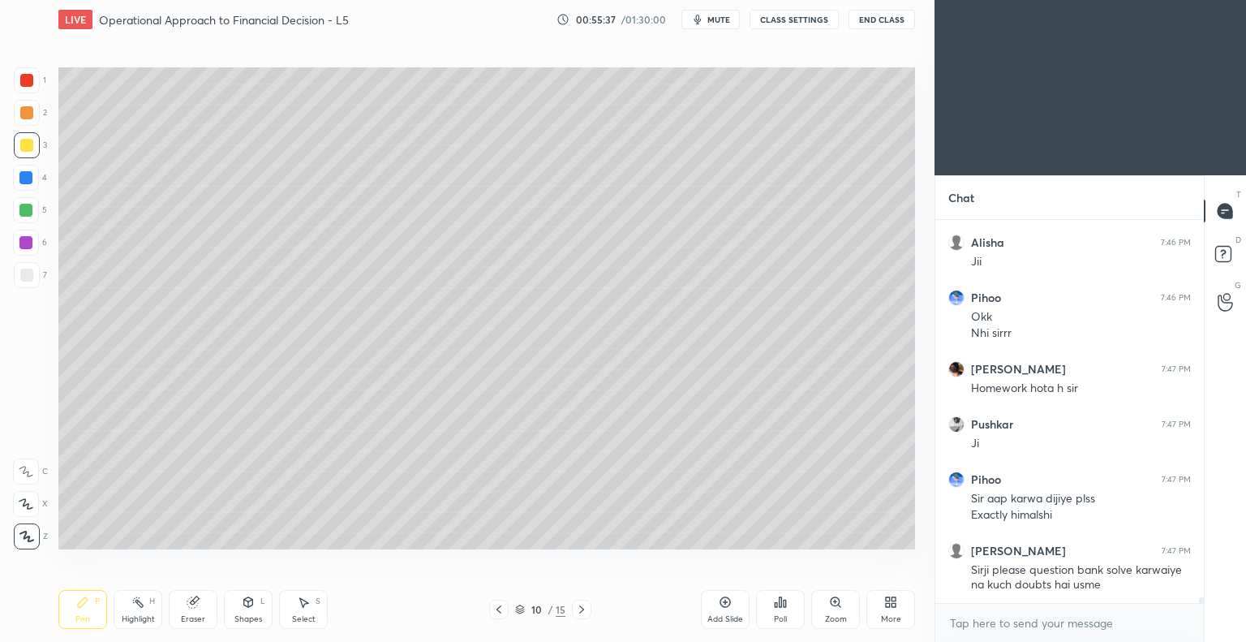
scroll to position [26337, 0]
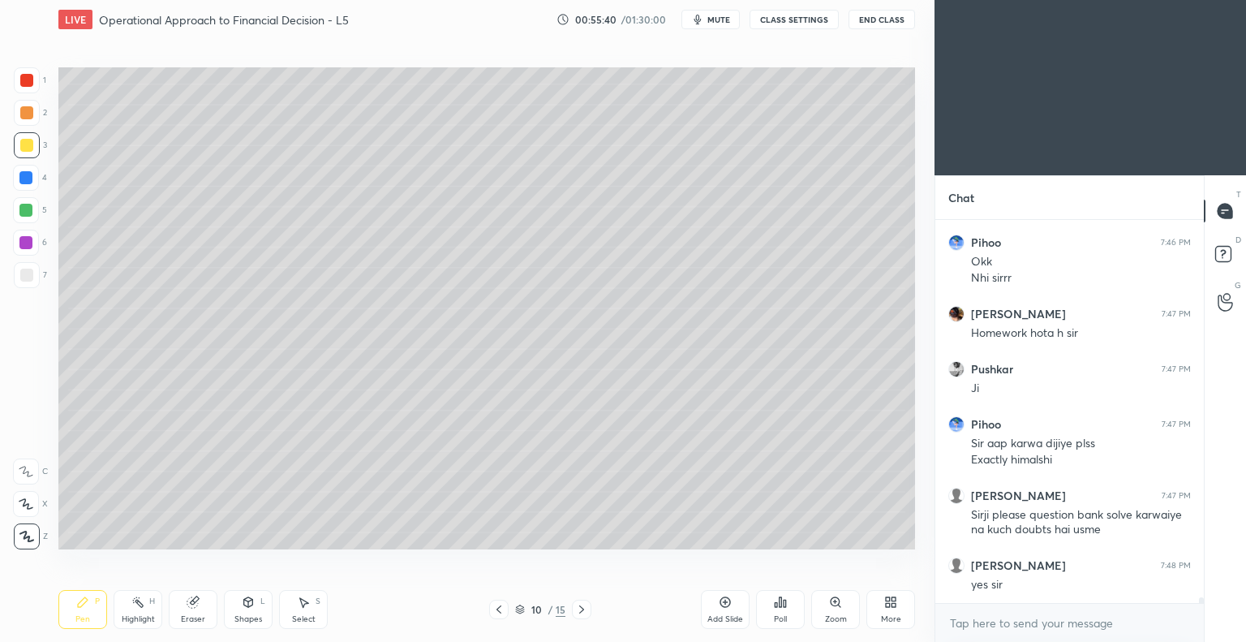
click at [185, 612] on div "Eraser" at bounding box center [193, 609] width 49 height 39
click at [93, 599] on div "Pen P" at bounding box center [82, 609] width 49 height 39
click at [197, 612] on div "Eraser" at bounding box center [193, 609] width 49 height 39
click at [88, 612] on div "Pen P" at bounding box center [82, 609] width 49 height 39
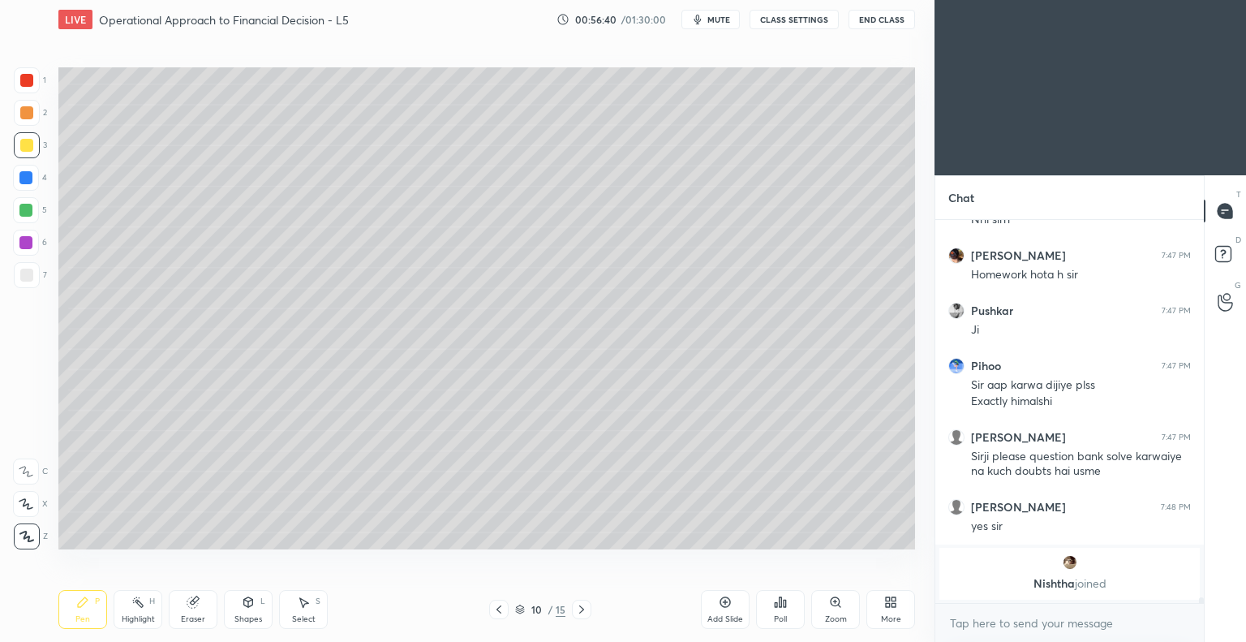
scroll to position [25899, 0]
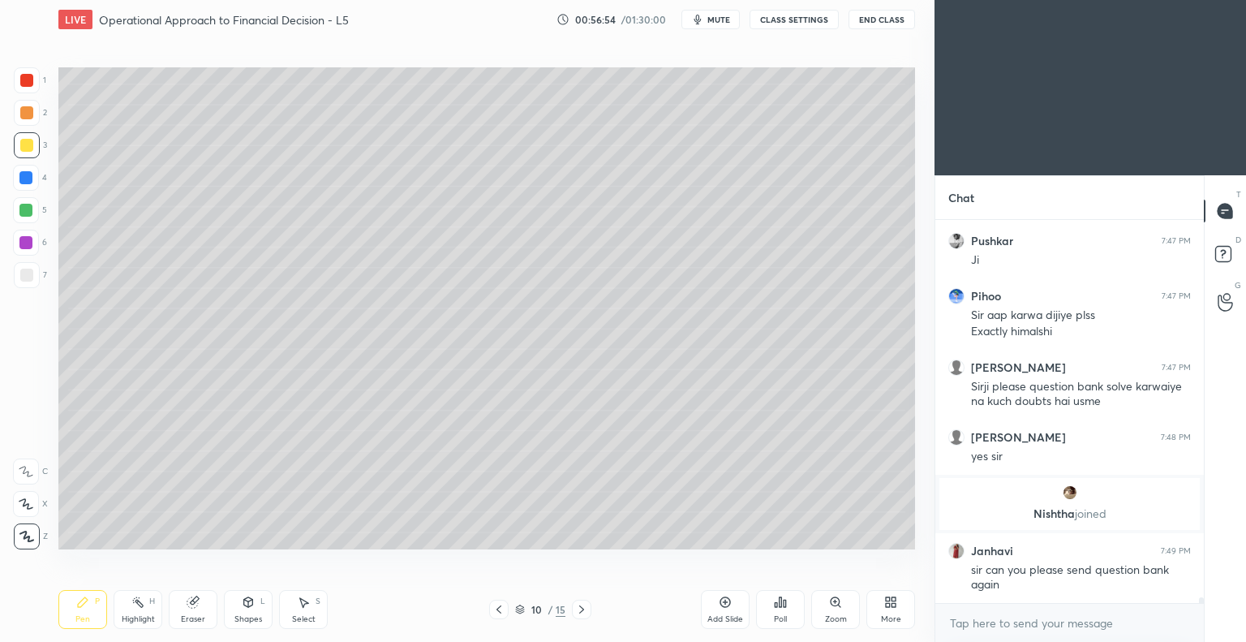
click at [200, 612] on div "Eraser" at bounding box center [193, 609] width 49 height 39
click at [88, 609] on div "Pen P" at bounding box center [82, 609] width 49 height 39
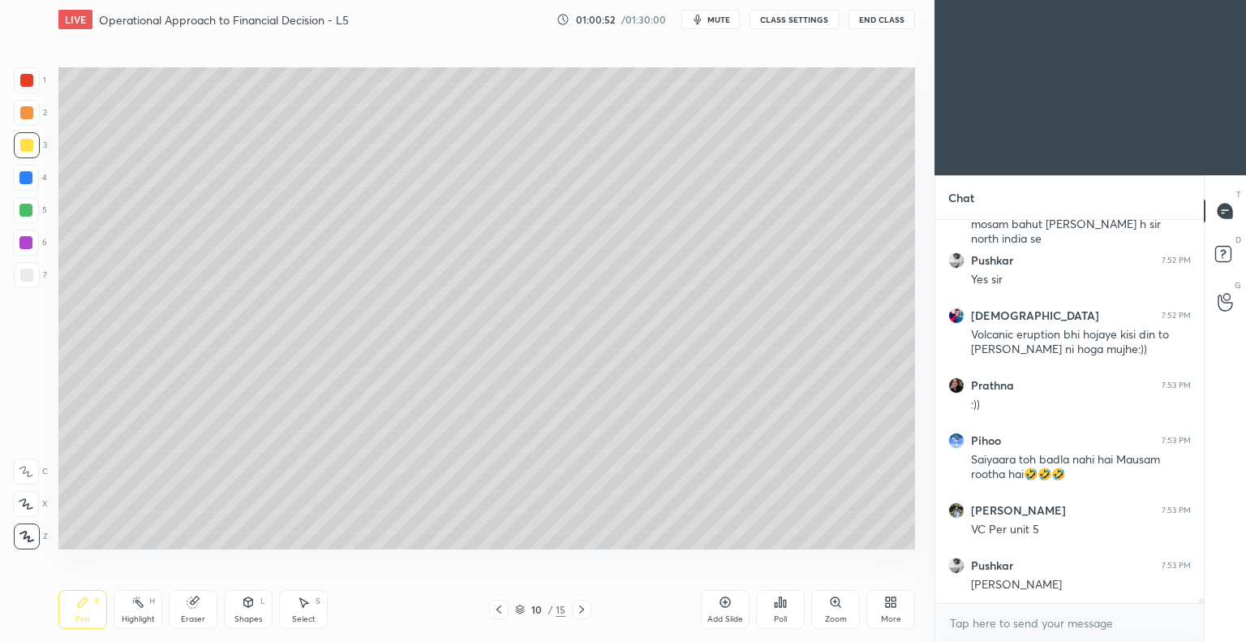
scroll to position [28639, 0]
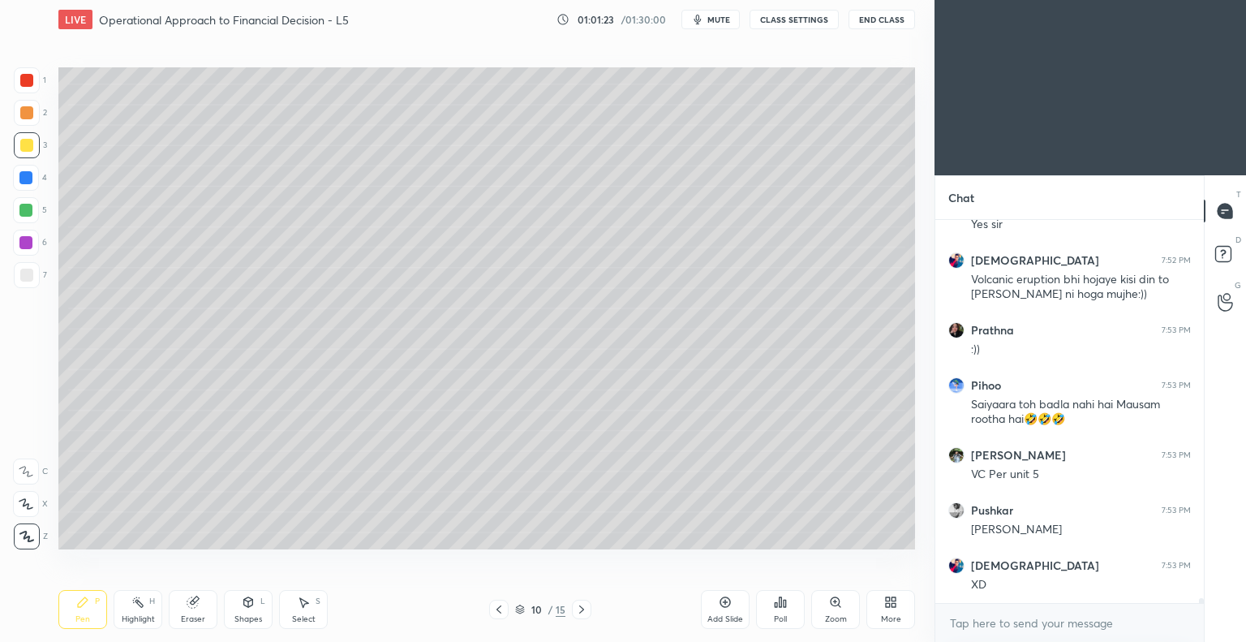
click at [109, 464] on div at bounding box center [467, 321] width 934 height 642
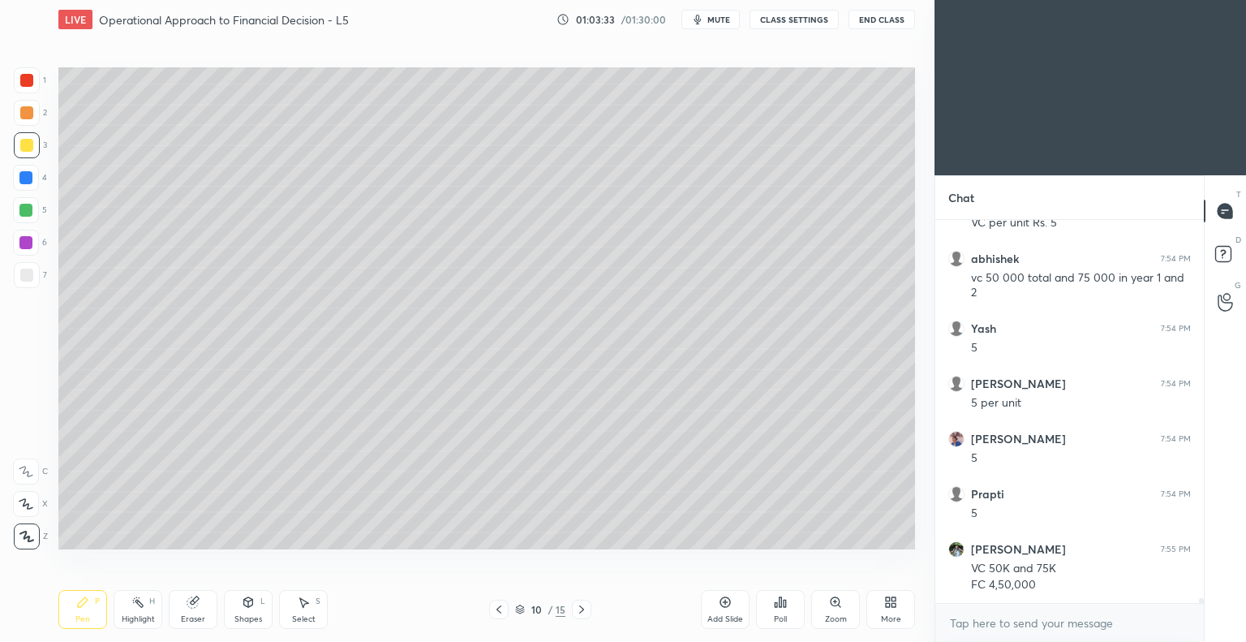
scroll to position [29111, 0]
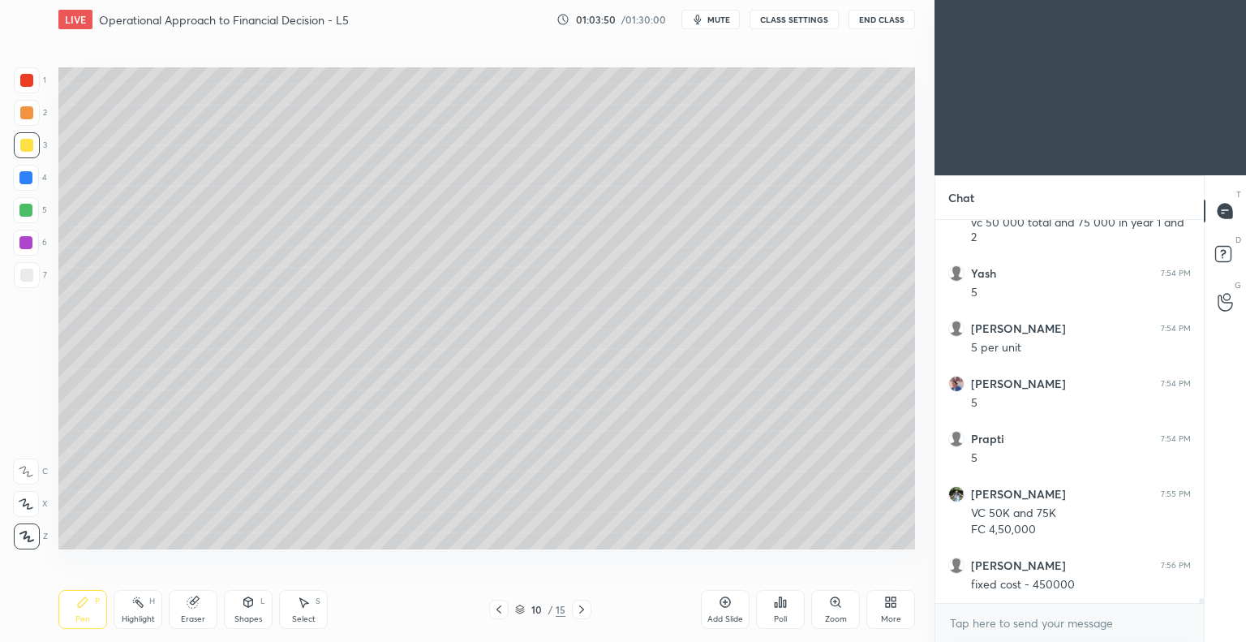
click at [712, 16] on span "mute" at bounding box center [718, 19] width 23 height 11
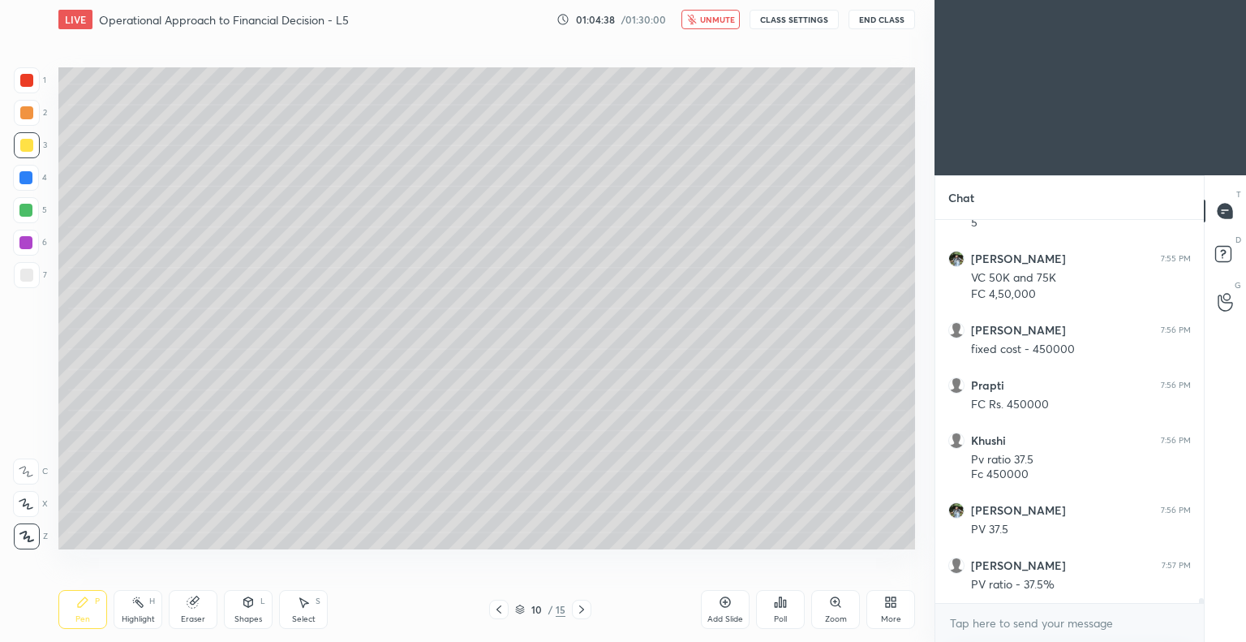
scroll to position [29401, 0]
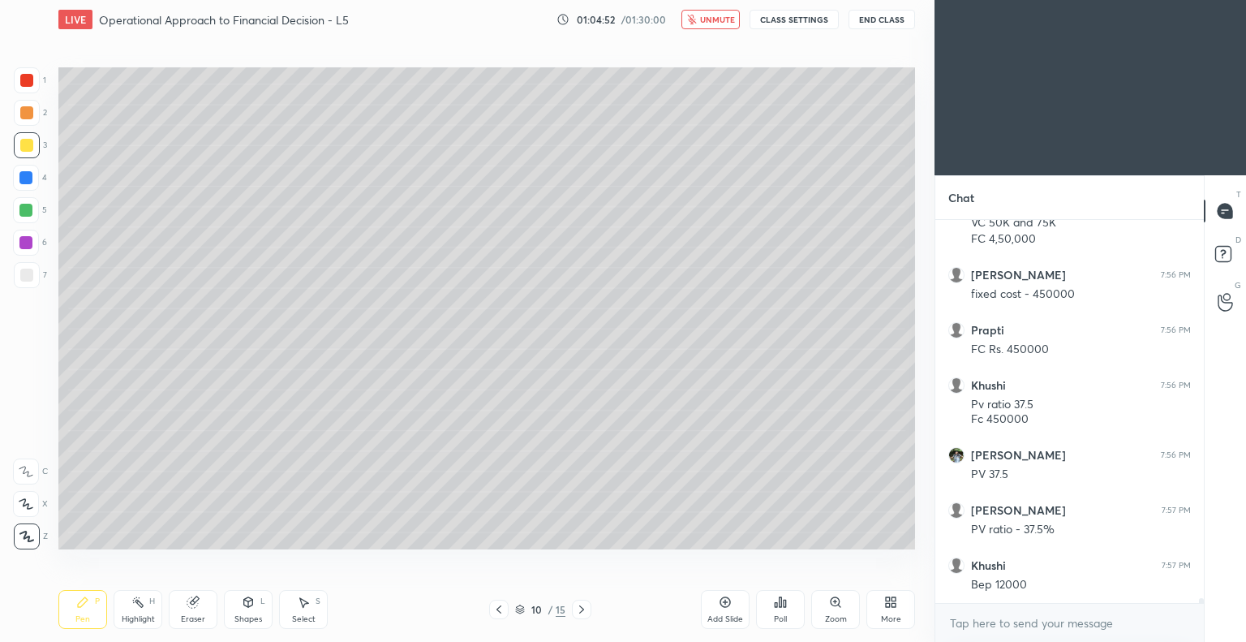
click at [720, 19] on span "unmute" at bounding box center [717, 19] width 35 height 11
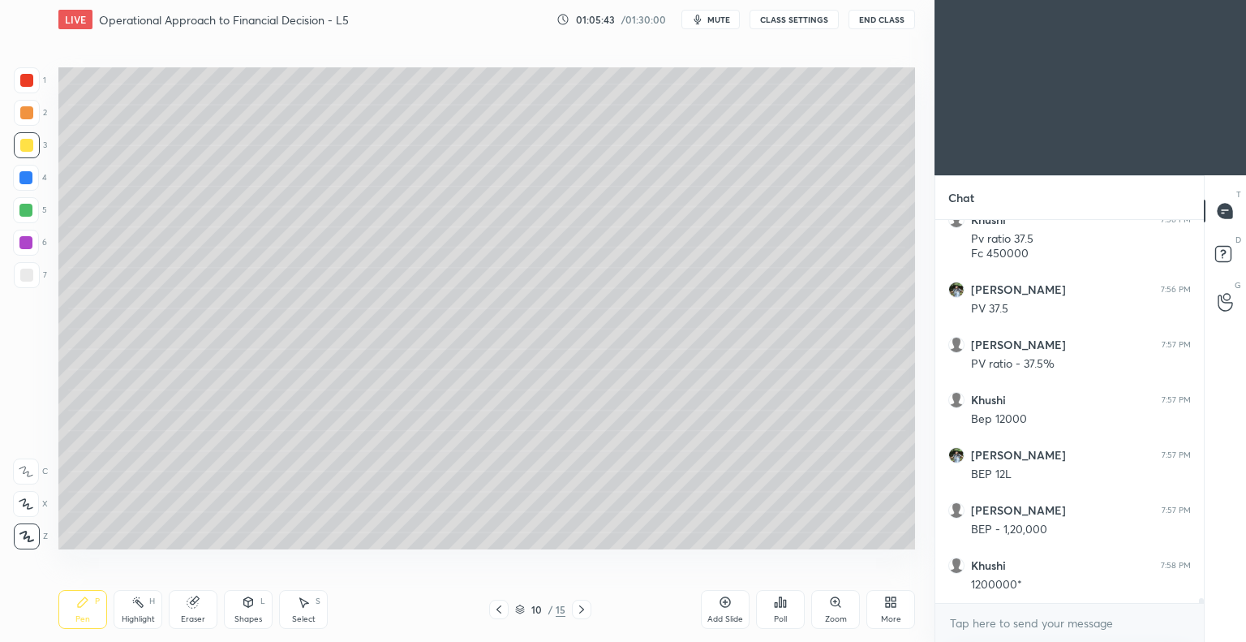
scroll to position [29583, 0]
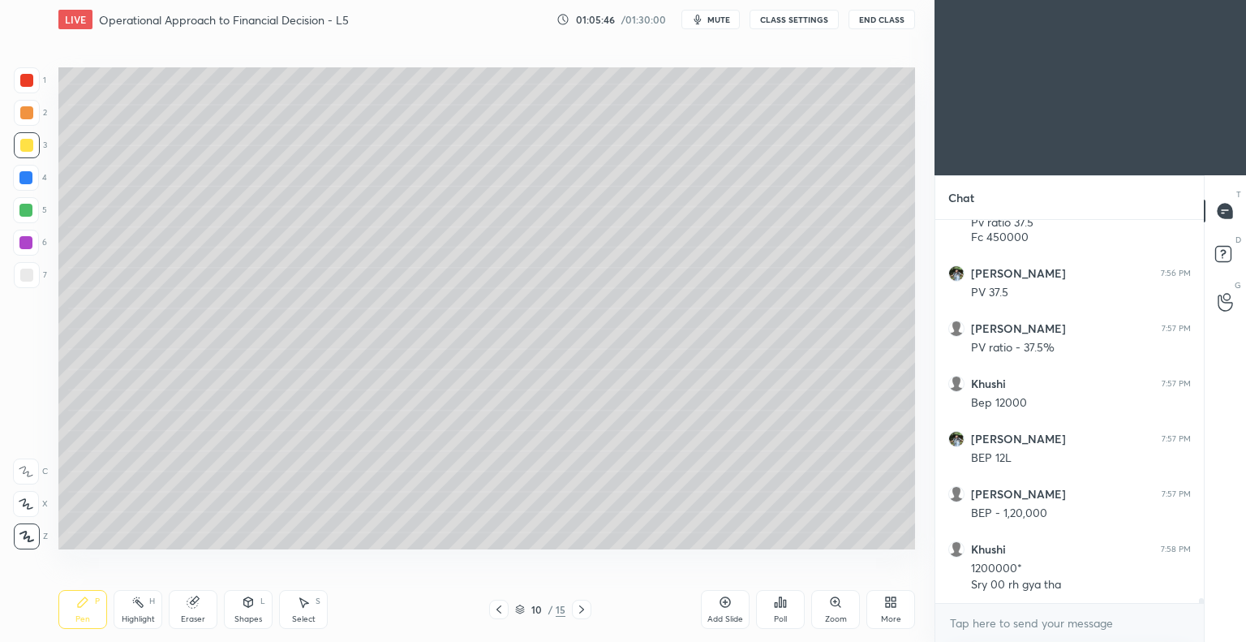
click at [720, 601] on icon at bounding box center [725, 602] width 11 height 11
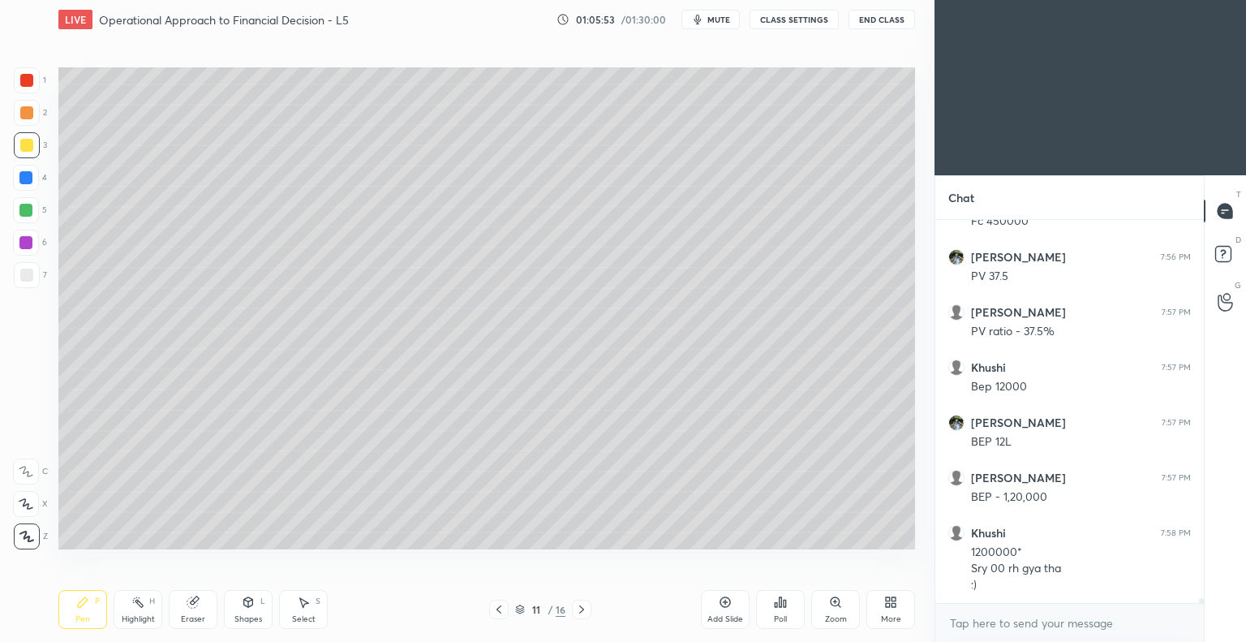
scroll to position [29654, 0]
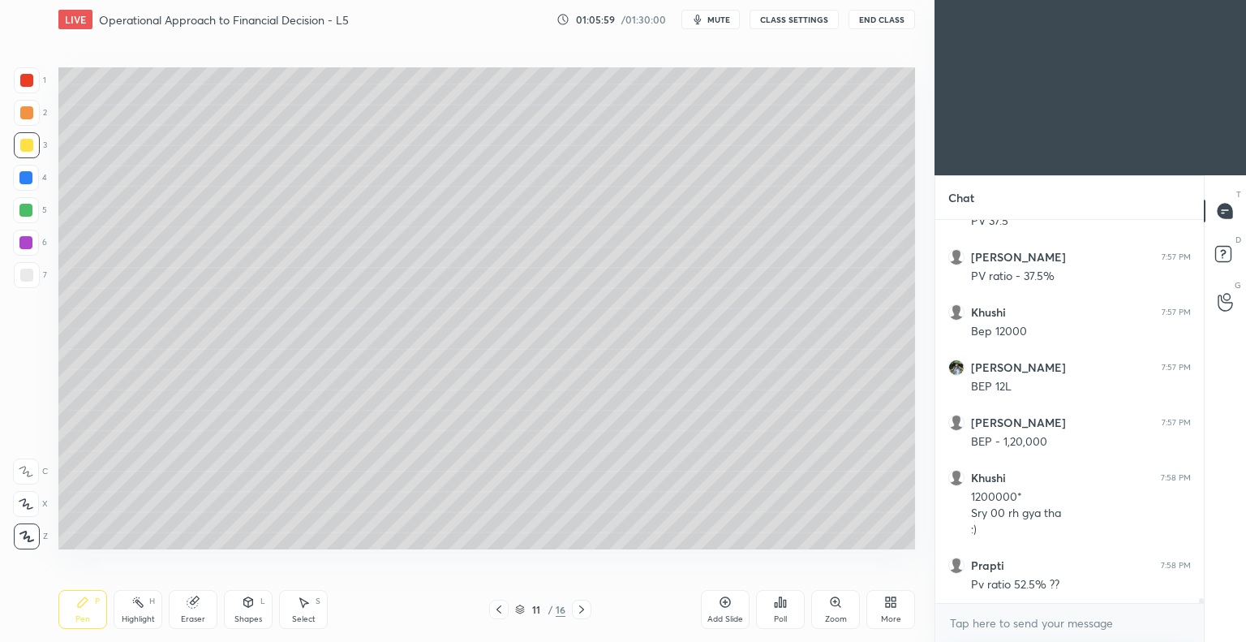
click at [32, 146] on div at bounding box center [26, 145] width 13 height 13
click at [32, 534] on icon at bounding box center [26, 535] width 15 height 11
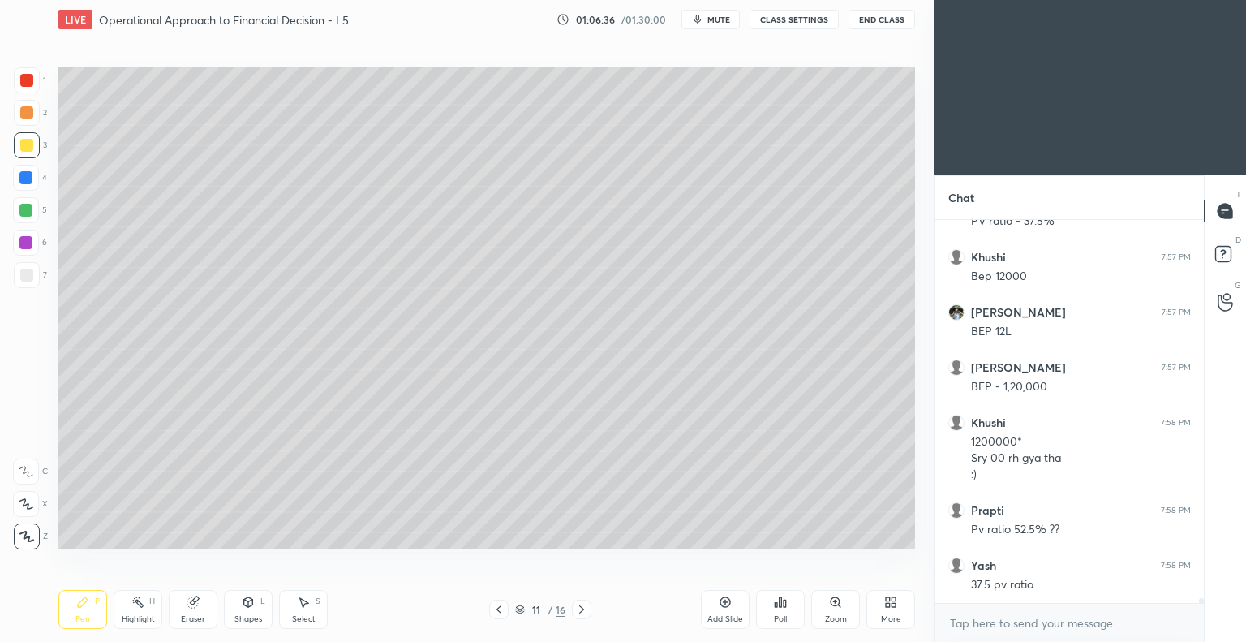
scroll to position [29764, 0]
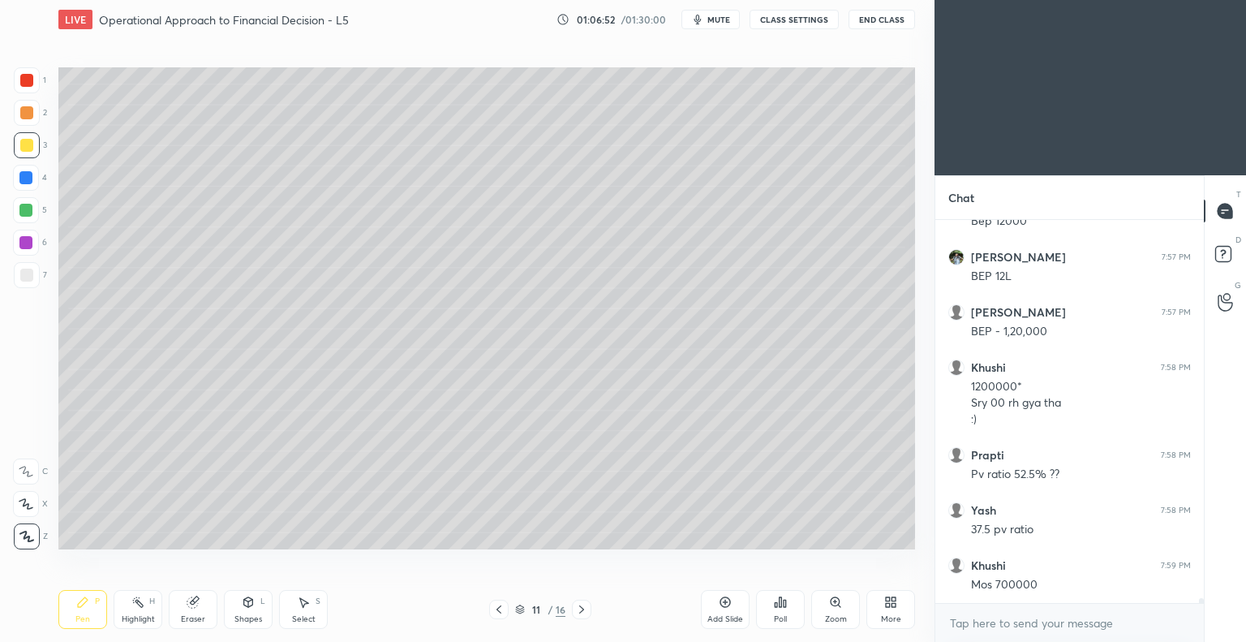
click at [200, 612] on div "Eraser" at bounding box center [193, 609] width 49 height 39
click at [97, 610] on div "Pen P" at bounding box center [82, 609] width 49 height 39
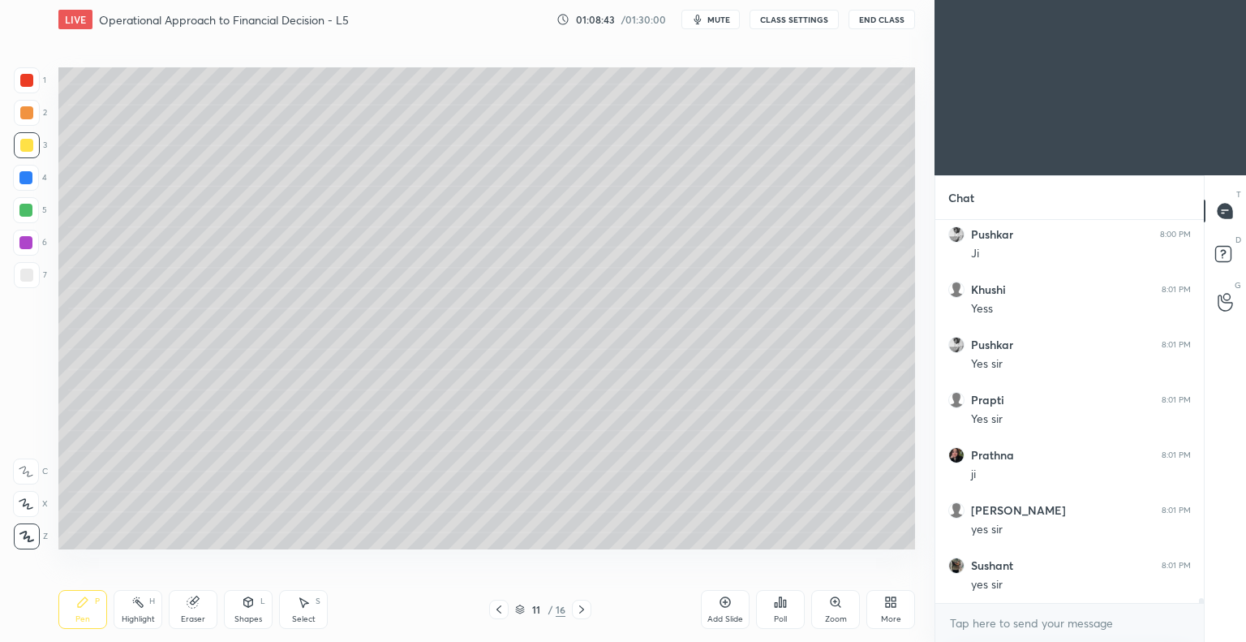
scroll to position [30608, 0]
click at [723, 602] on icon at bounding box center [725, 601] width 5 height 5
click at [198, 603] on icon at bounding box center [193, 601] width 13 height 13
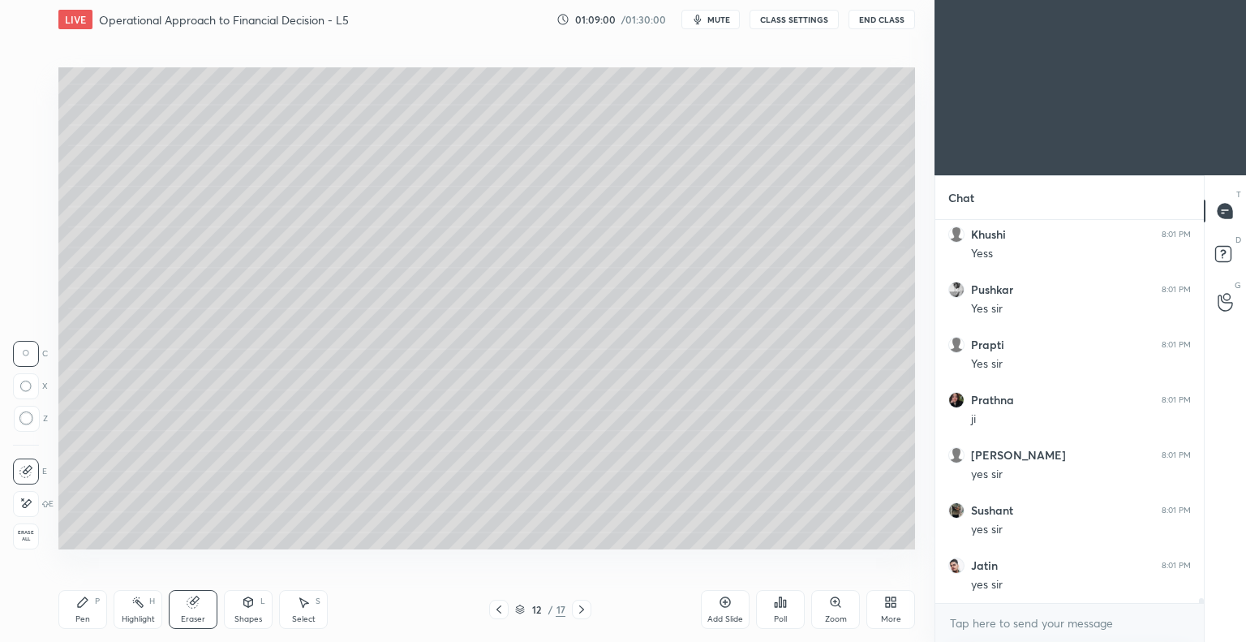
click at [96, 602] on div "P" at bounding box center [97, 601] width 5 height 8
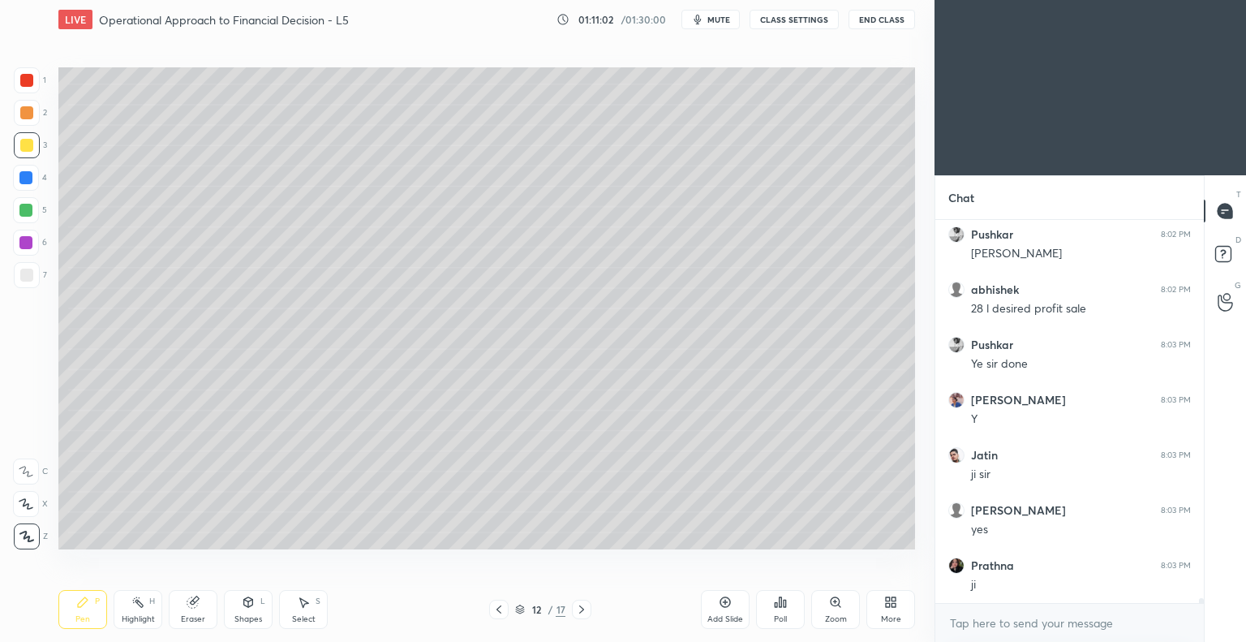
scroll to position [31104, 0]
click at [496, 609] on icon at bounding box center [498, 609] width 13 height 13
click at [492, 607] on icon at bounding box center [498, 609] width 13 height 13
click at [582, 609] on icon at bounding box center [581, 609] width 13 height 13
click at [584, 607] on icon at bounding box center [581, 609] width 13 height 13
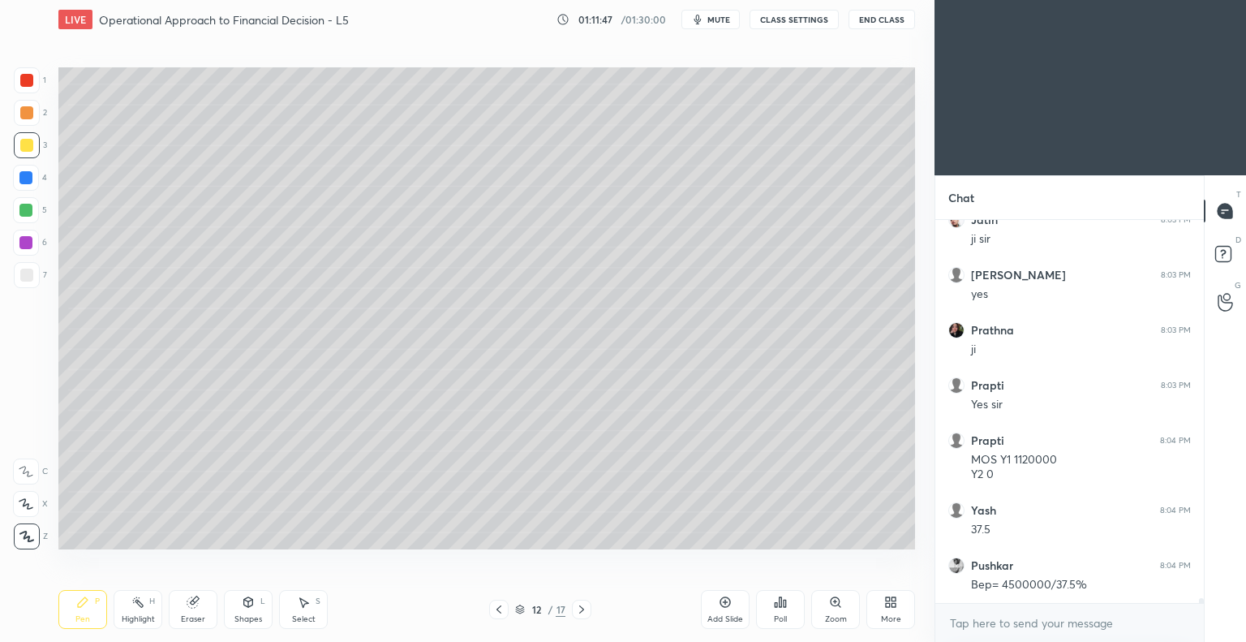
scroll to position [31340, 0]
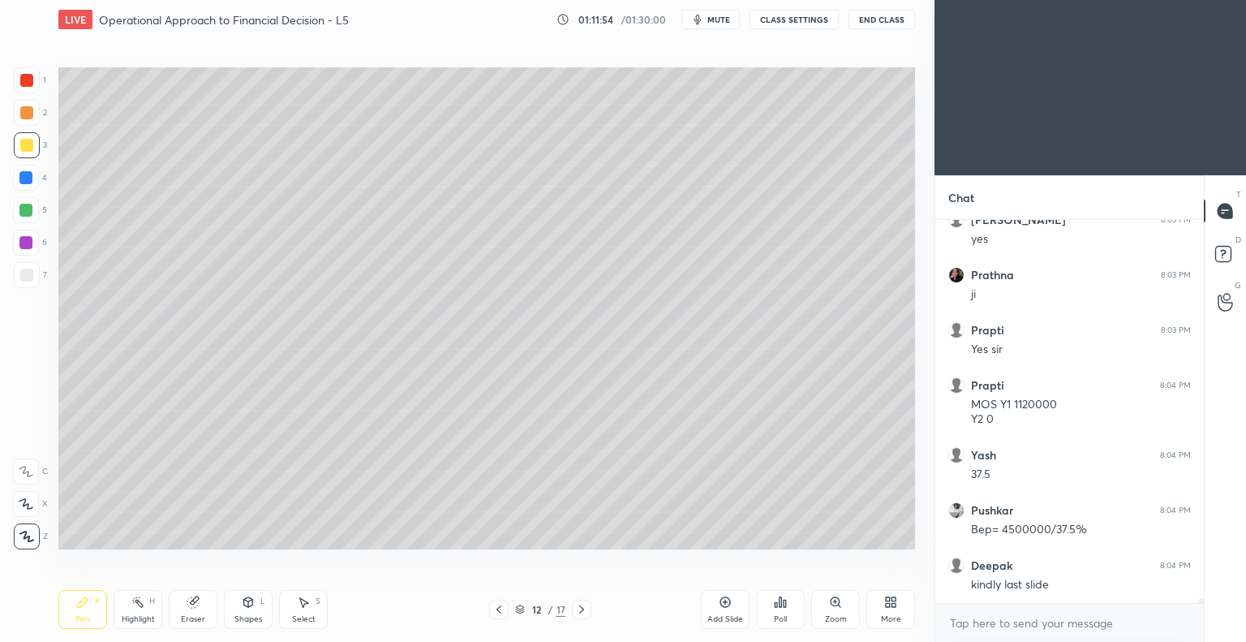
click at [498, 609] on icon at bounding box center [498, 609] width 13 height 13
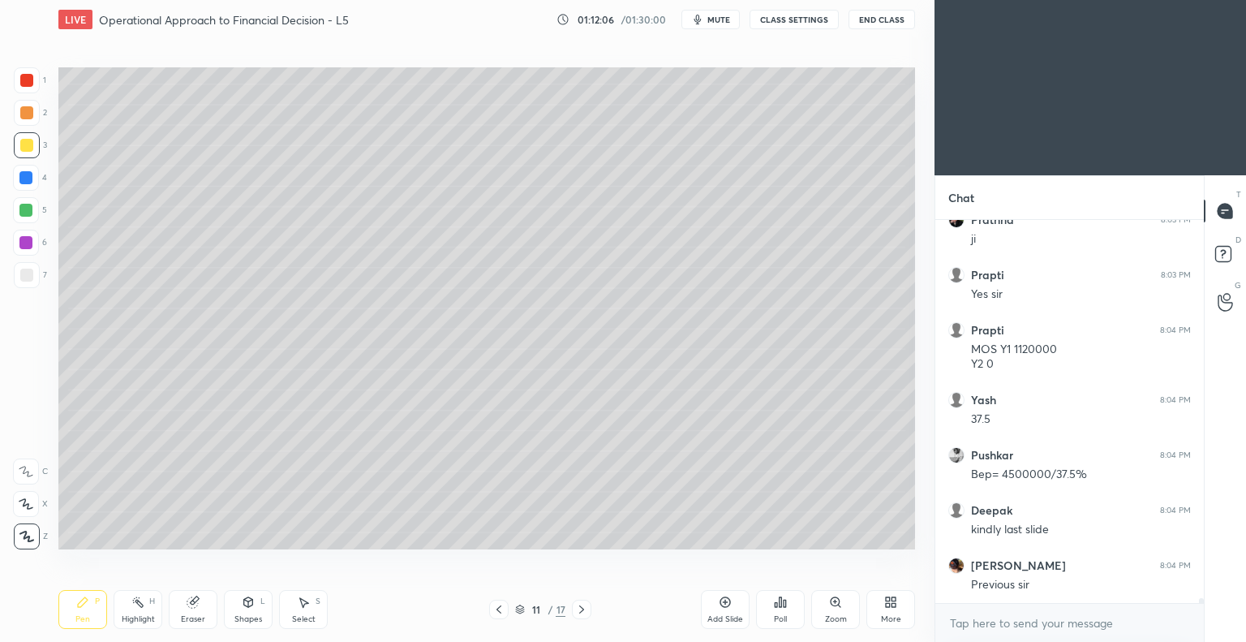
scroll to position [31450, 0]
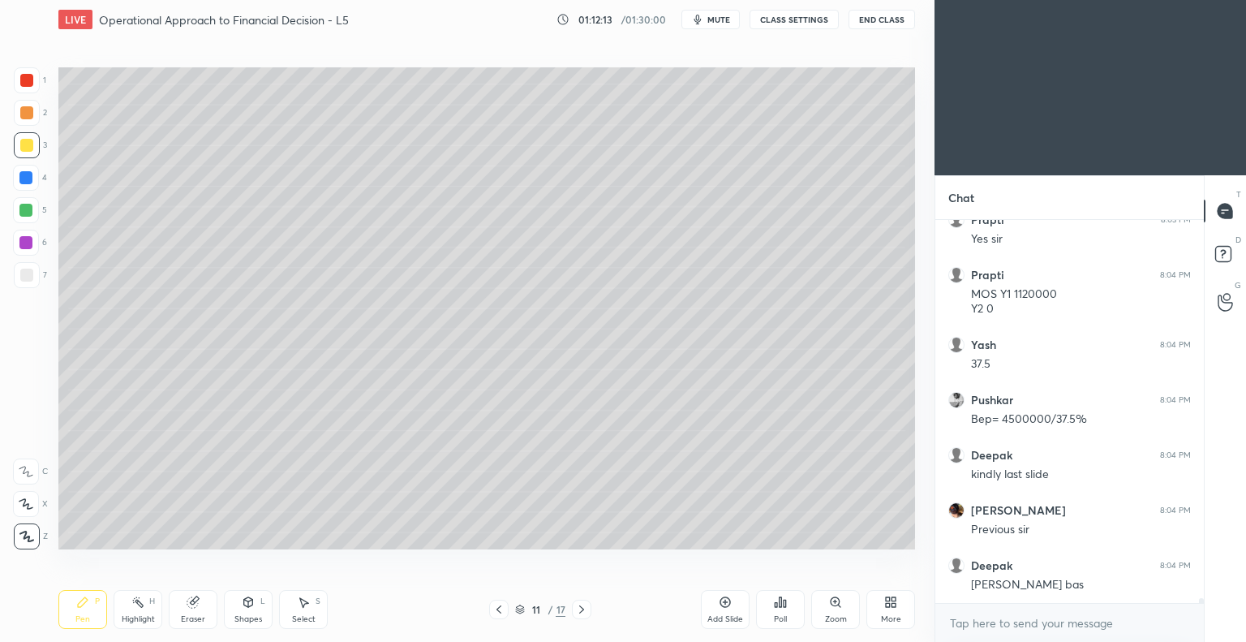
click at [581, 613] on icon at bounding box center [581, 609] width 13 height 13
click at [500, 609] on icon at bounding box center [498, 609] width 13 height 13
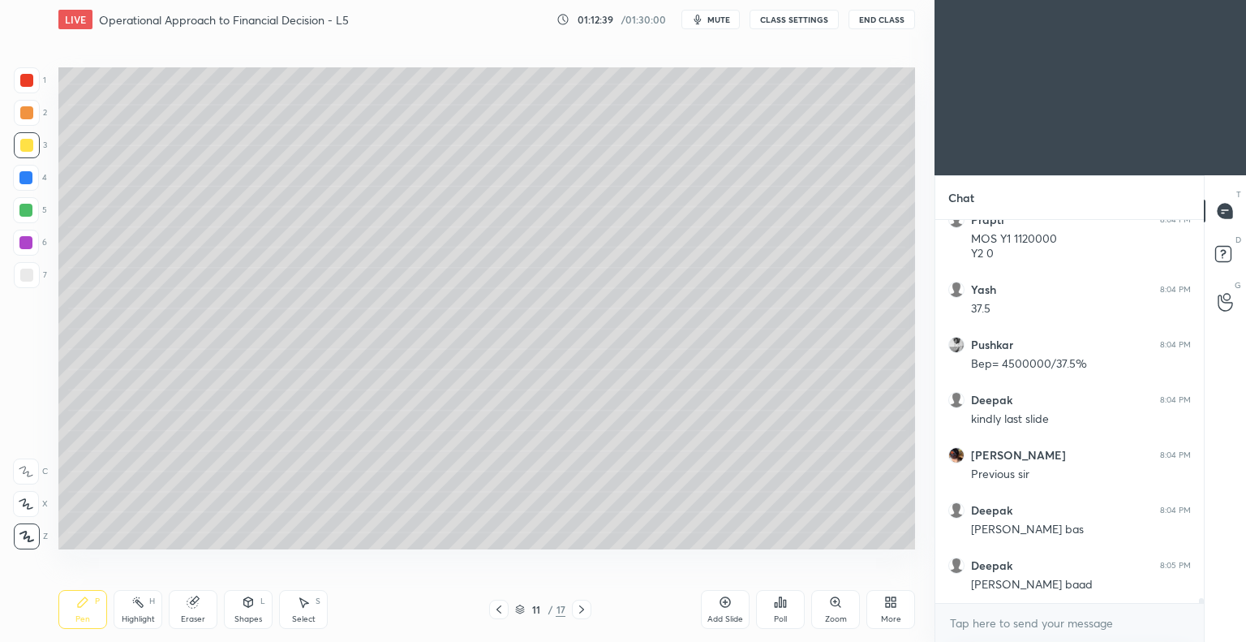
click at [583, 612] on icon at bounding box center [581, 609] width 13 height 13
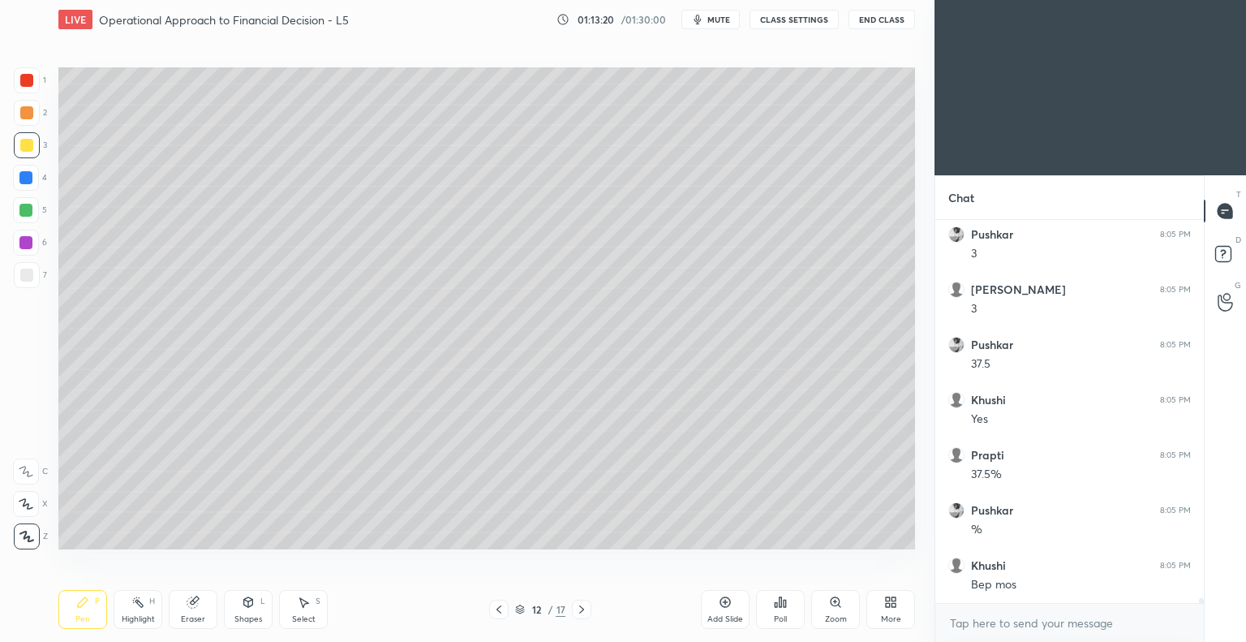
scroll to position [32018, 0]
click at [723, 606] on icon at bounding box center [725, 601] width 13 height 13
click at [200, 607] on div "Eraser" at bounding box center [193, 609] width 49 height 39
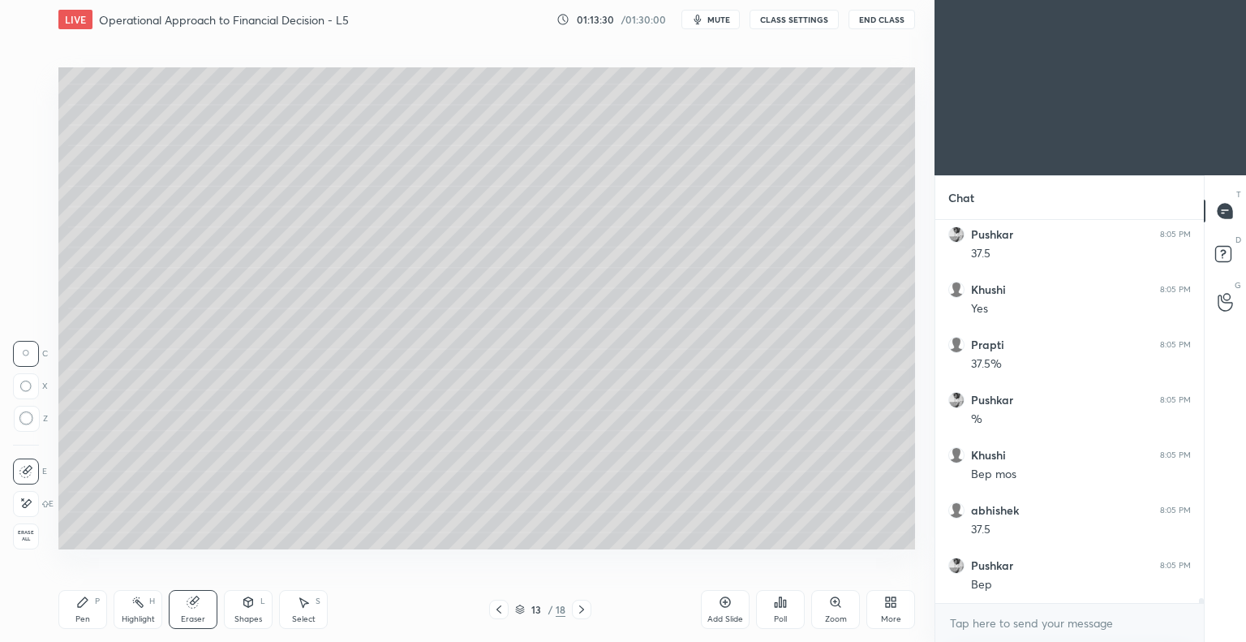
click at [88, 612] on div "Pen P" at bounding box center [82, 609] width 49 height 39
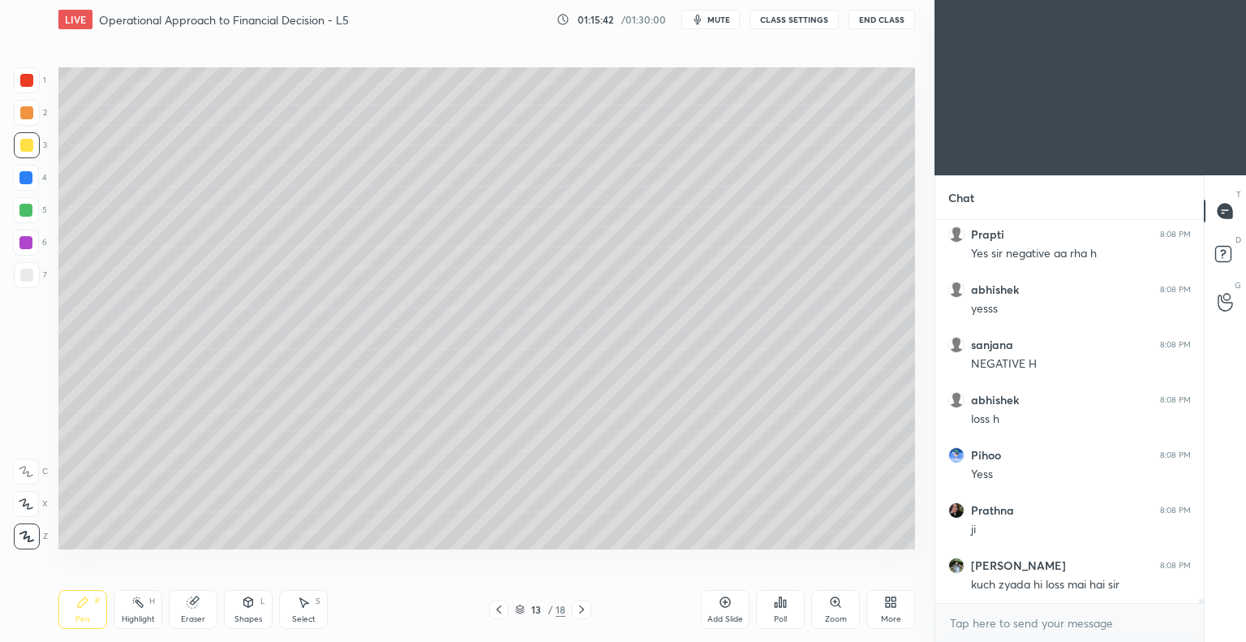
scroll to position [34113, 0]
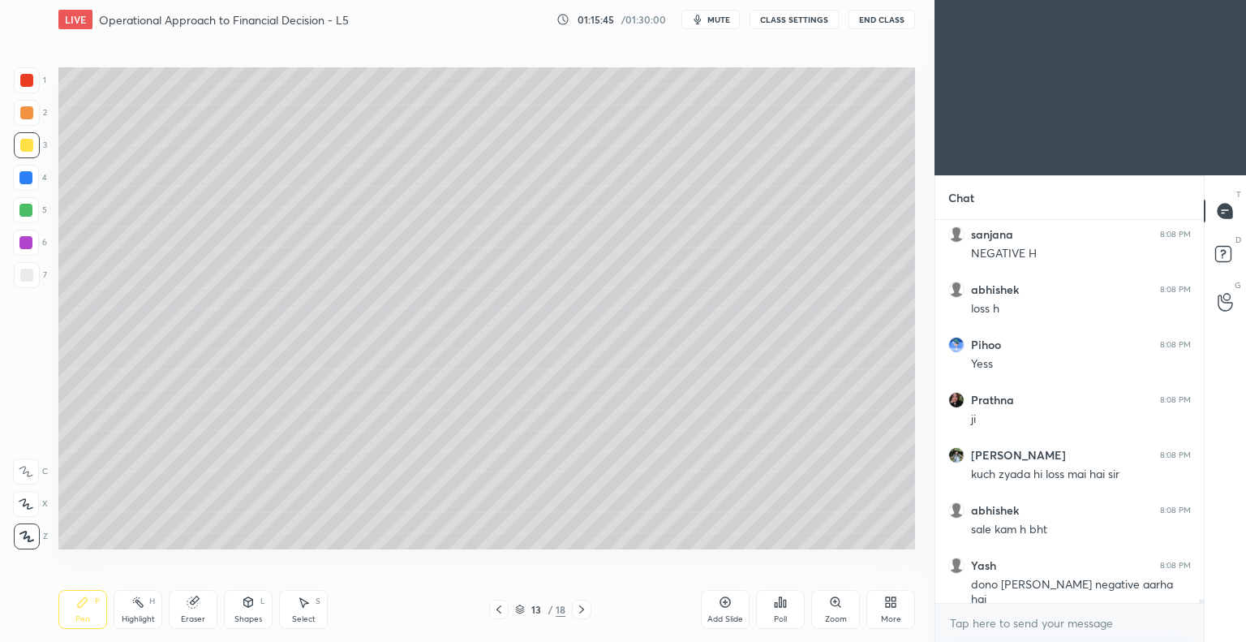
click at [196, 616] on div "Eraser" at bounding box center [193, 619] width 24 height 8
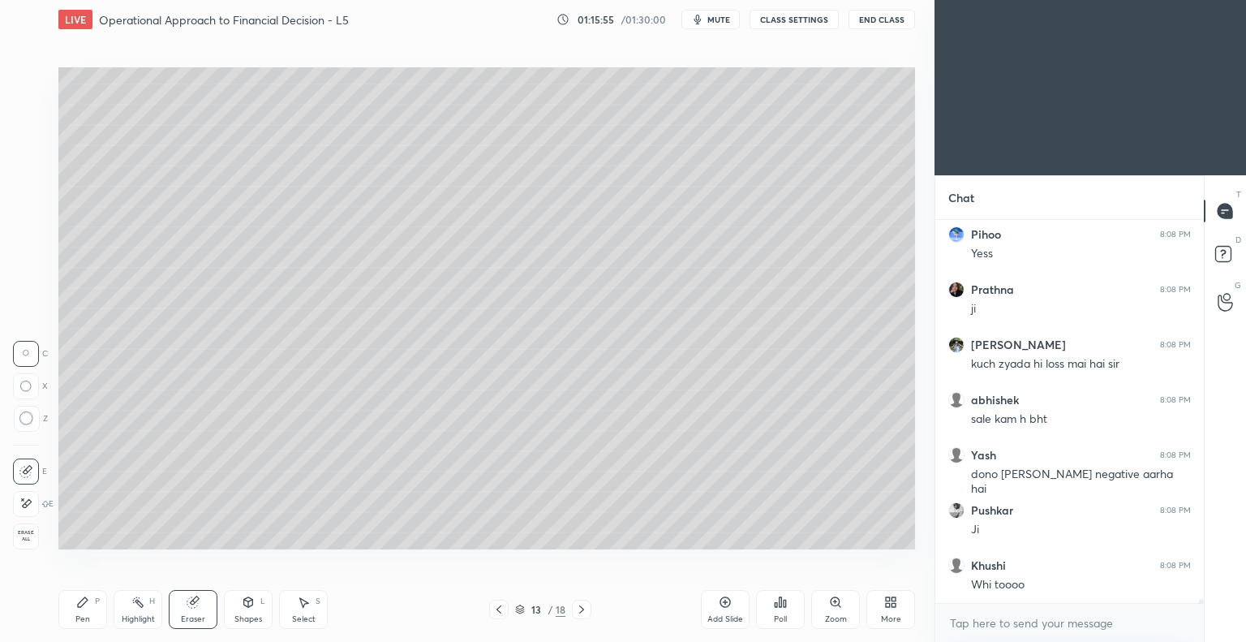
click at [88, 612] on div "Pen P" at bounding box center [82, 609] width 49 height 39
click at [186, 612] on div "Eraser" at bounding box center [193, 609] width 49 height 39
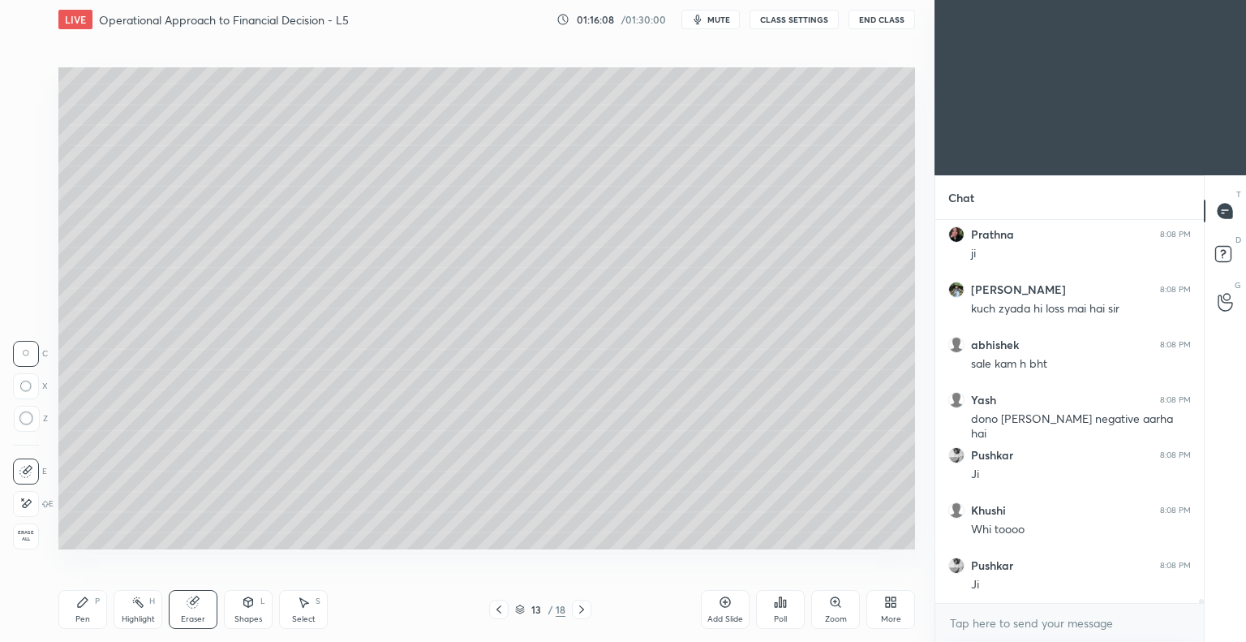
click at [85, 607] on icon at bounding box center [82, 601] width 13 height 13
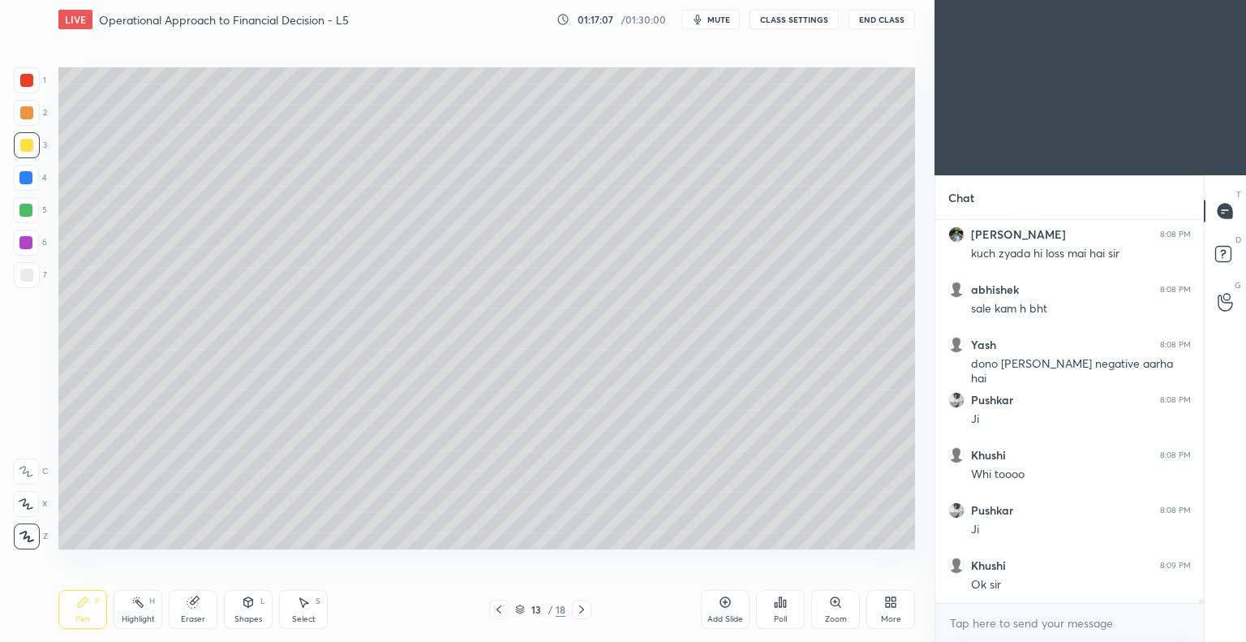
scroll to position [34444, 0]
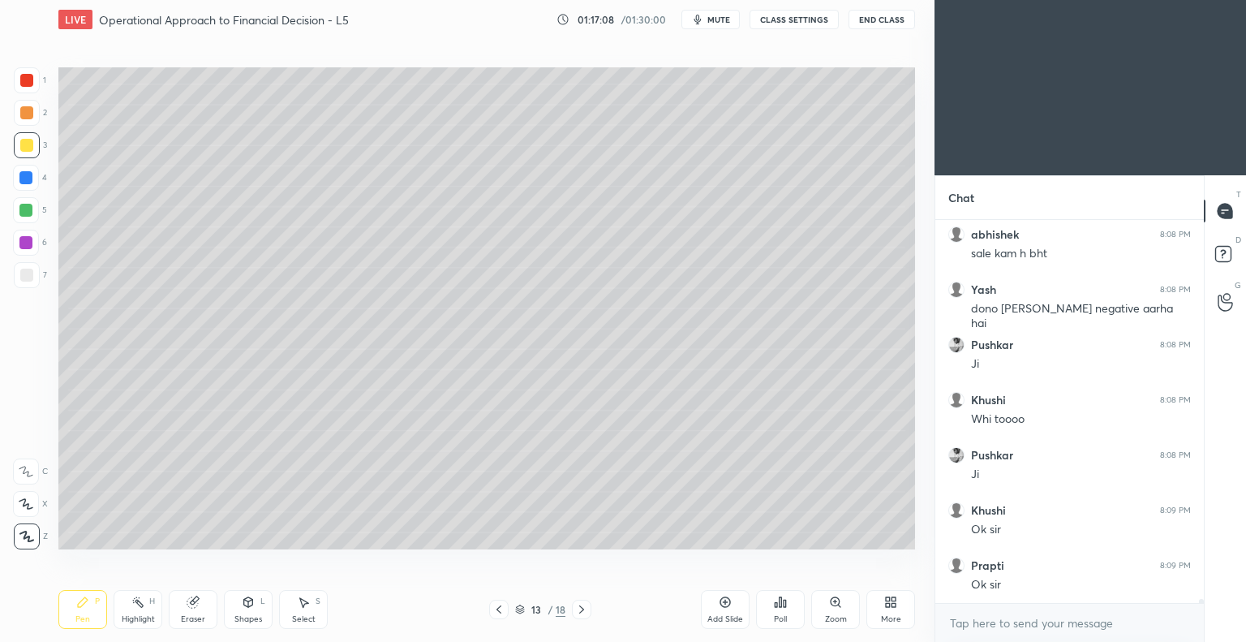
click at [500, 610] on icon at bounding box center [498, 609] width 13 height 13
click at [496, 610] on icon at bounding box center [498, 609] width 13 height 13
click at [579, 608] on icon at bounding box center [581, 609] width 13 height 13
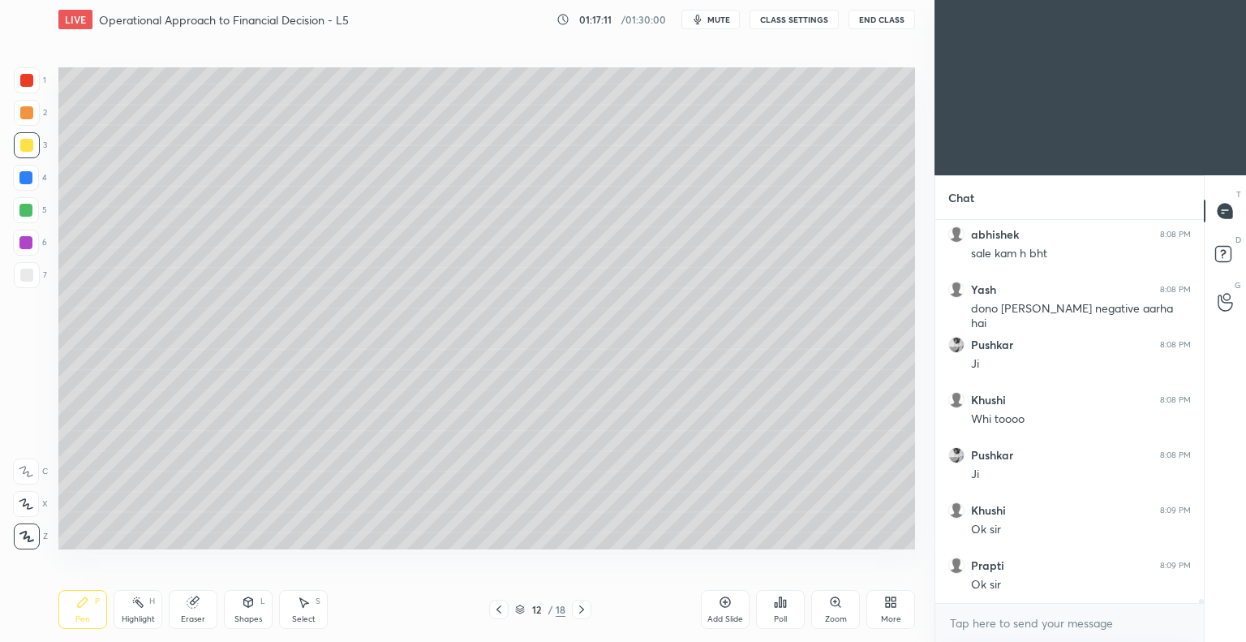
click at [580, 608] on icon at bounding box center [581, 609] width 13 height 13
click at [581, 607] on icon at bounding box center [581, 609] width 5 height 8
click at [500, 606] on icon at bounding box center [498, 609] width 5 height 8
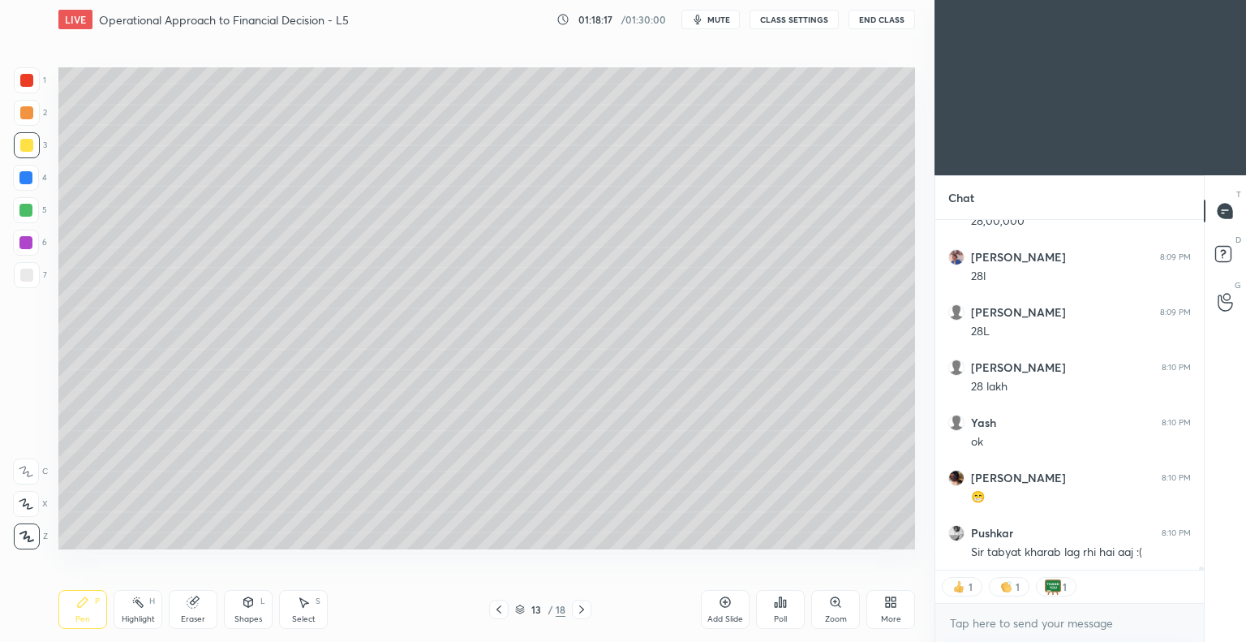
scroll to position [34989, 0]
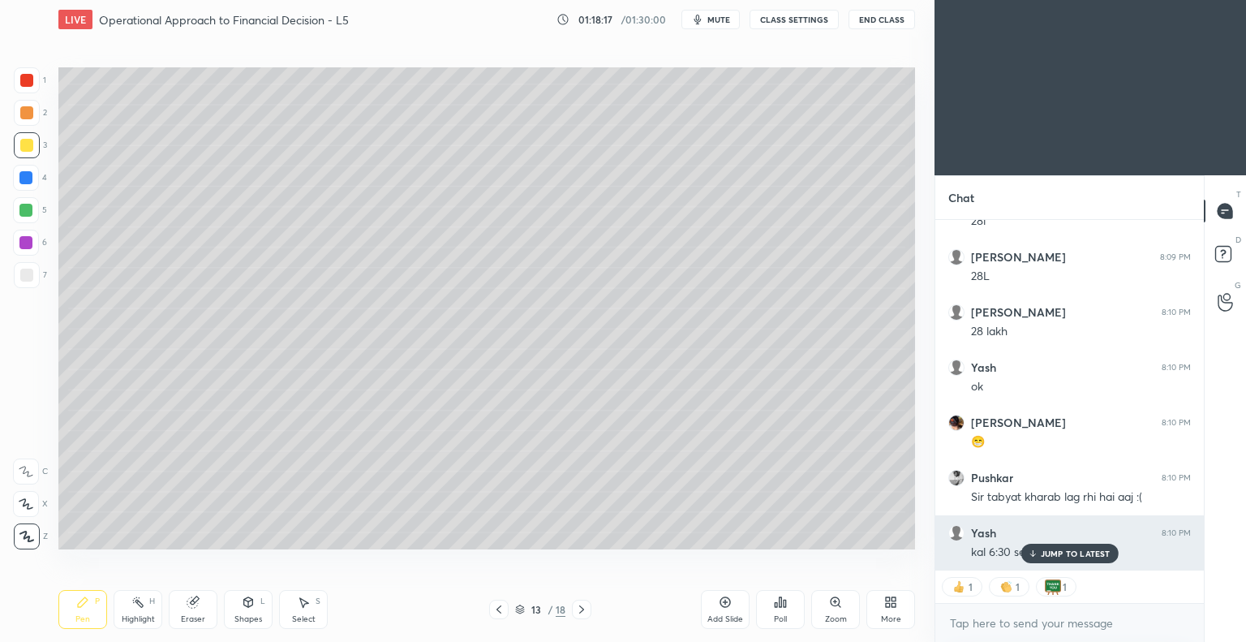
click at [1065, 552] on p "JUMP TO LATEST" at bounding box center [1076, 553] width 70 height 10
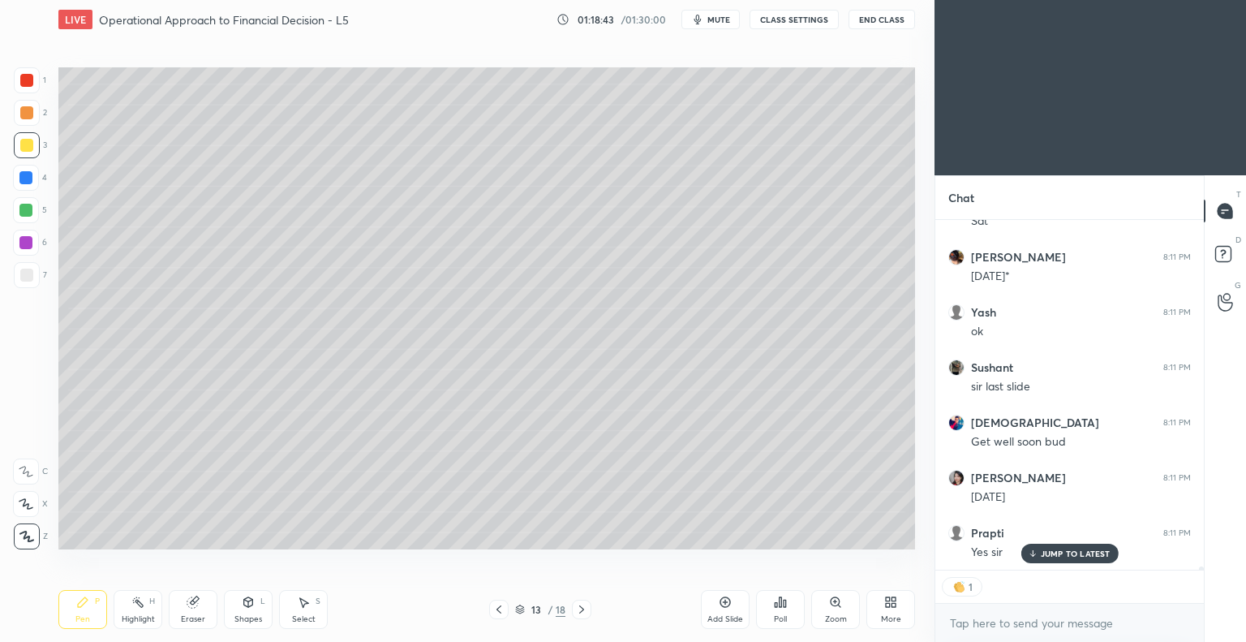
scroll to position [35982, 0]
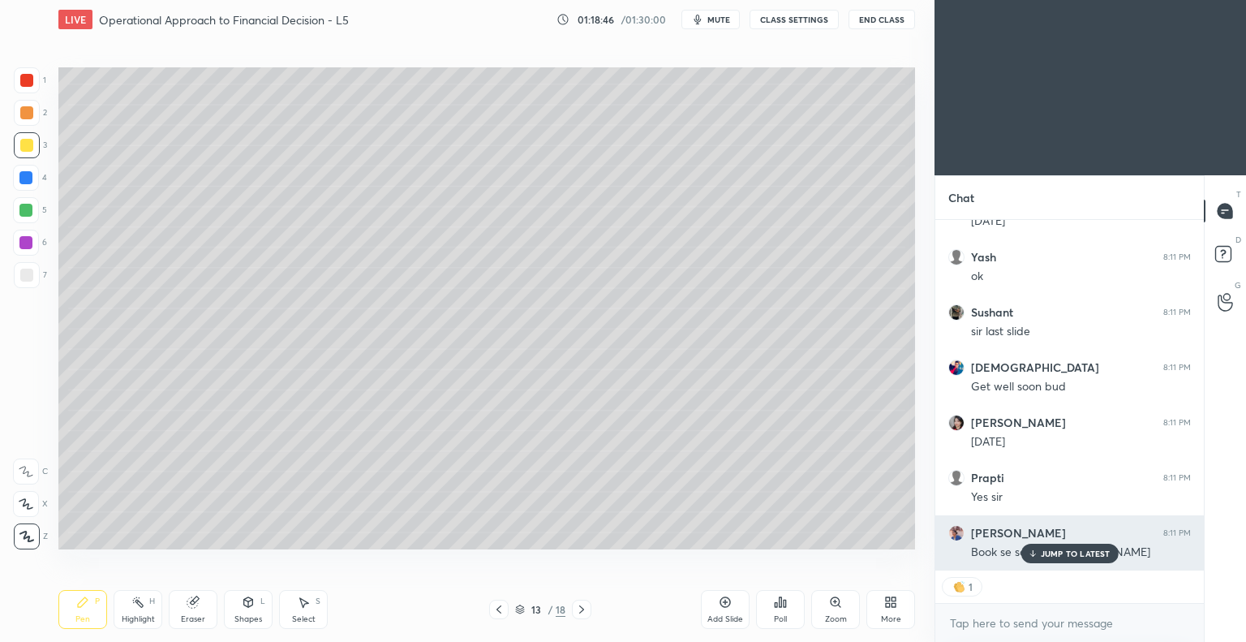
click at [1045, 558] on p "JUMP TO LATEST" at bounding box center [1076, 553] width 70 height 10
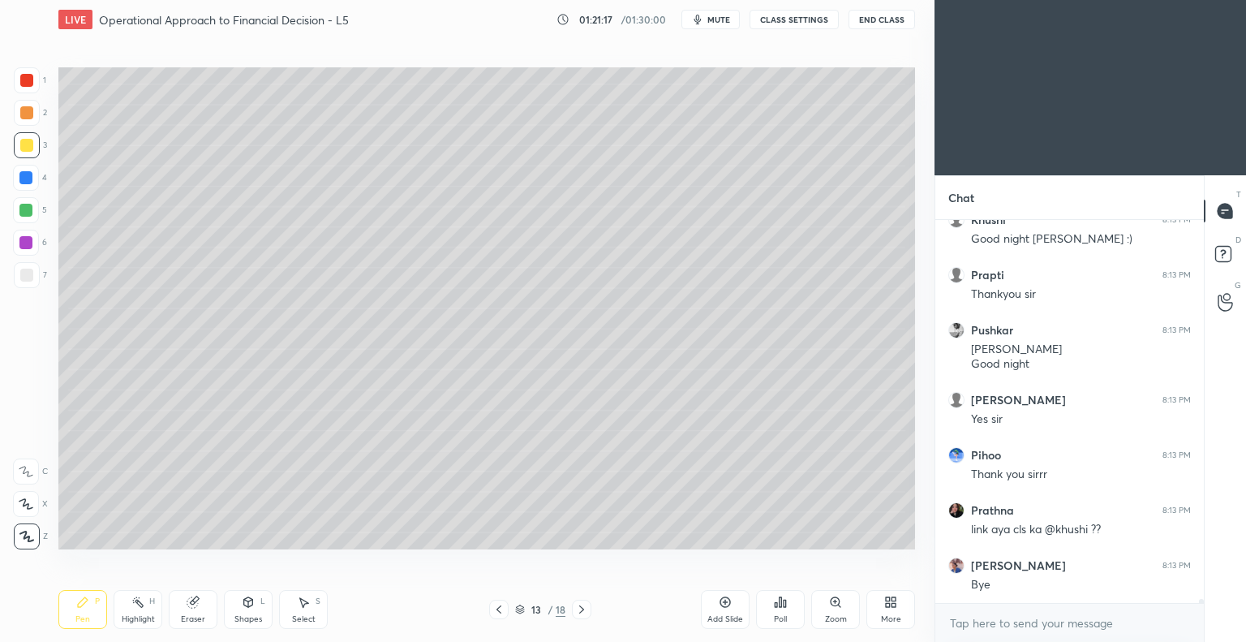
scroll to position [38920, 0]
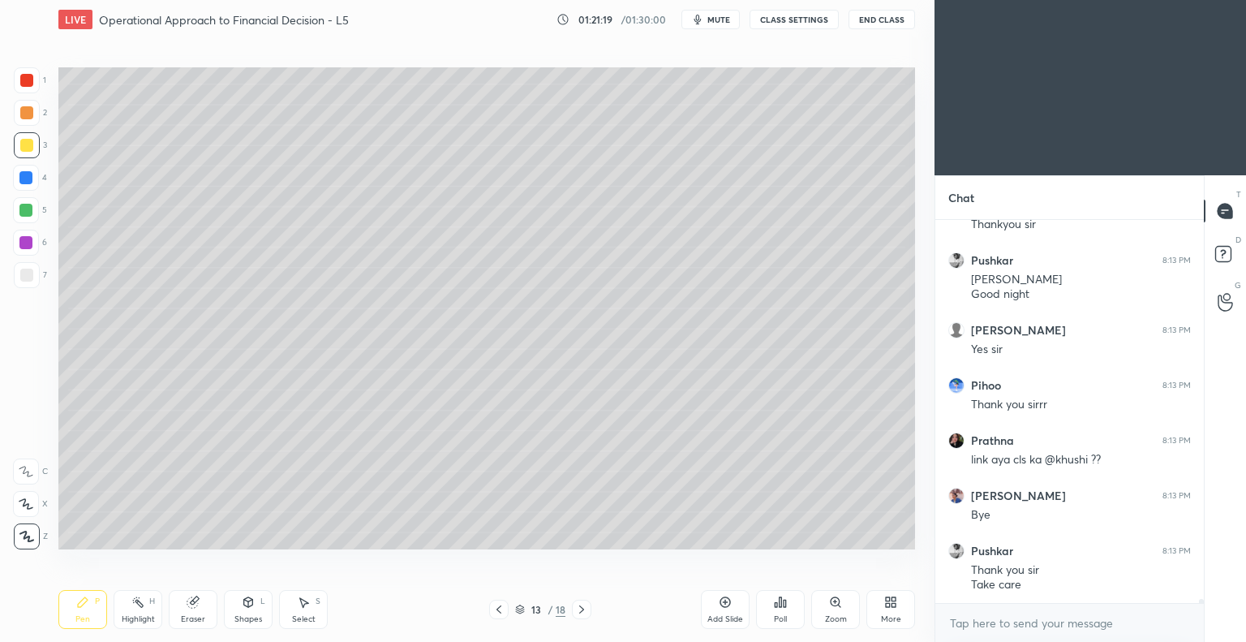
click at [880, 19] on button "End Class" at bounding box center [881, 19] width 67 height 19
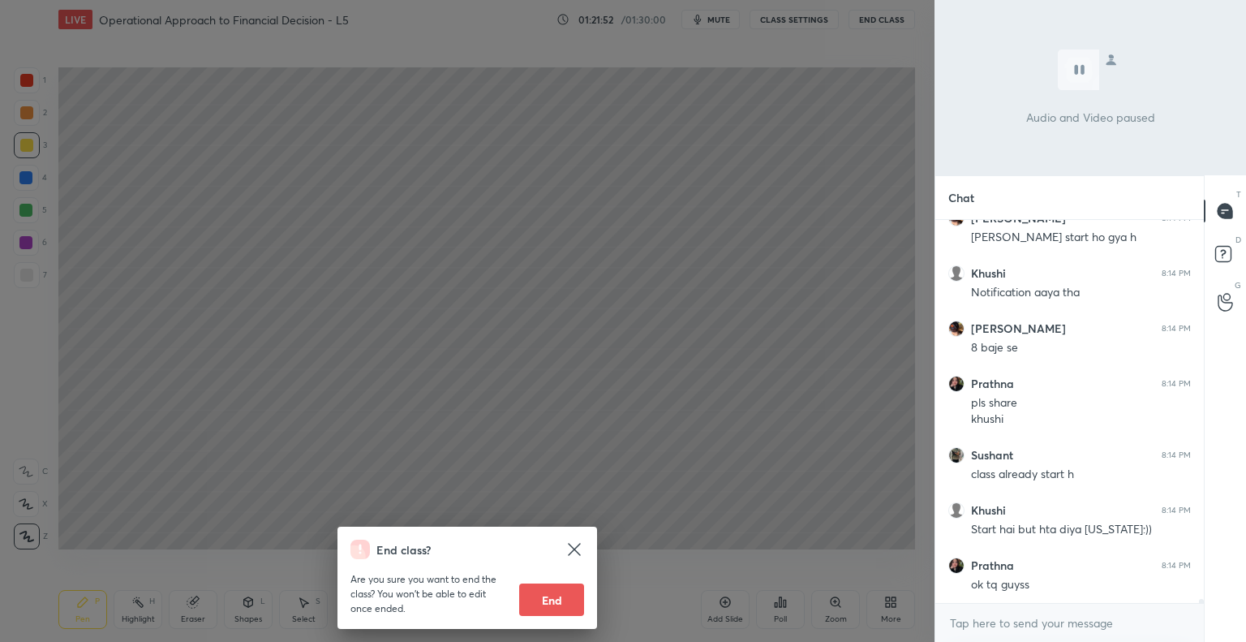
scroll to position [39377, 0]
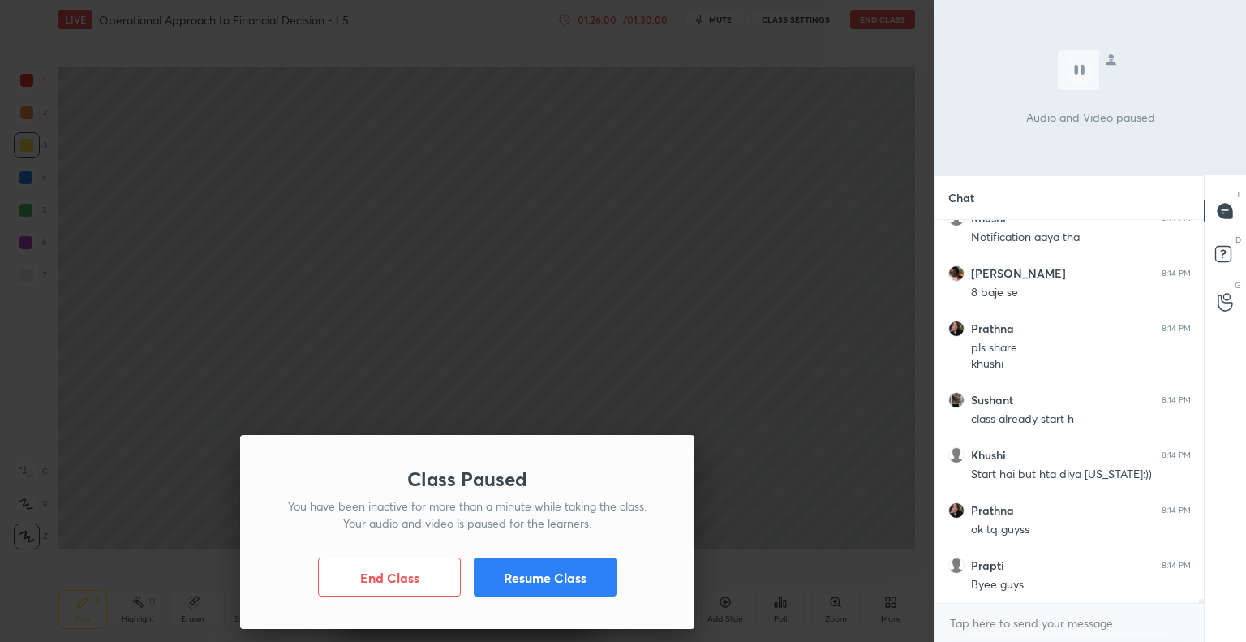
click at [585, 564] on button "Resume Class" at bounding box center [545, 576] width 143 height 39
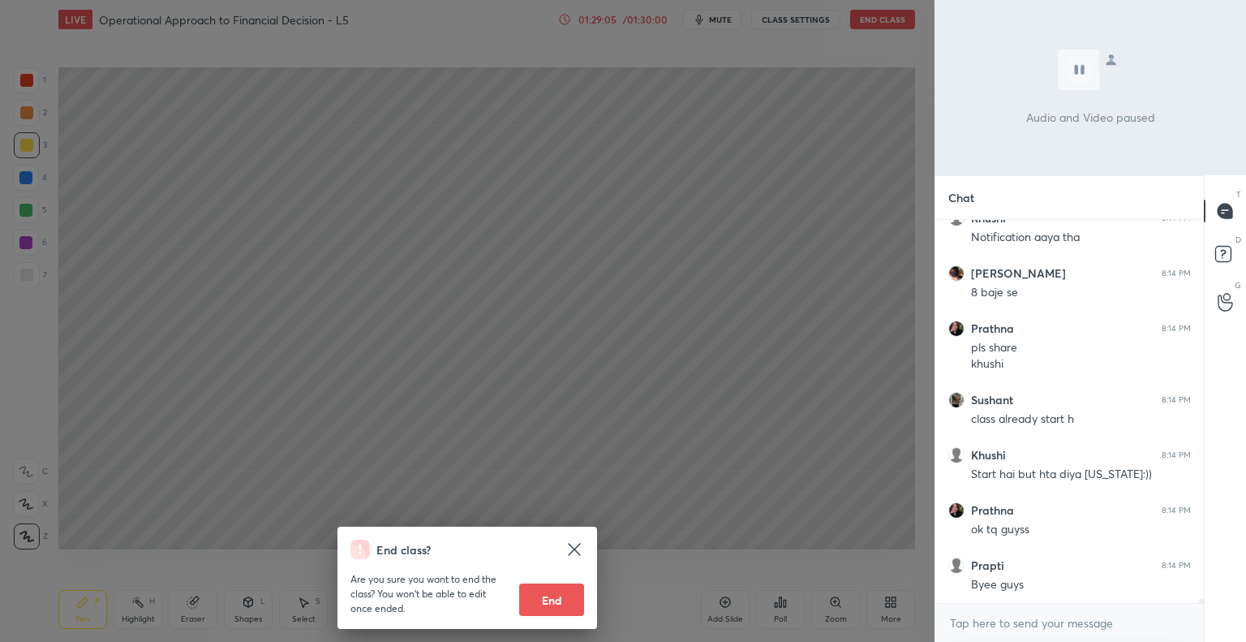
click at [562, 601] on button "End" at bounding box center [551, 599] width 65 height 32
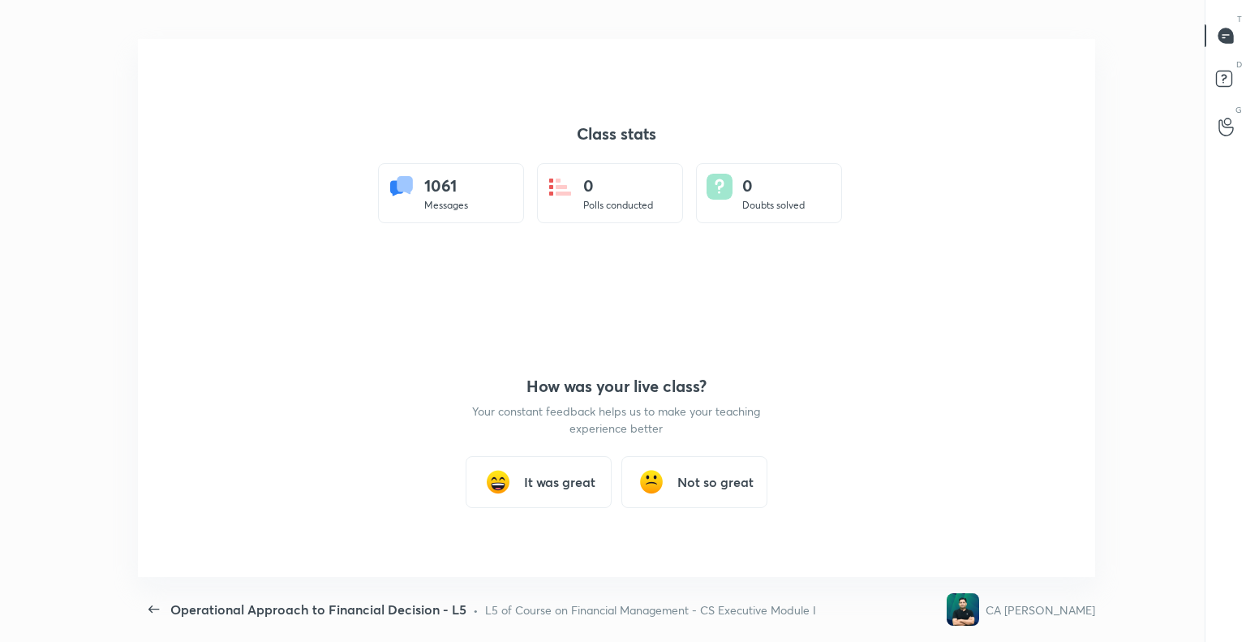
scroll to position [538, 1233]
click at [561, 480] on h3 "It was great" at bounding box center [559, 481] width 71 height 19
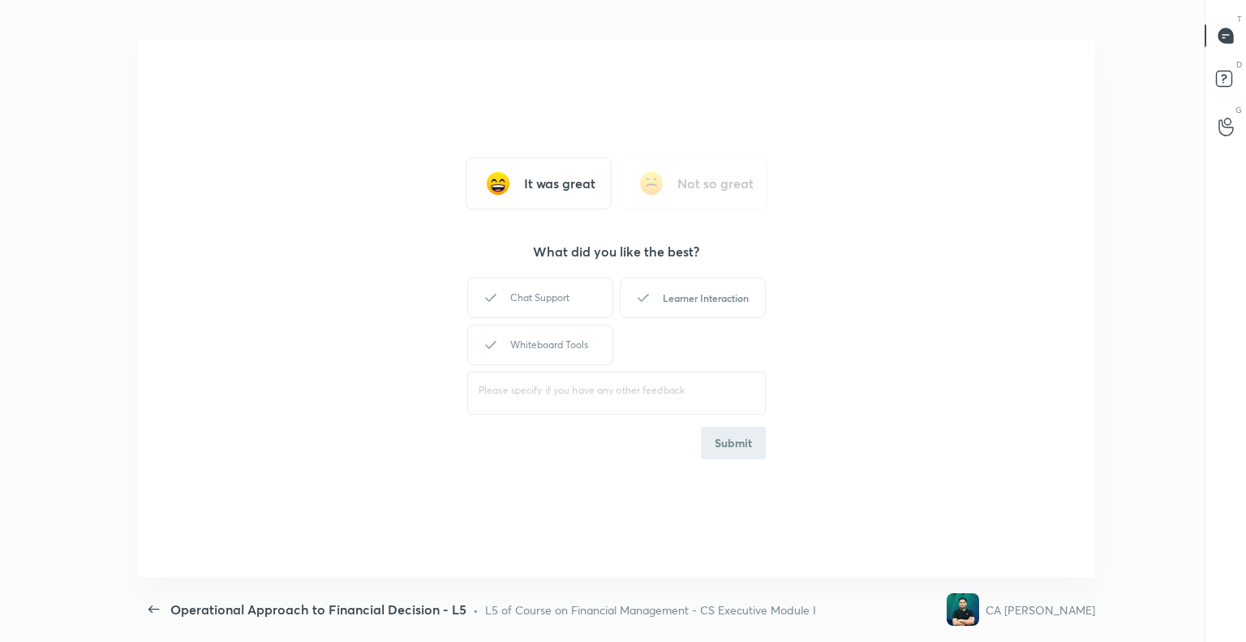
click at [540, 298] on div "Chat Support" at bounding box center [540, 297] width 146 height 41
click at [681, 283] on div "Learner Interaction" at bounding box center [693, 297] width 146 height 41
click at [552, 350] on div "Whiteboard Tools" at bounding box center [540, 344] width 146 height 41
click at [723, 437] on button "Submit" at bounding box center [733, 443] width 65 height 32
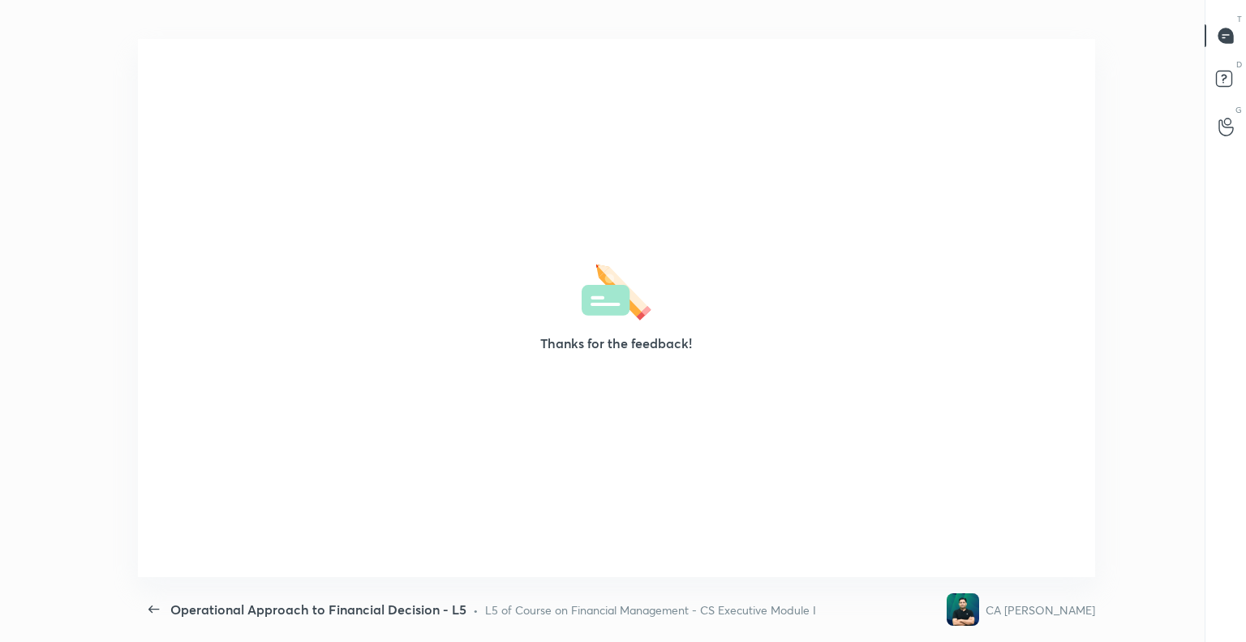
type textarea "x"
